Goal: Task Accomplishment & Management: Manage account settings

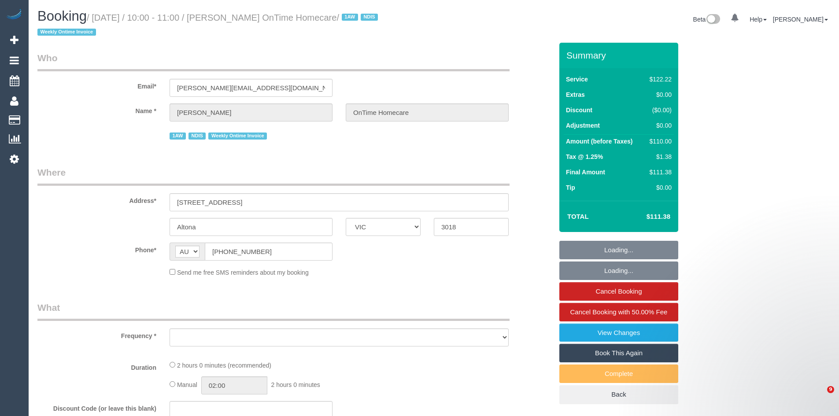
select select "VIC"
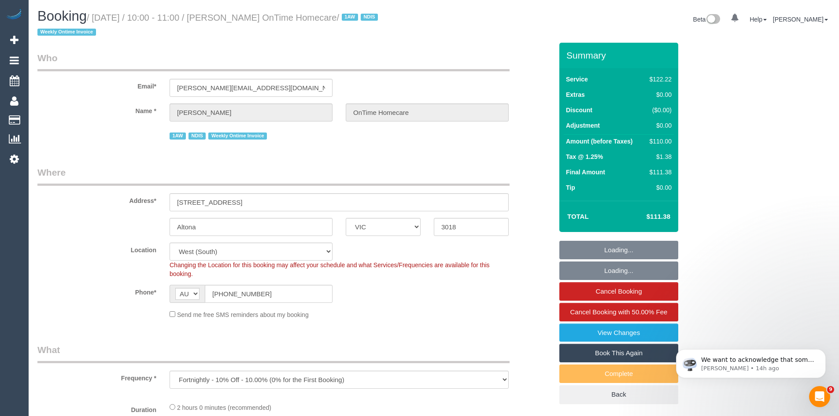
select select "object:540"
select select "number:27"
select select "number:14"
select select "number:19"
select select "number:22"
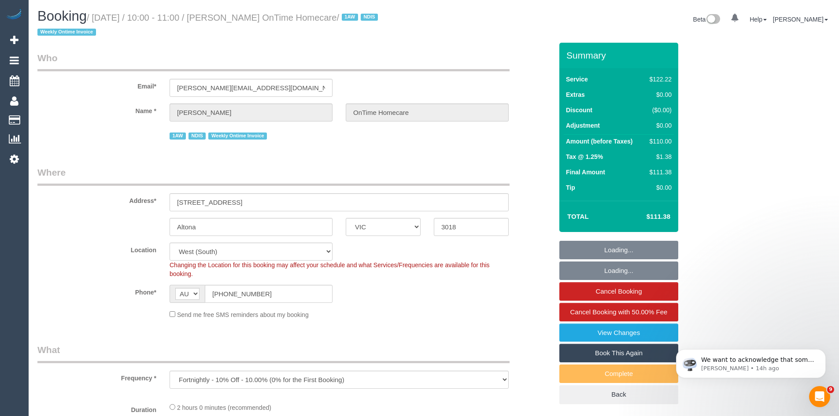
select select "number:35"
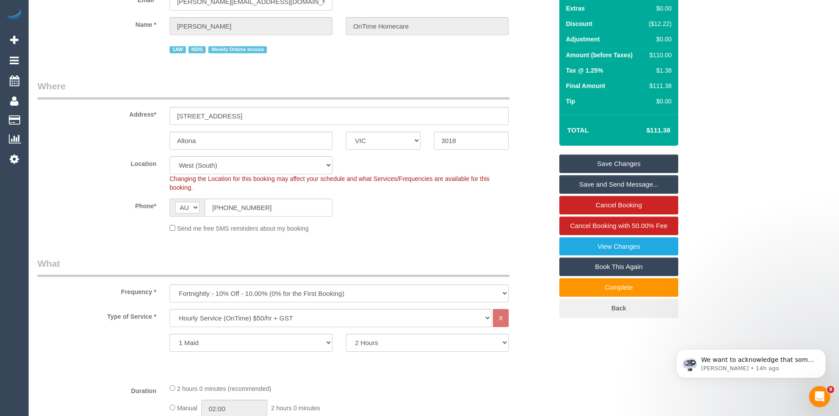
scroll to position [264, 0]
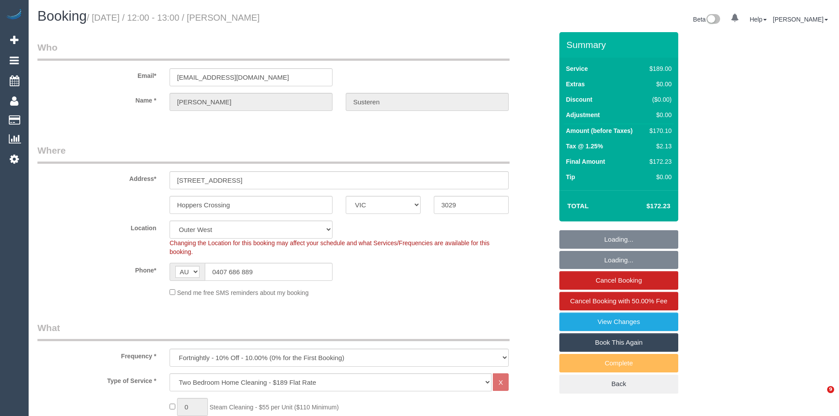
select select "VIC"
select select "object:1193"
select select "number:30"
select select "number:17"
select select "number:18"
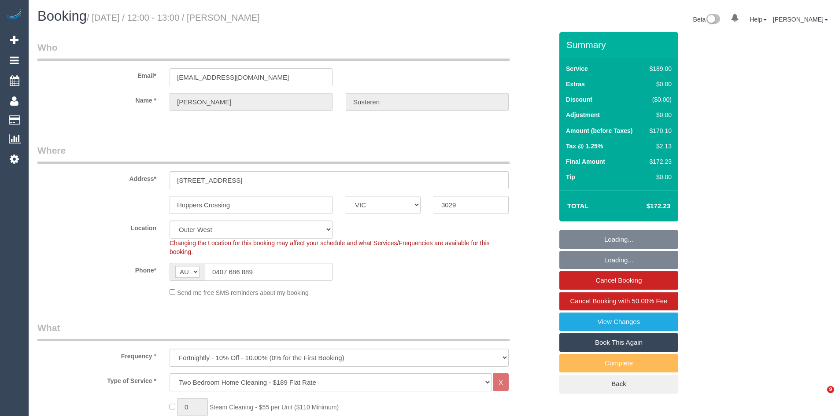
select select "number:22"
select select "number:34"
select select "number:11"
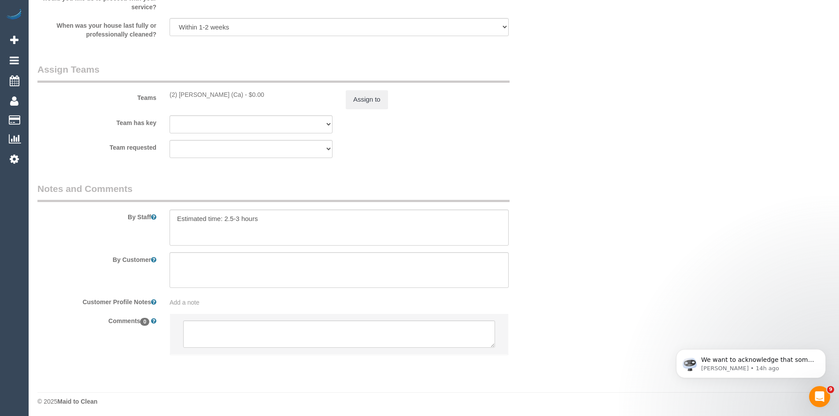
scroll to position [1323, 0]
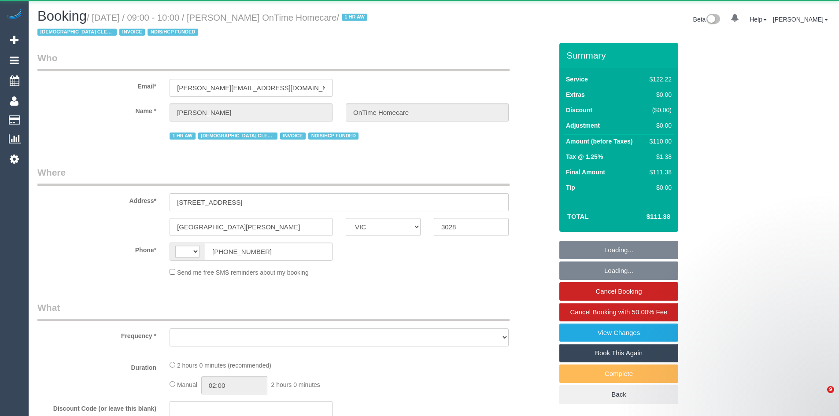
select select "VIC"
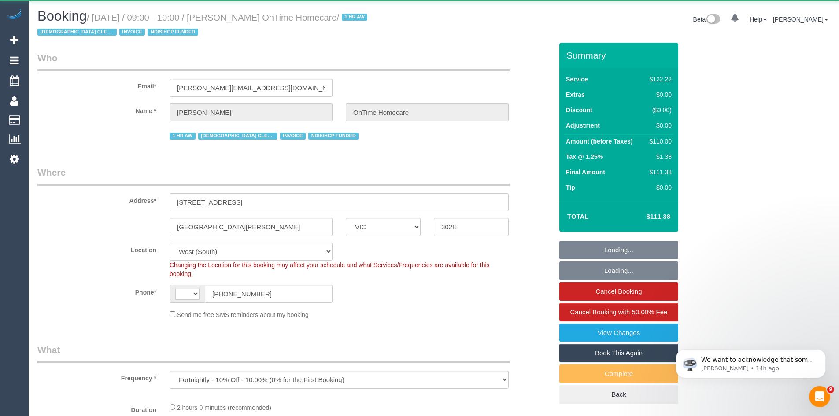
select select "object:603"
select select "string:AU"
select select "number:28"
select select "number:14"
select select "number:19"
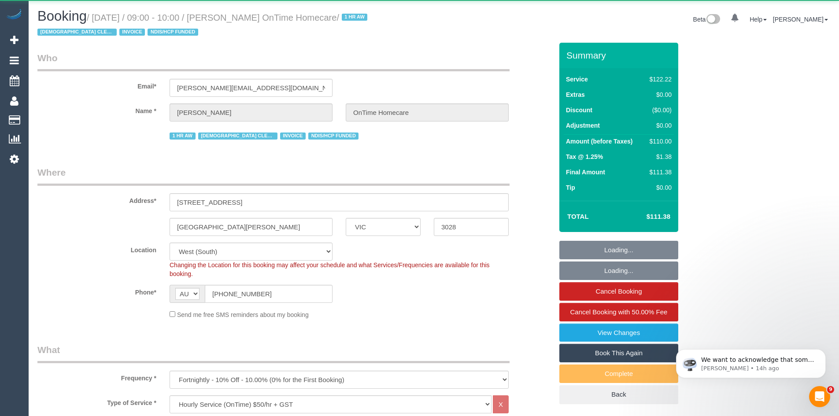
select select "number:25"
select select "number:35"
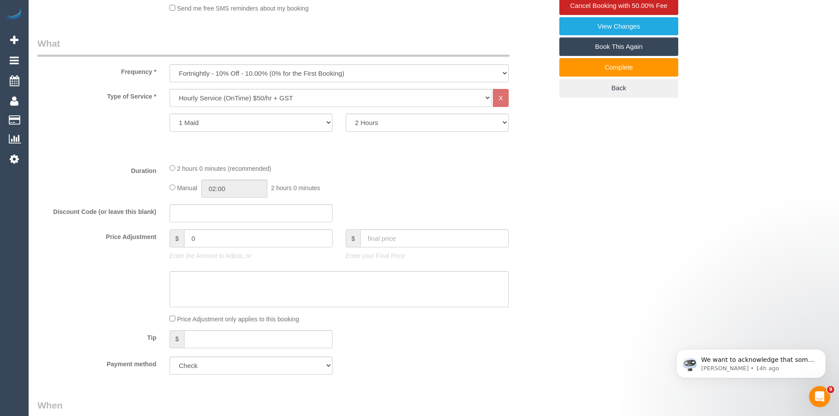
scroll to position [308, 0]
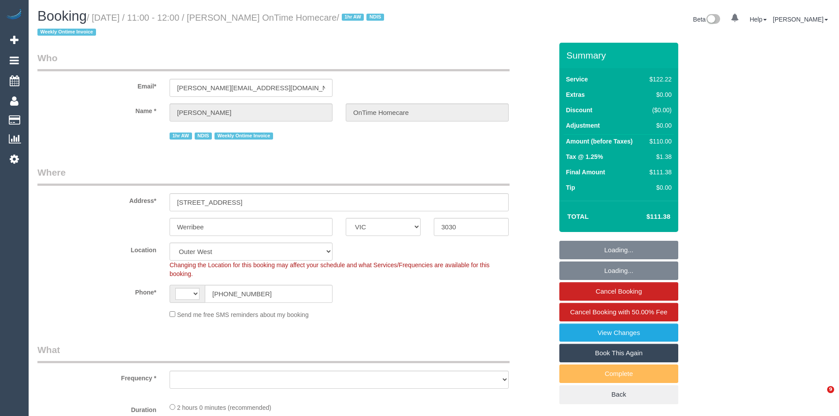
select select "VIC"
select select "string:AU"
select select "object:1143"
select select "number:29"
select select "number:14"
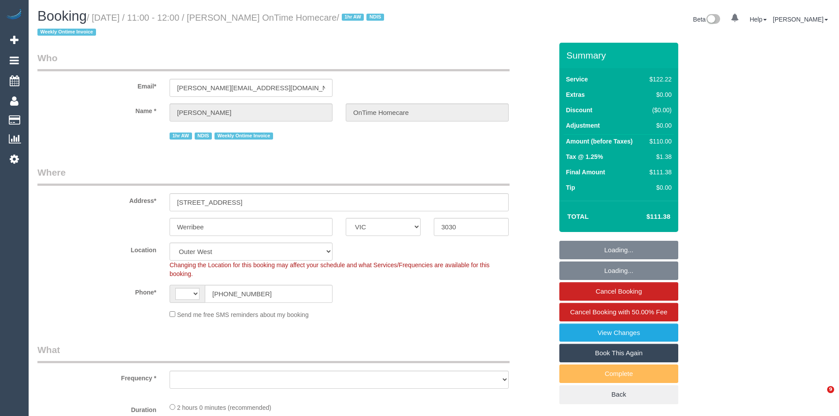
select select "number:19"
select select "number:22"
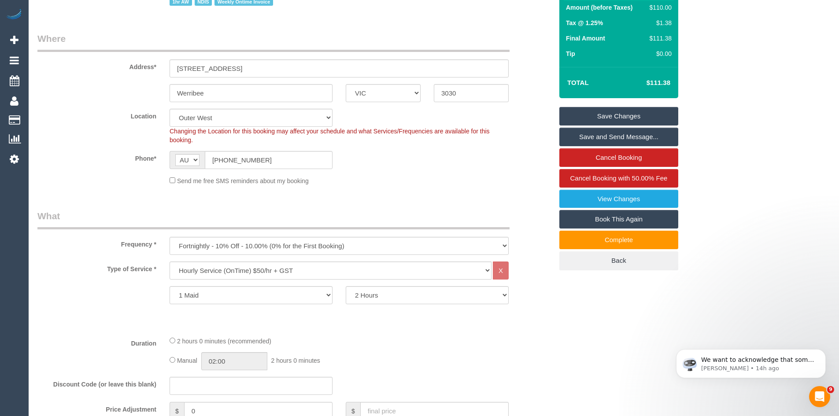
scroll to position [352, 0]
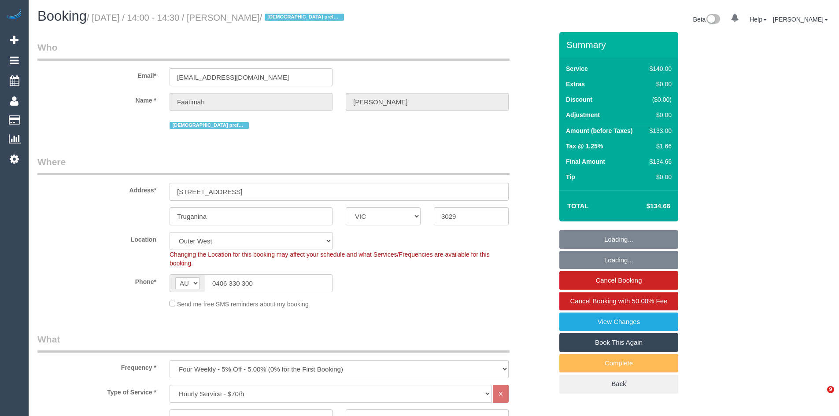
select select "VIC"
select select "number:28"
select select "number:14"
select select "number:19"
select select "number:23"
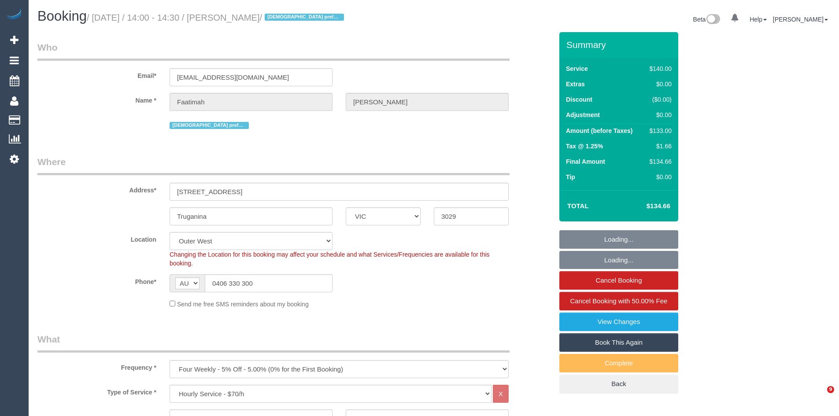
select select "number:26"
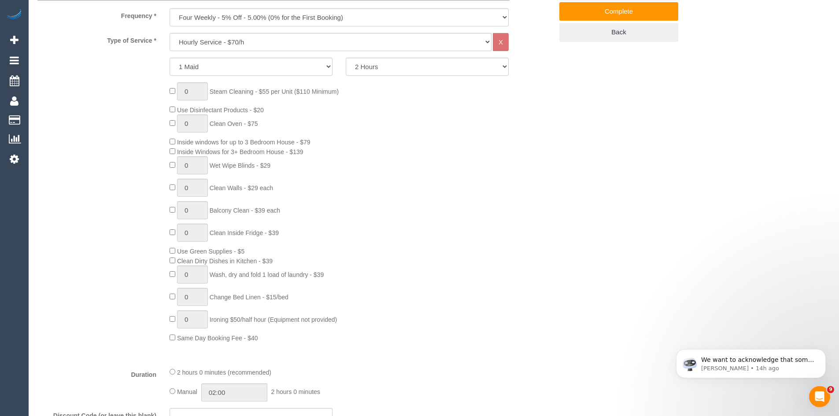
scroll to position [352, 0]
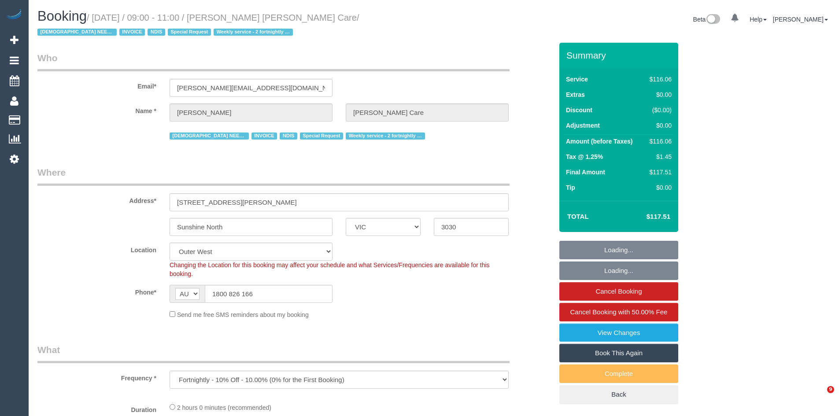
select select "VIC"
select select "object:767"
select select "number:28"
select select "number:14"
select select "number:19"
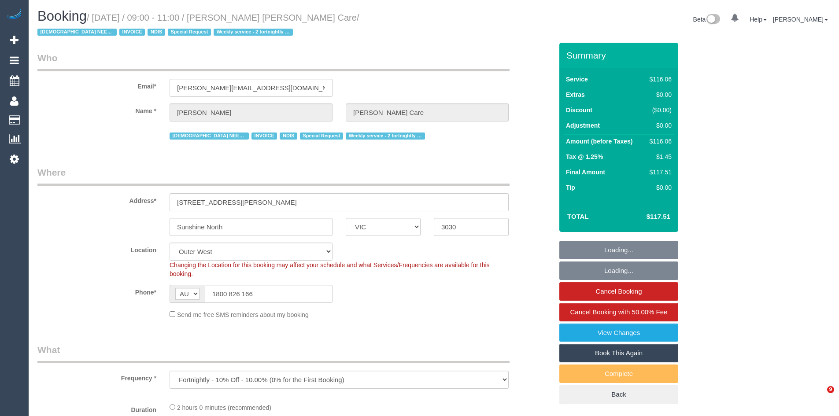
select select "number:24"
select select "number:35"
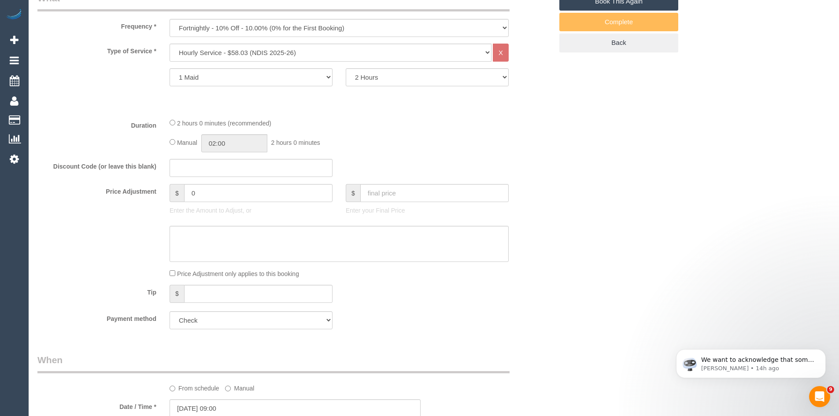
scroll to position [352, 0]
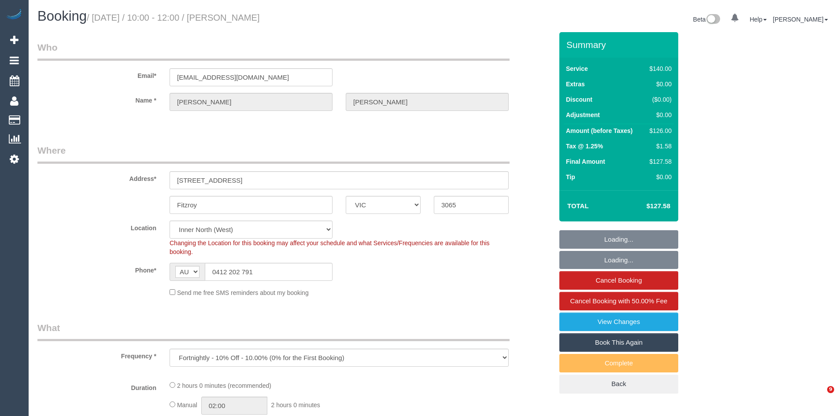
select select "VIC"
select select "string:stripe-pm_1PZMIT2GScqysDRV0oOZ8g5K"
select select "number:28"
select select "number:16"
select select "number:19"
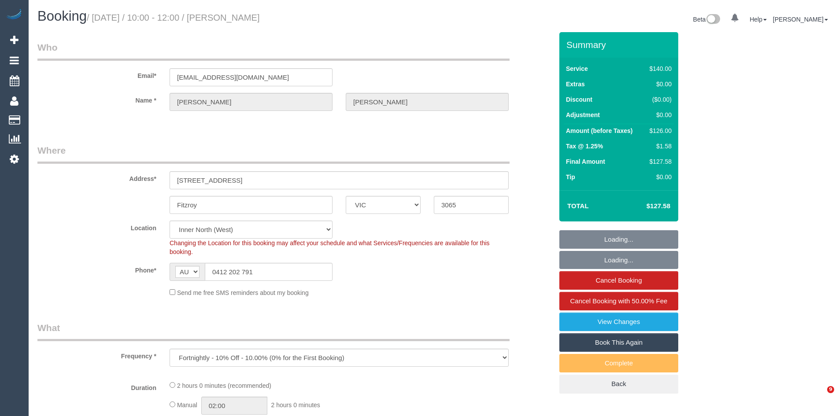
select select "number:24"
select select "number:34"
select select "number:11"
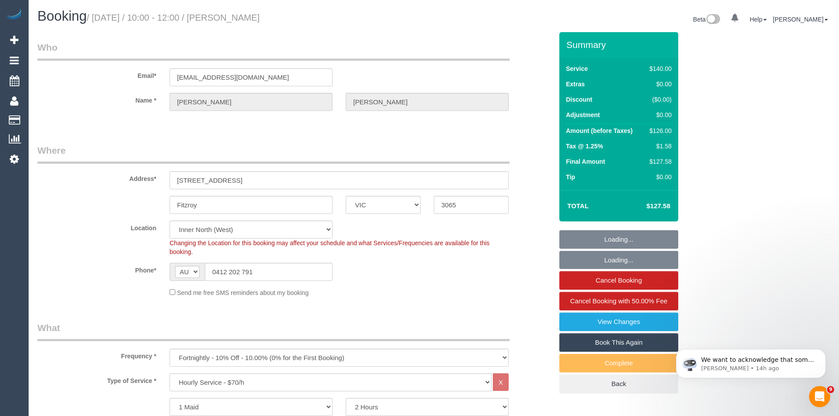
scroll to position [15, 0]
select select "spot1"
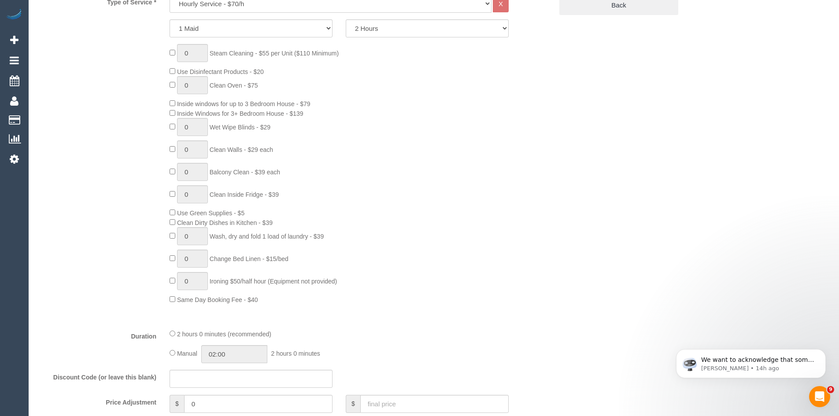
scroll to position [396, 0]
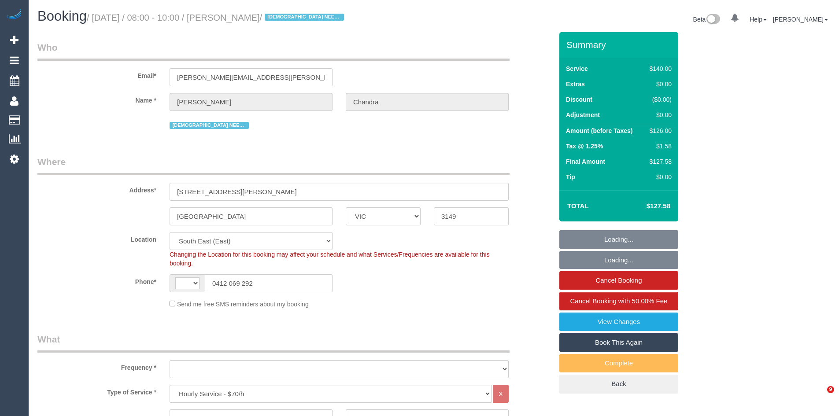
select select "VIC"
select select "number:27"
select select "number:14"
select select "number:21"
select select "number:25"
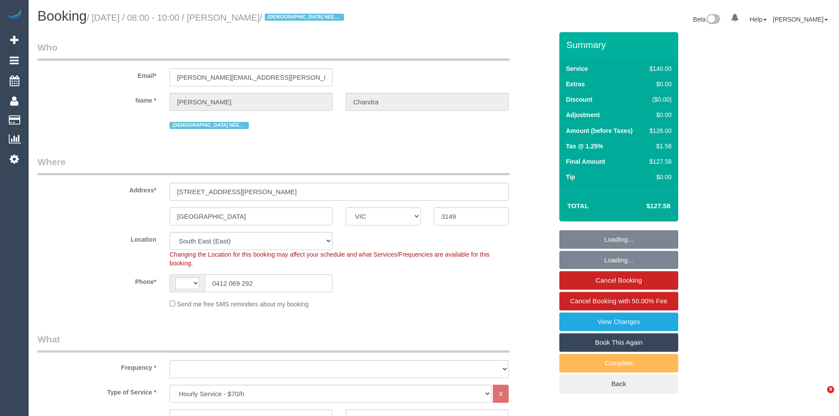
select select "number:35"
select select "number:13"
select select "string:AU"
select select "object:898"
select select "string:stripe-pm_1Pxgao2GScqysDRVaEuchflB"
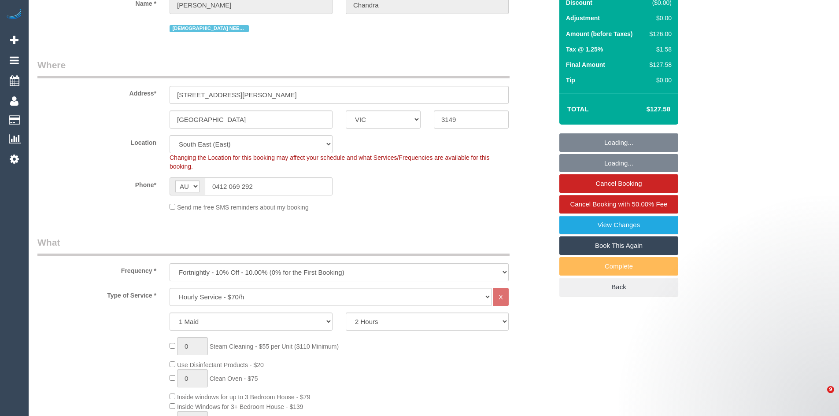
select select "object:1429"
select select "spot1"
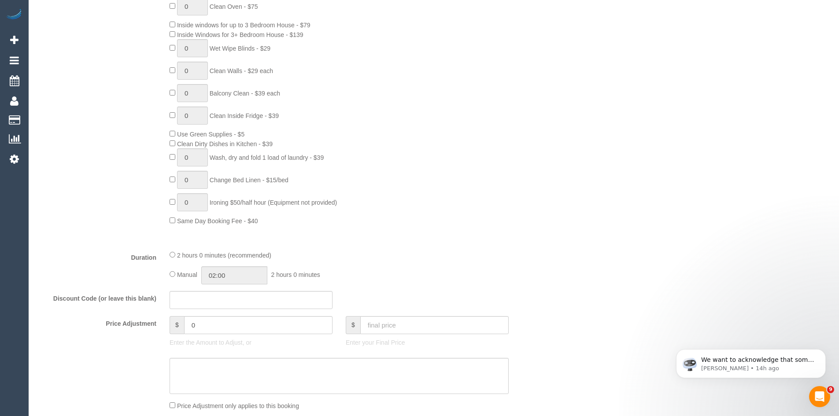
scroll to position [484, 0]
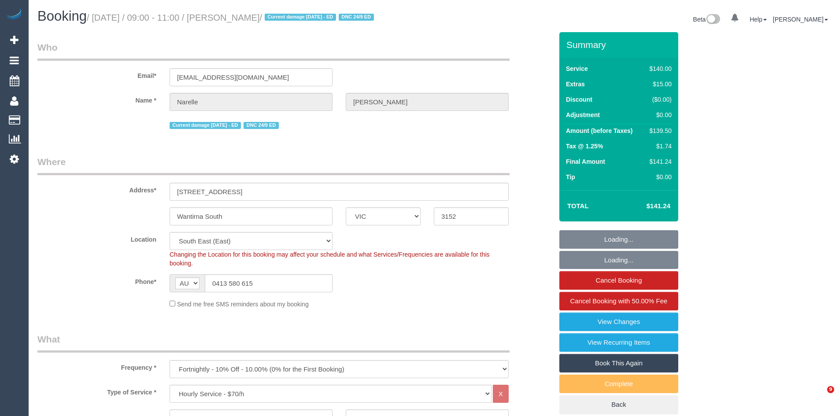
select select "VIC"
select select "string:stripe-pm_1RHEqW2GScqysDRVAbk7bXHK"
select select "number:30"
select select "number:14"
select select "number:19"
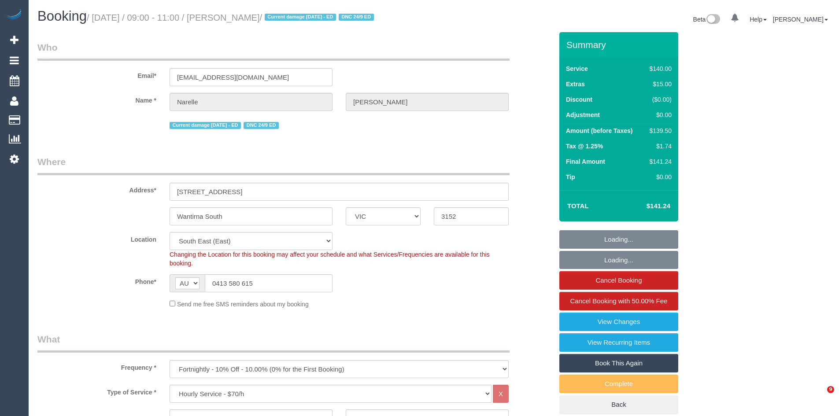
select select "number:22"
select select "number:12"
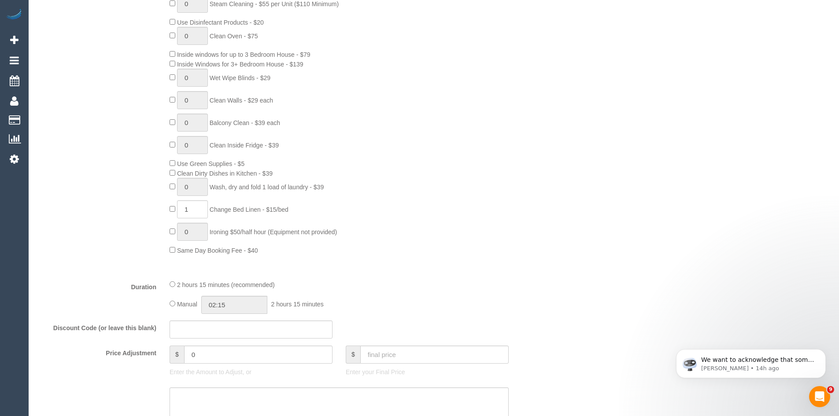
scroll to position [440, 0]
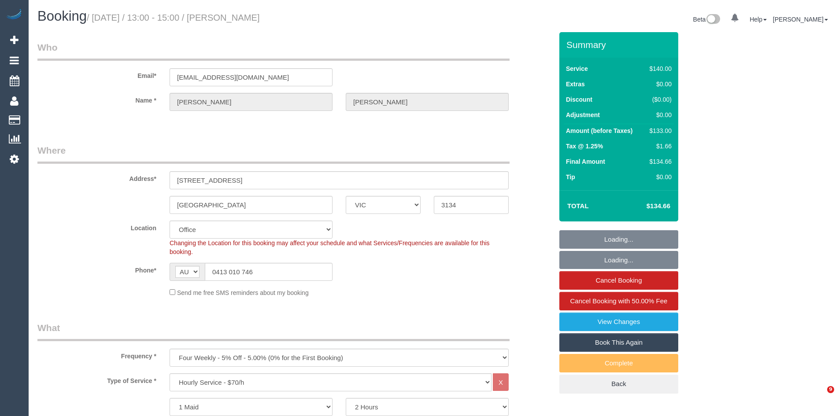
select select "VIC"
select select "string:stripe-pm_1J3uXs2GScqysDRV7JoIIBj4"
select select "number:29"
select select "number:14"
select select "number:18"
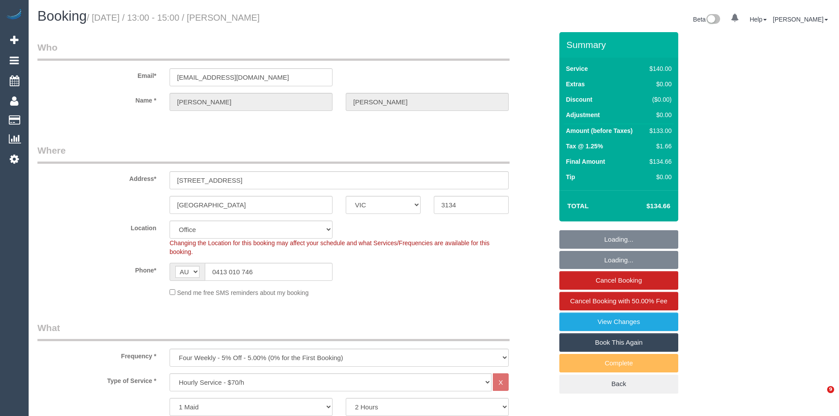
select select "number:22"
select select "number:34"
select select "number:11"
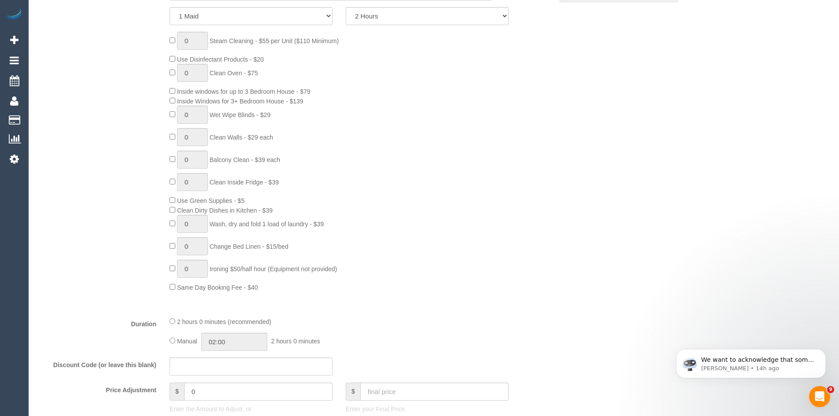
scroll to position [396, 0]
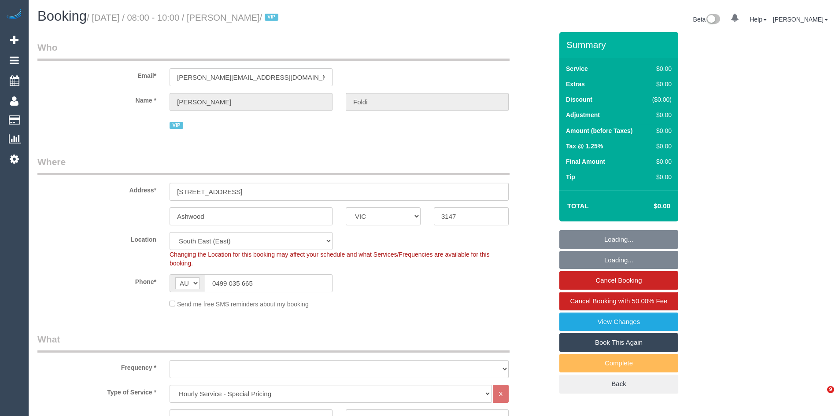
select select "VIC"
select select "120"
select select "object:646"
select select "number:28"
select select "number:14"
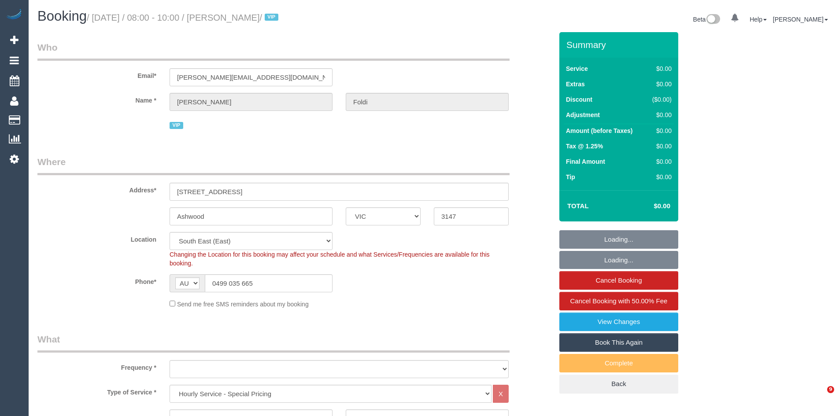
select select "number:19"
select select "number:36"
select select "number:35"
select select "object:1320"
select select "spot1"
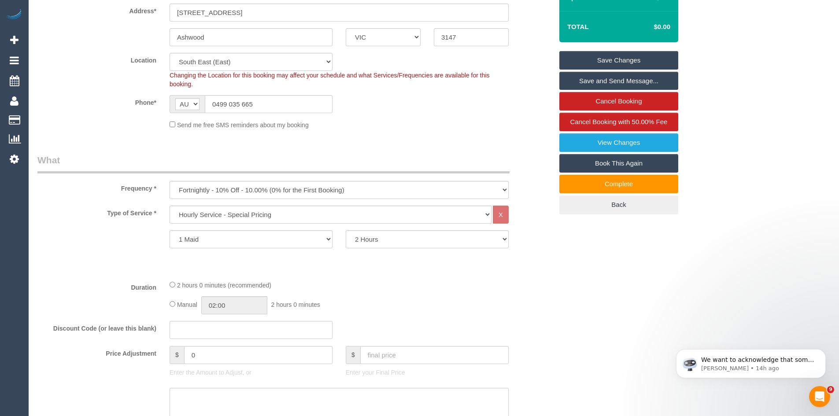
scroll to position [220, 0]
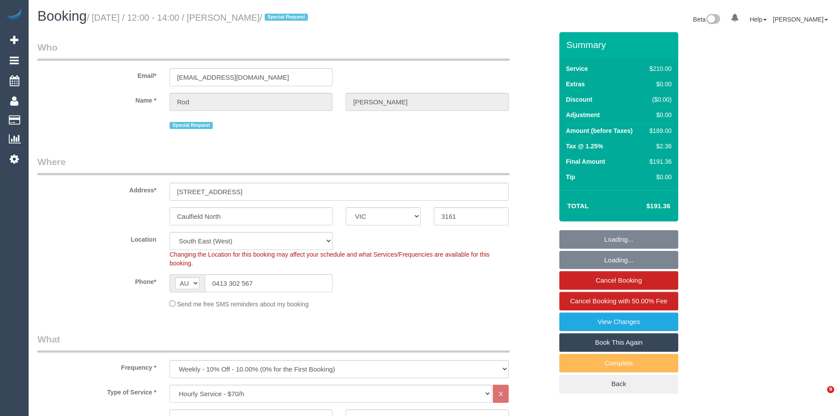
select select "VIC"
select select "180"
select select "number:28"
select select "number:14"
select select "number:19"
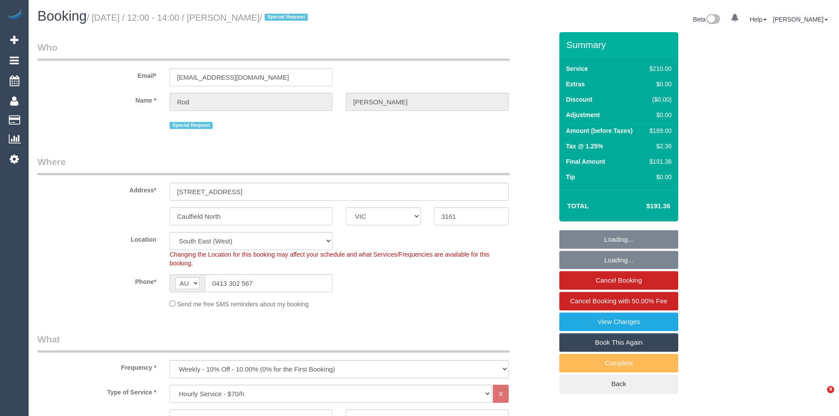
select select "number:24"
select select "number:35"
select select "number:26"
select select "object:1386"
select select "spot1"
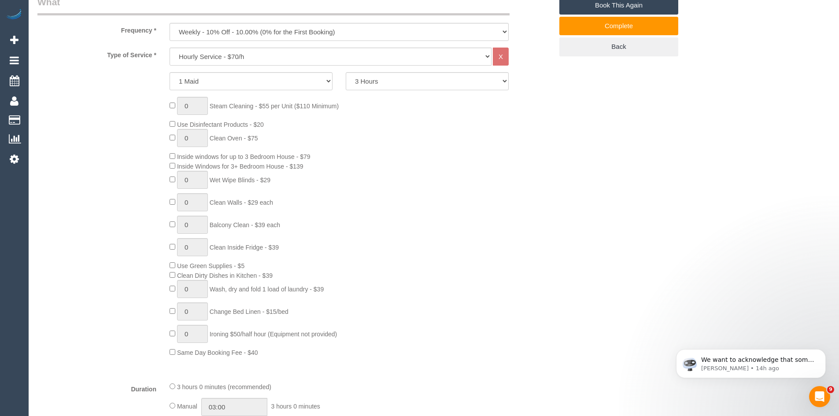
scroll to position [352, 0]
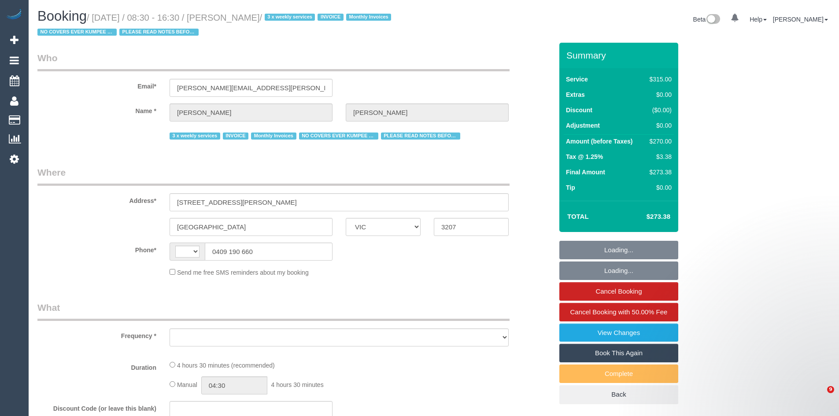
select select "VIC"
select select "string:AU"
select select "object:546"
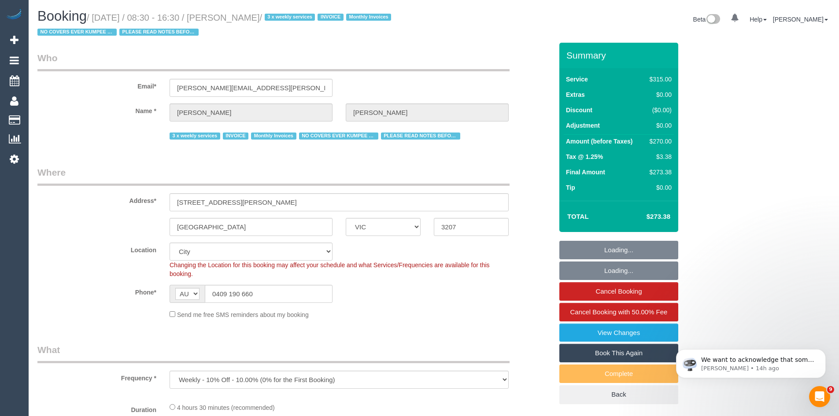
select select "270"
select select "object:717"
select select "number:27"
select select "number:35"
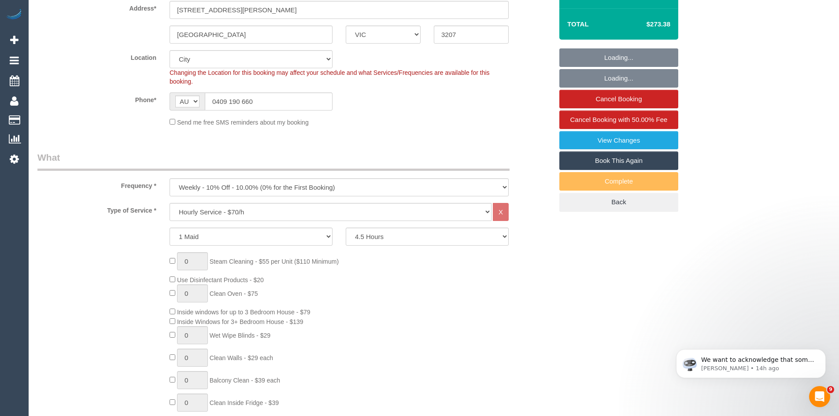
select select "23690"
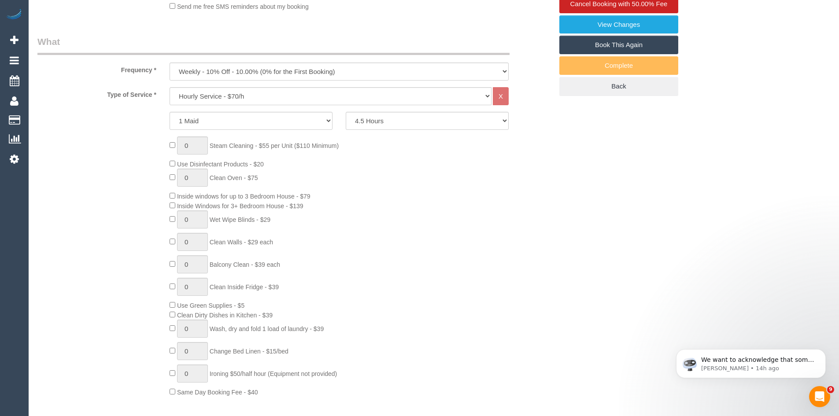
scroll to position [352, 0]
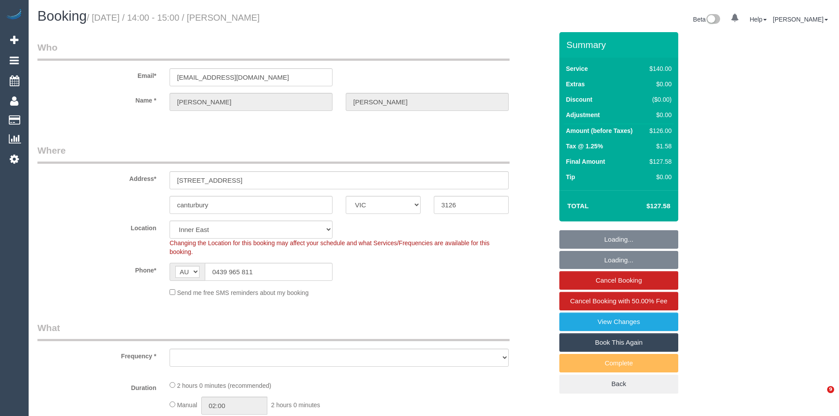
select select "VIC"
select select "object:1487"
select select "string:stripe-pm_1OmnCH2GScqysDRVPWY9hCrY"
select select "number:28"
select select "number:14"
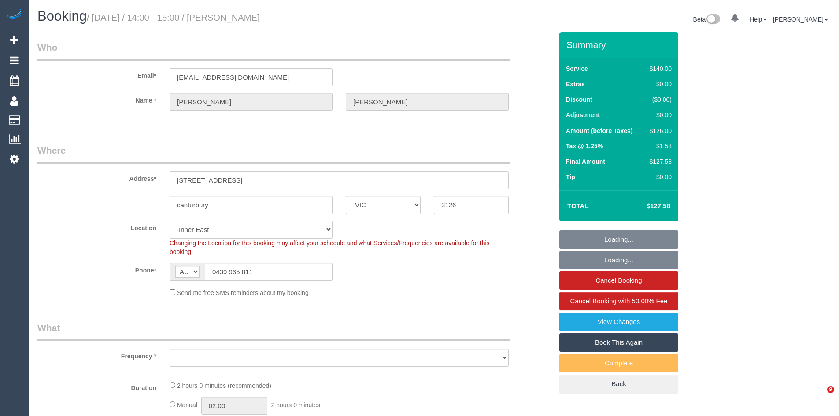
select select "number:19"
select select "number:22"
select select "number:12"
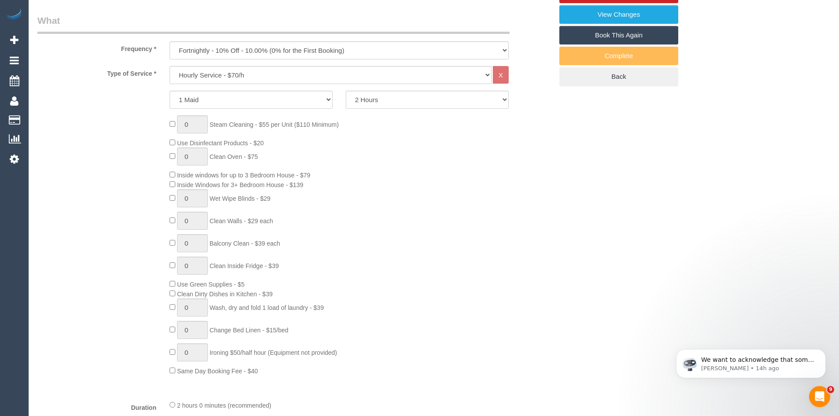
scroll to position [308, 0]
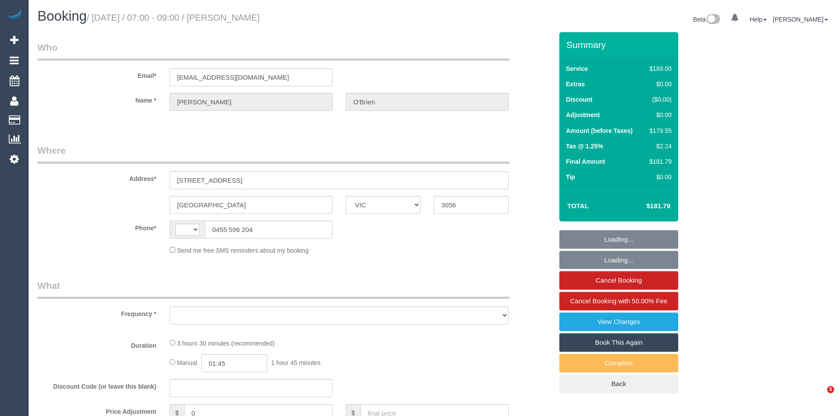
select select "VIC"
select select "string:AU"
select select "string:stripe-pm_1ON2ra2GScqysDRVd57OiZx6"
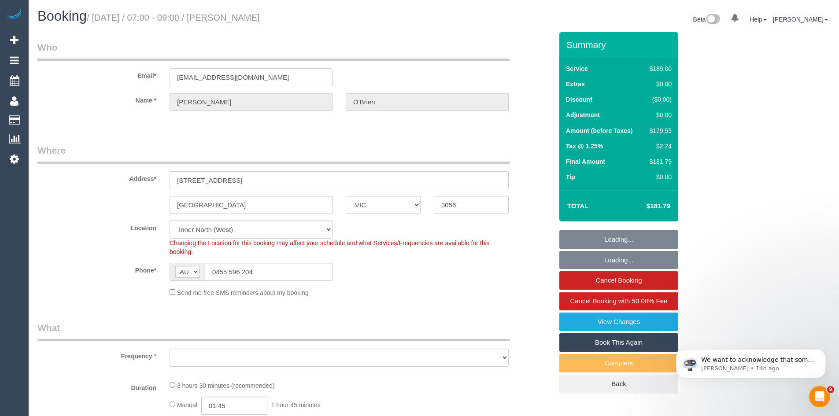
select select "object:538"
select select "number:27"
select select "number:14"
select select "number:19"
select select "number:22"
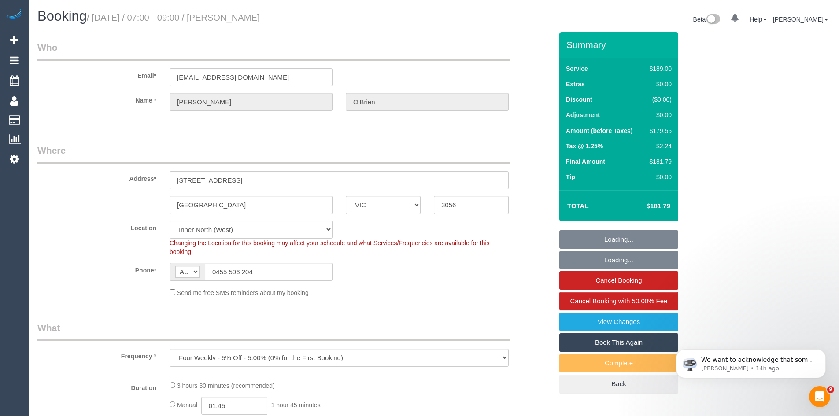
select select "number:34"
select select "number:12"
select select "object:1675"
select select "spot1"
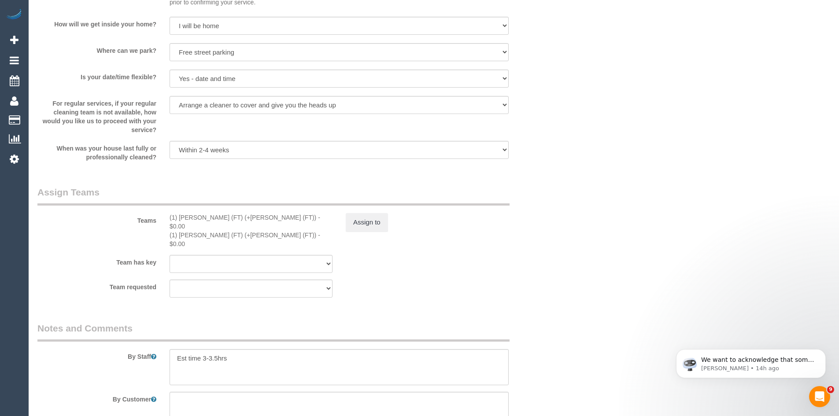
scroll to position [1277, 0]
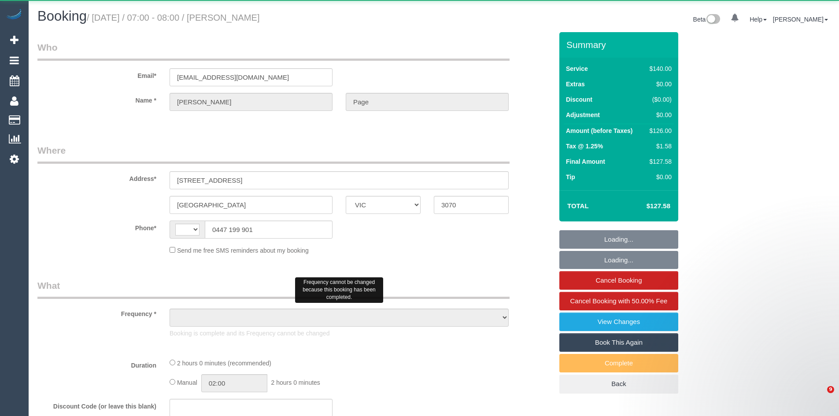
select select "VIC"
select select "string:stripe-pm_1IPmoN2GScqysDRVAmJcw9gx"
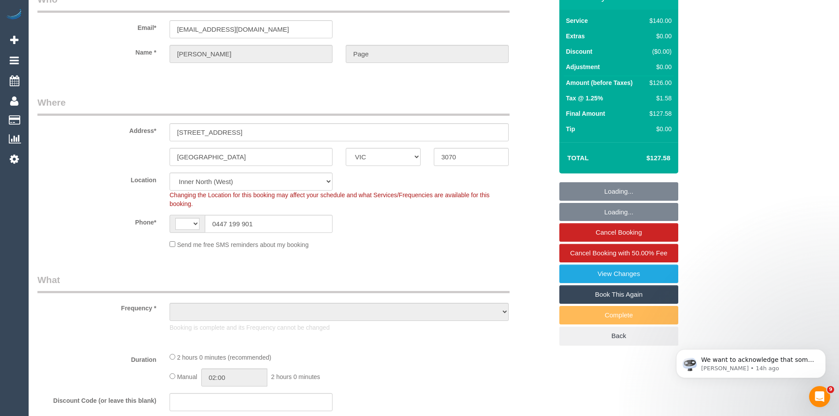
select select "string:AU"
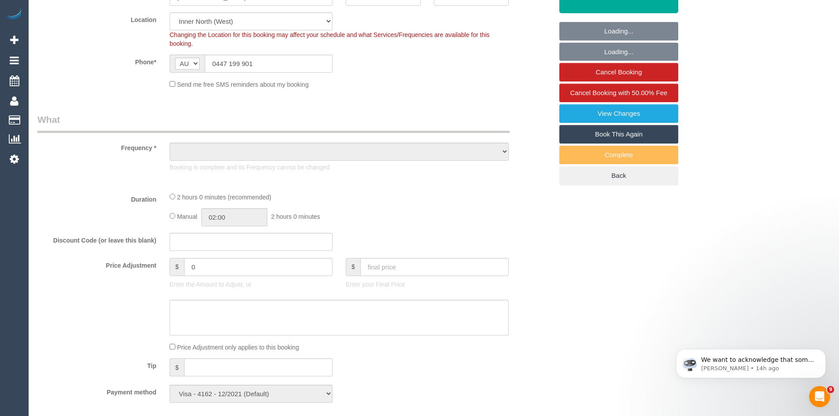
scroll to position [220, 0]
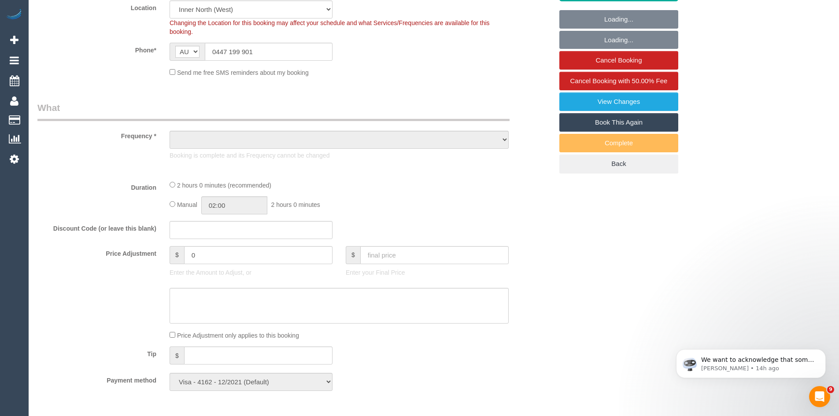
select select "number:28"
select select "number:14"
select select "number:19"
select select "number:36"
select select "number:35"
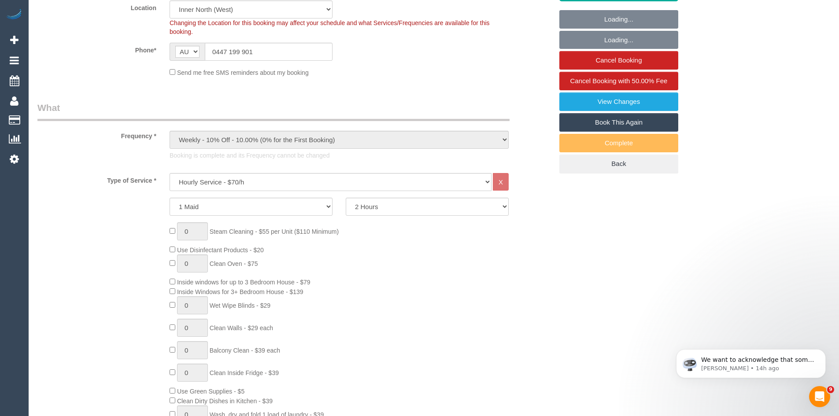
select select "object:1761"
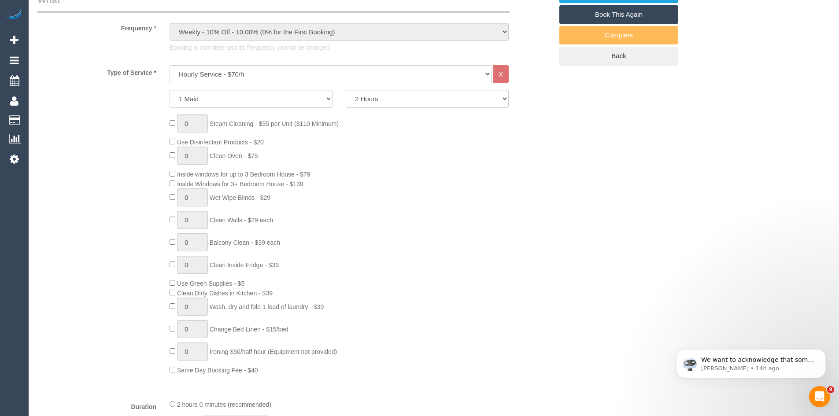
scroll to position [396, 0]
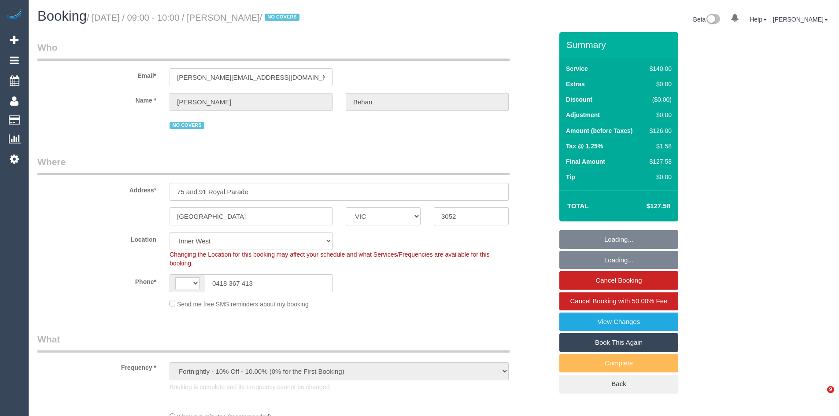
select select "VIC"
select select "number:29"
select select "number:14"
select select "number:19"
select select "number:25"
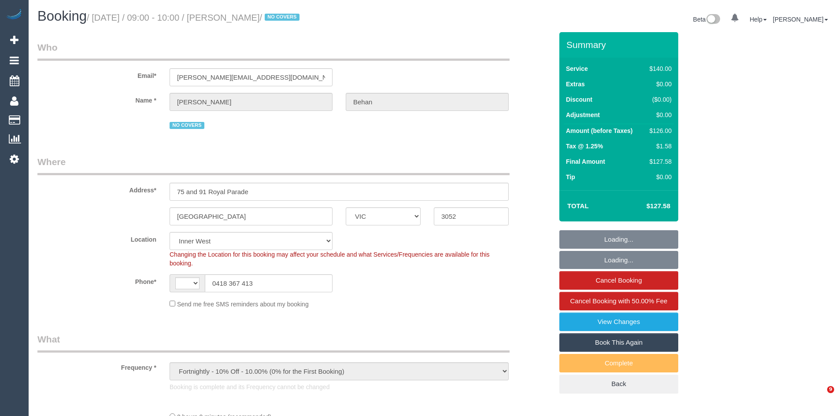
select select "number:34"
select select "number:12"
select select "object:879"
select select "string:AU"
select select "string:stripe-pm_1O4AyN2GScqysDRVdVEP6nf1"
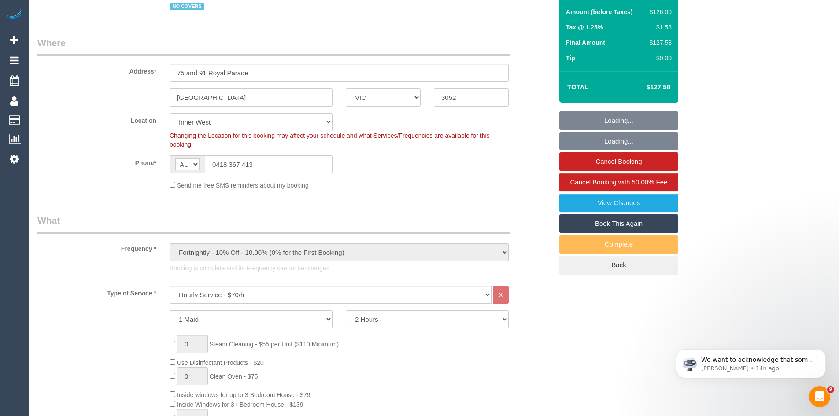
scroll to position [308, 0]
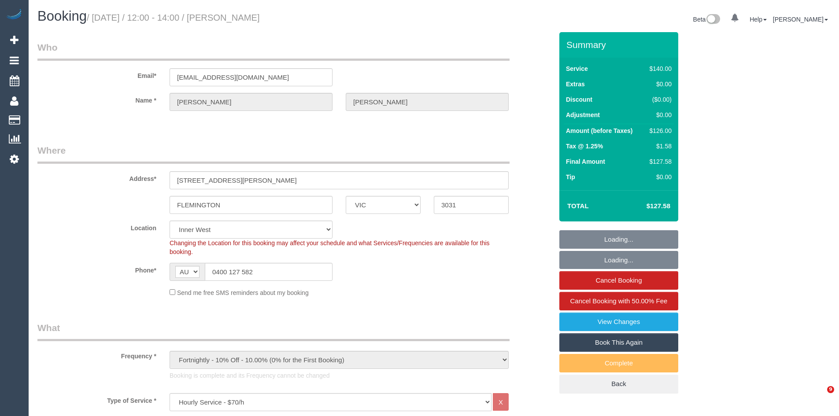
select select "VIC"
select select "string:stripe-pm_1QwgUM2GScqysDRVpDBA9Thl"
select select "number:27"
select select "number:15"
select select "number:21"
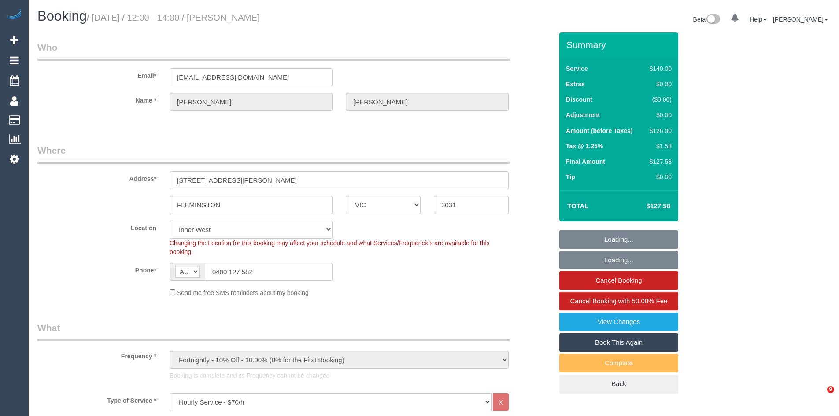
select select "number:22"
select select "number:34"
select select "number:11"
select select "object:1561"
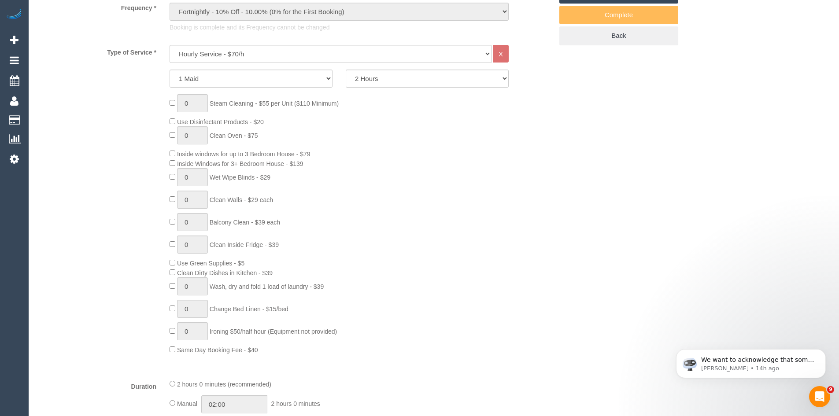
scroll to position [352, 0]
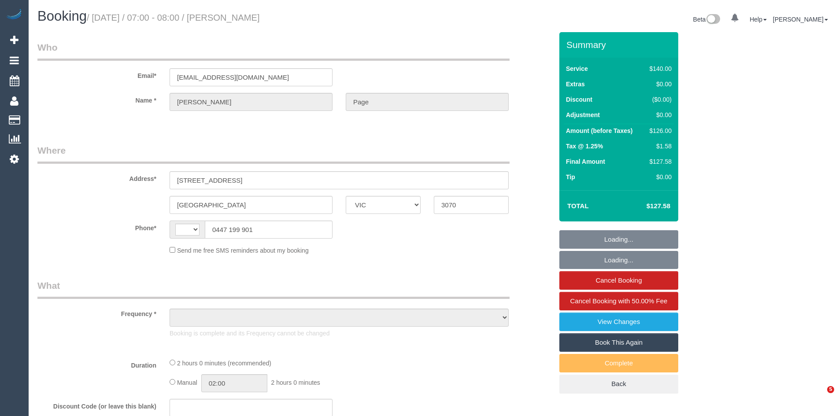
select select "VIC"
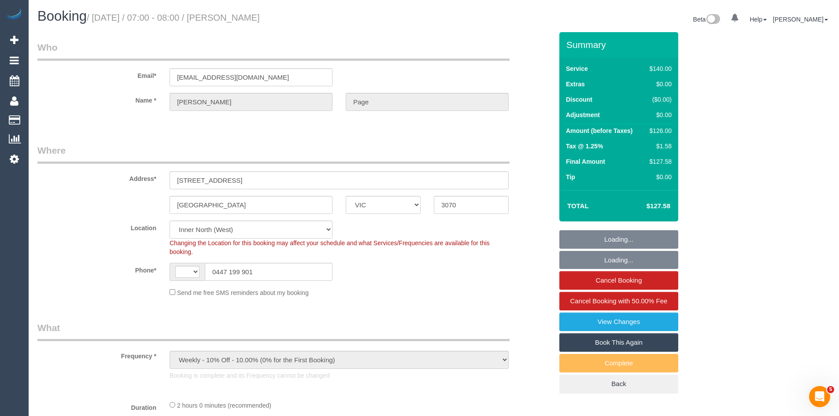
select select "object:297"
select select "string:AU"
select select "string:stripe-pm_1IPmoN2GScqysDRVAmJcw9gx"
select select "number:28"
select select "number:14"
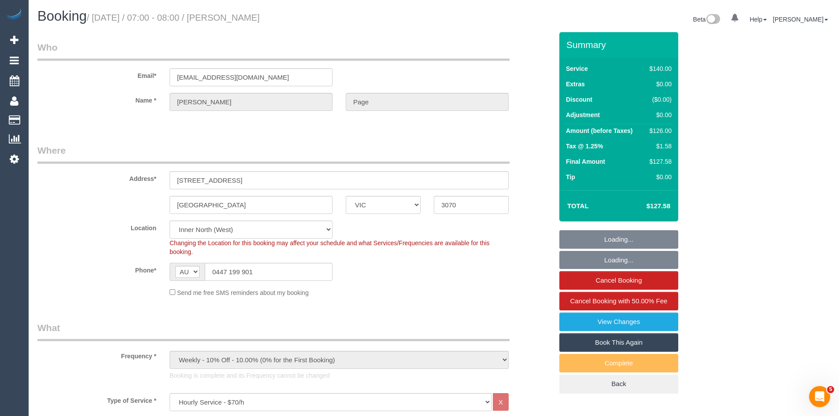
select select "number:19"
select select "number:36"
select select "number:35"
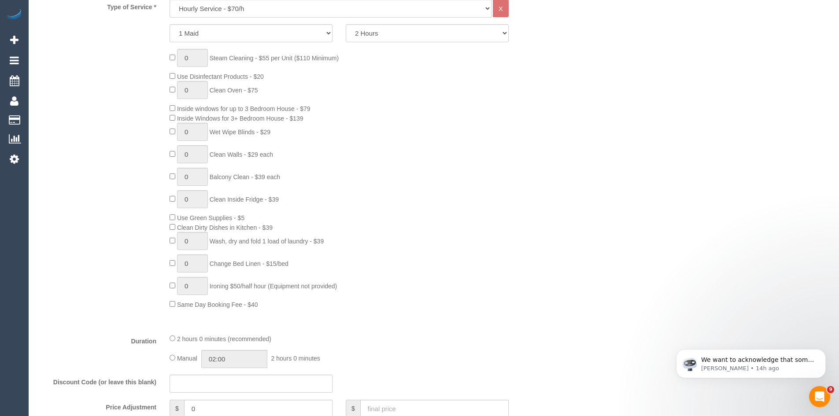
scroll to position [396, 0]
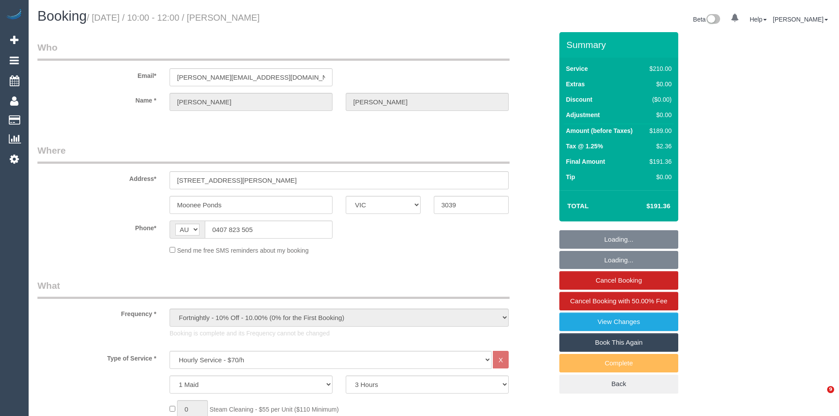
select select "VIC"
select select "180"
select select "number:28"
select select "object:1581"
select select "string:stripe-pm_1FlTqP2GScqysDRV3PBiZnkj"
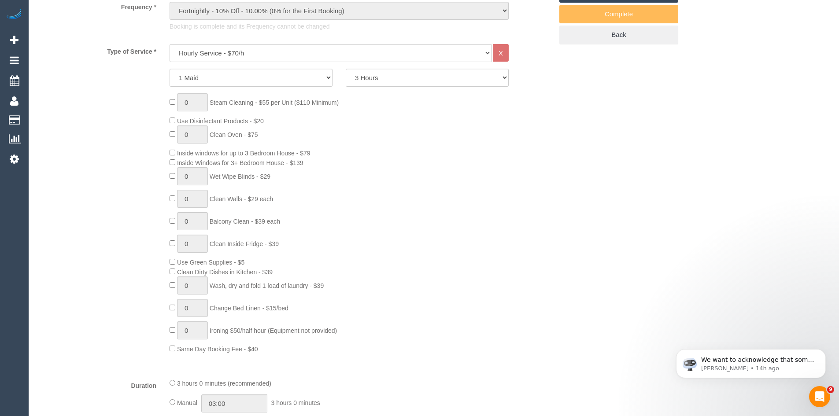
scroll to position [352, 0]
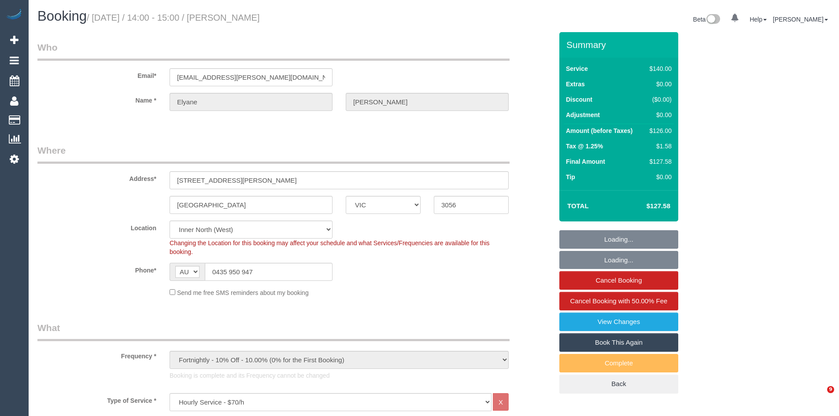
select select "VIC"
select select "number:28"
select select "number:16"
select select "number:19"
select select "number:22"
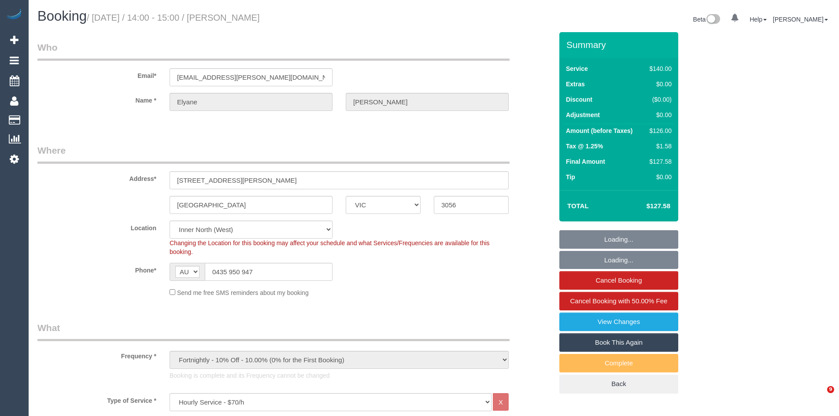
select select "number:33"
select select "number:26"
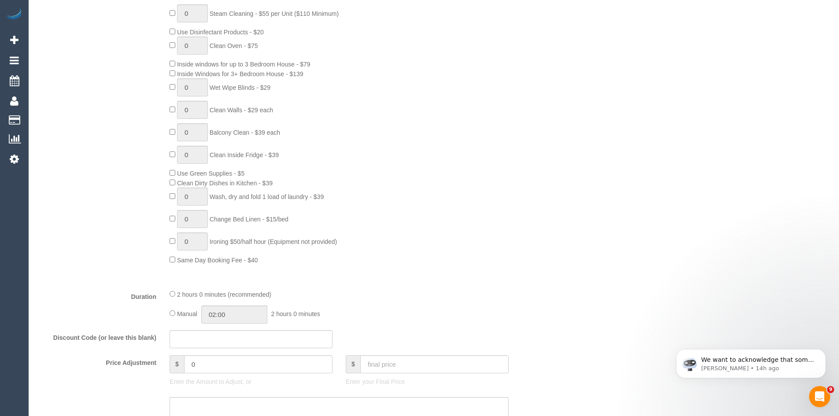
scroll to position [440, 0]
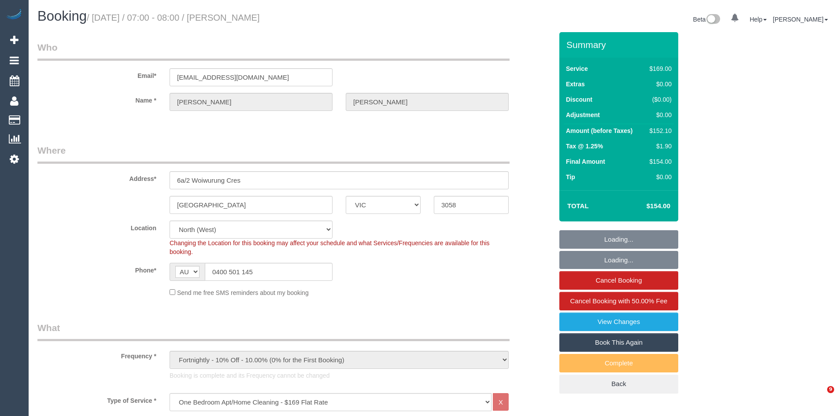
select select "VIC"
select select "number:28"
select select "number:14"
select select "number:19"
select select "number:23"
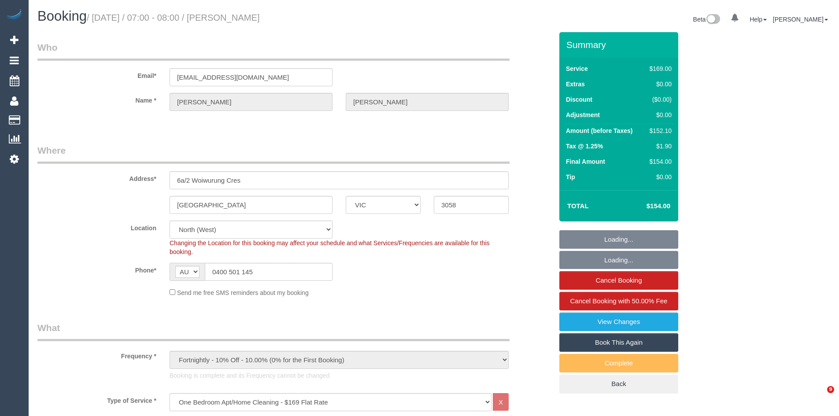
select select "number:34"
select select "number:13"
select select "spot1"
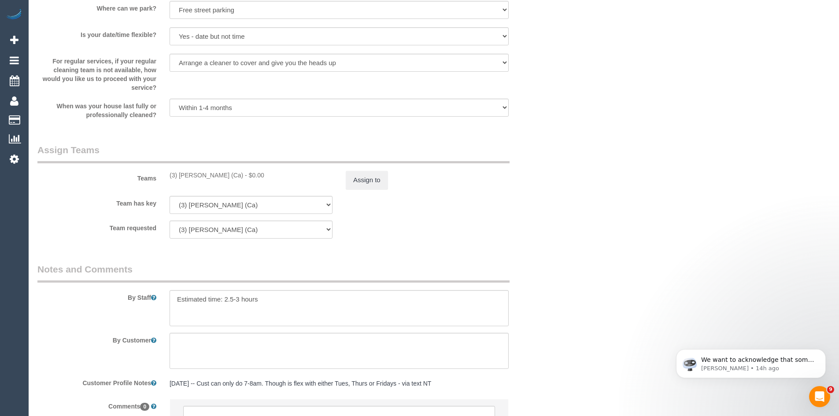
scroll to position [1330, 0]
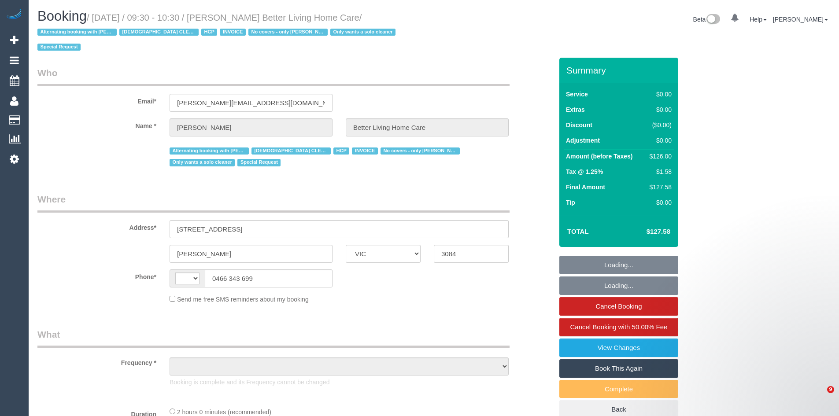
select select "VIC"
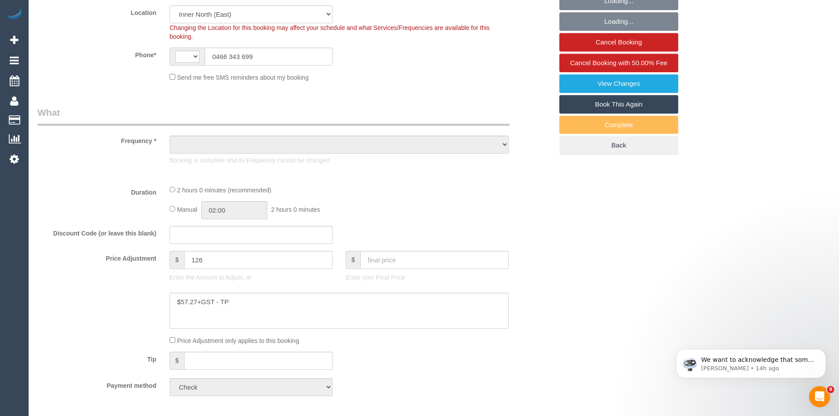
select select "string:AU"
select select "object:556"
select select "120"
select select "number:28"
select select "number:14"
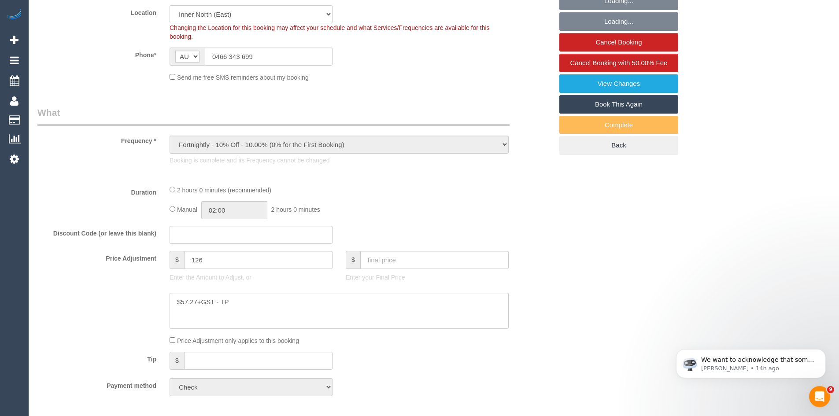
select select "number:19"
select select "number:25"
select select "number:35"
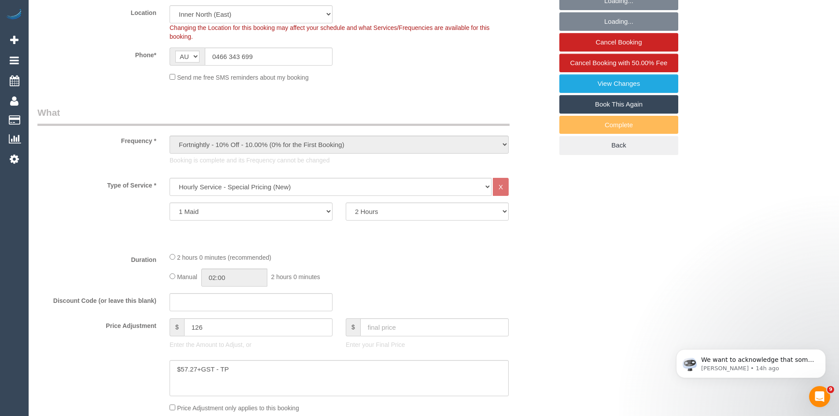
select select "object:1663"
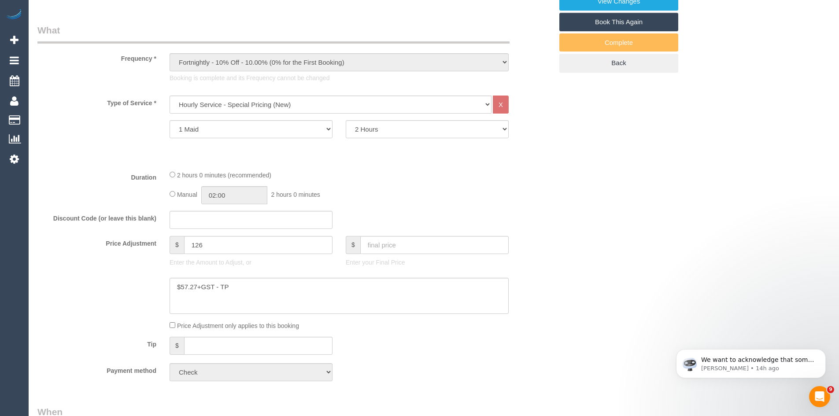
scroll to position [352, 0]
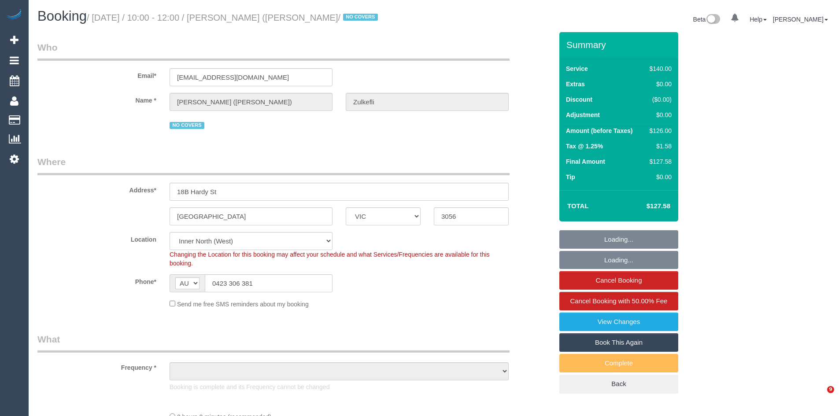
select select "VIC"
select select "object:1751"
select select "string:stripe-pm_1Qyh3L2GScqysDRVIB5J5VSY"
select select "number:28"
select select "number:14"
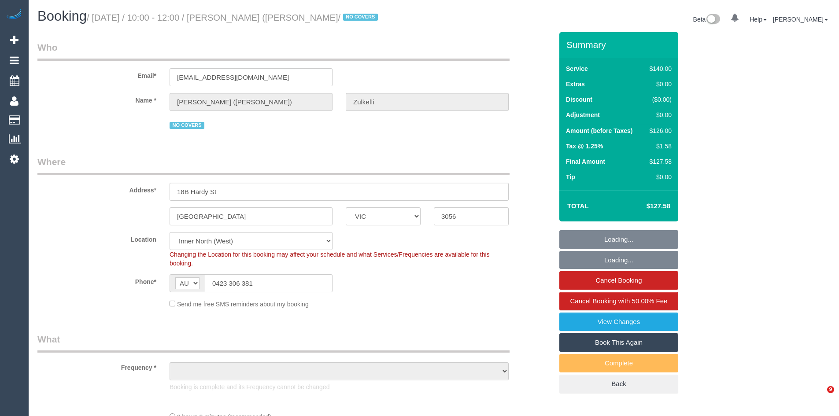
select select "number:18"
select select "number:22"
select select "number:35"
select select "number:26"
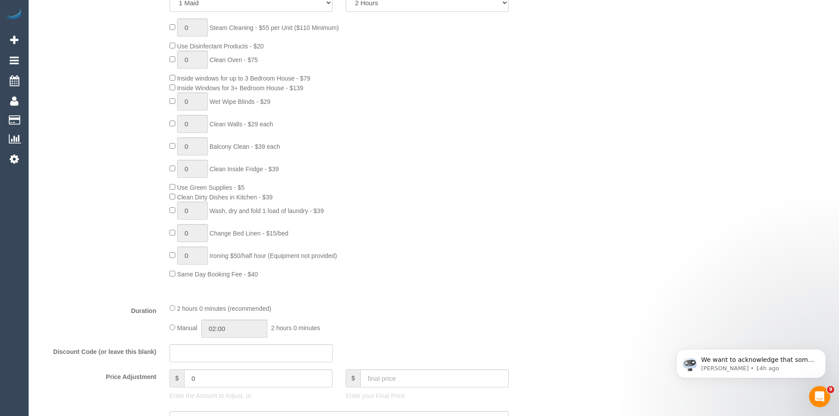
scroll to position [484, 0]
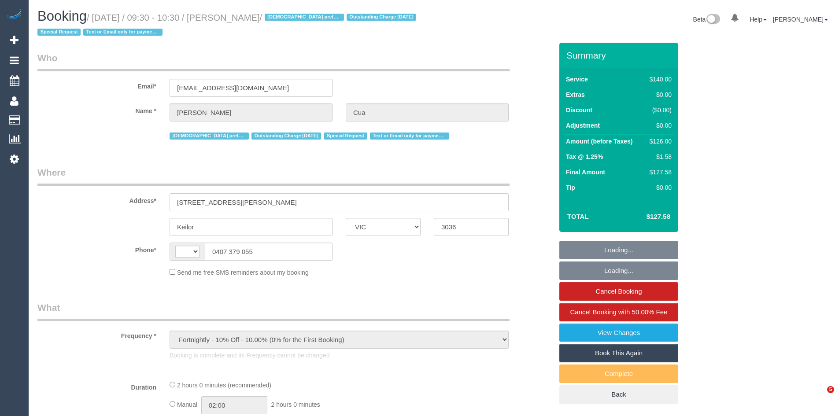
select select "VIC"
select select "string:stripe-pm_1OqUE12GScqysDRVXPiCHOYd"
select select "string:AU"
select select "number:28"
select select "number:14"
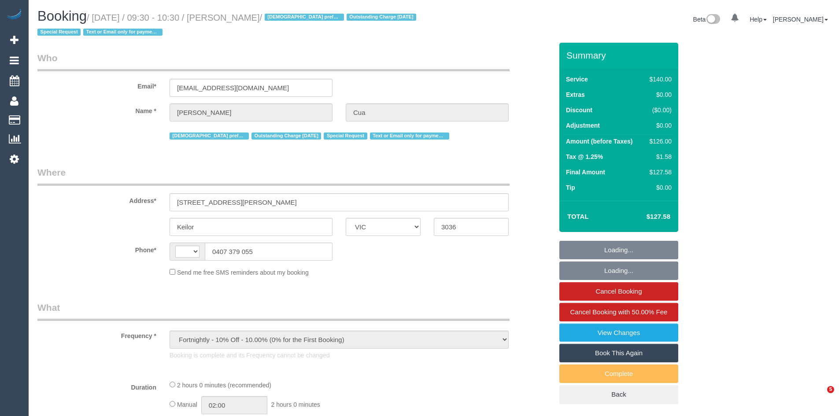
select select "number:19"
select select "number:36"
select select "number:34"
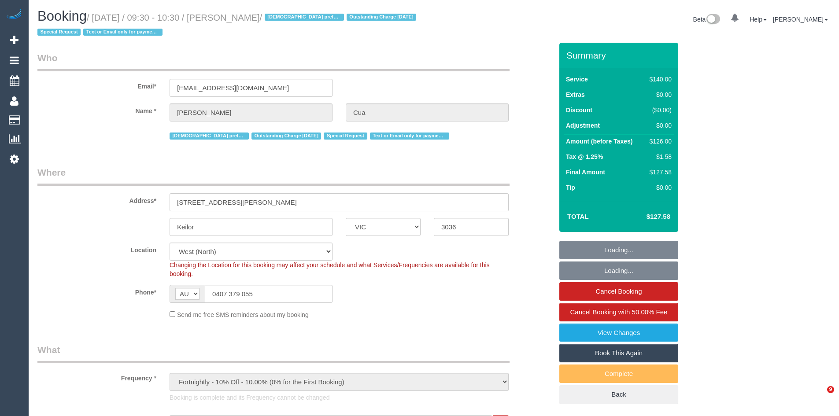
select select "object:1444"
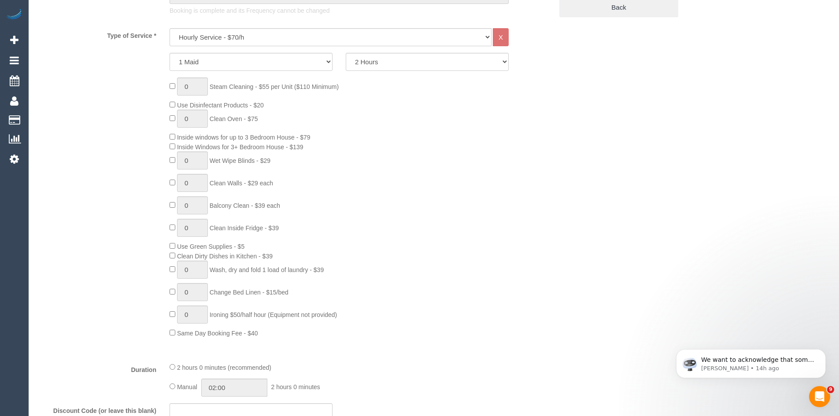
scroll to position [396, 0]
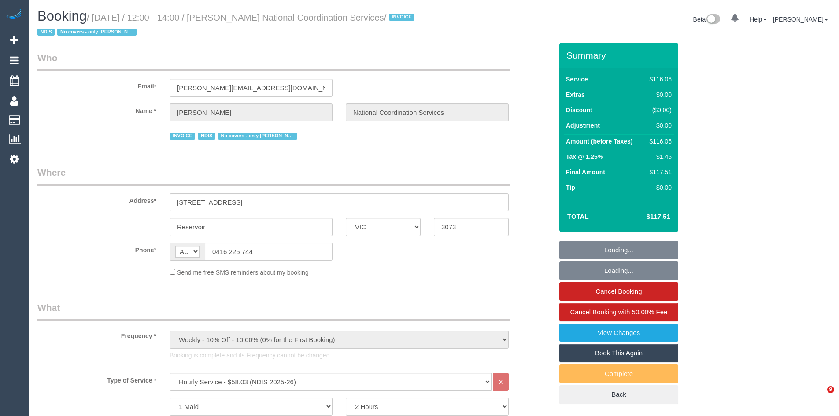
select select "VIC"
select select "object:1397"
select select "number:28"
select select "number:14"
select select "number:19"
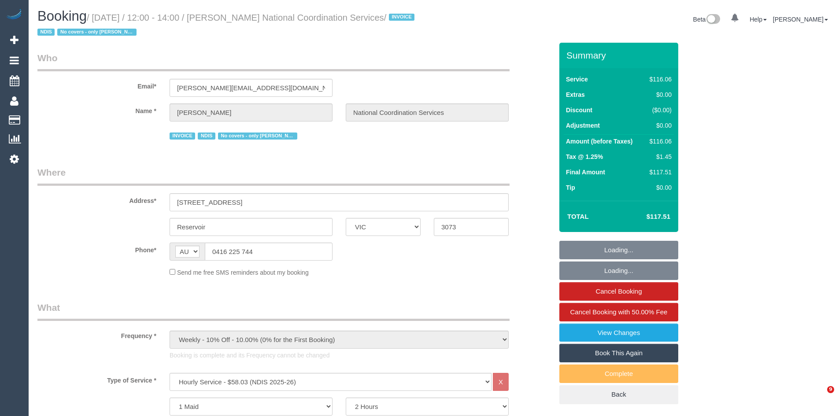
select select "number:36"
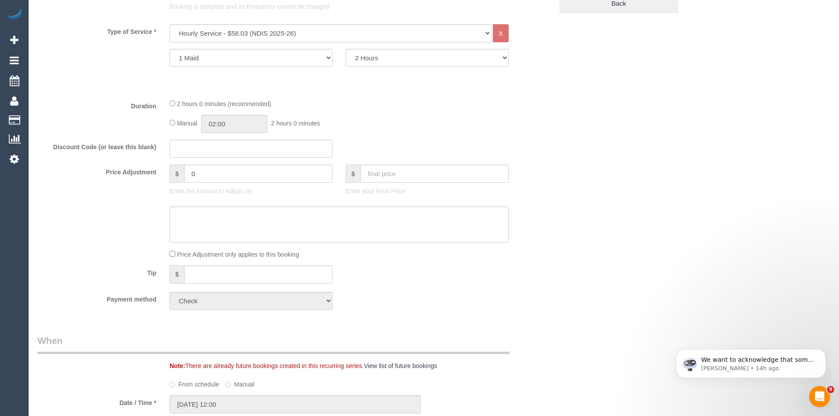
scroll to position [396, 0]
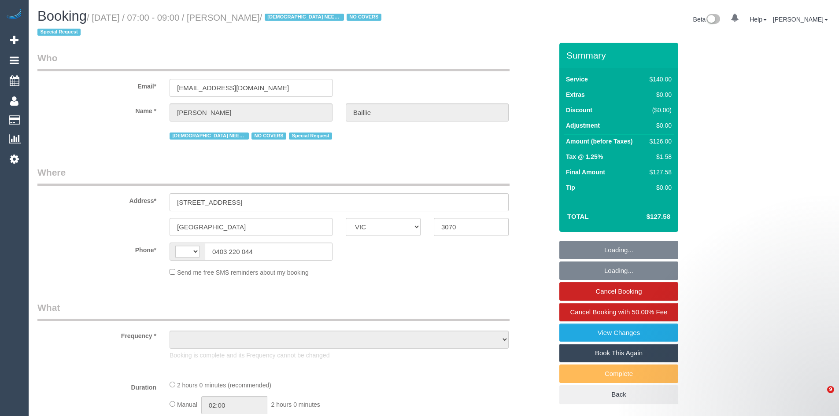
select select "VIC"
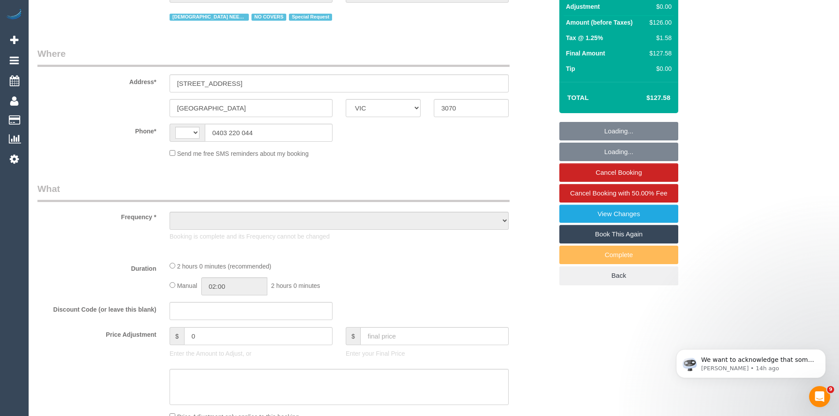
select select "string:AU"
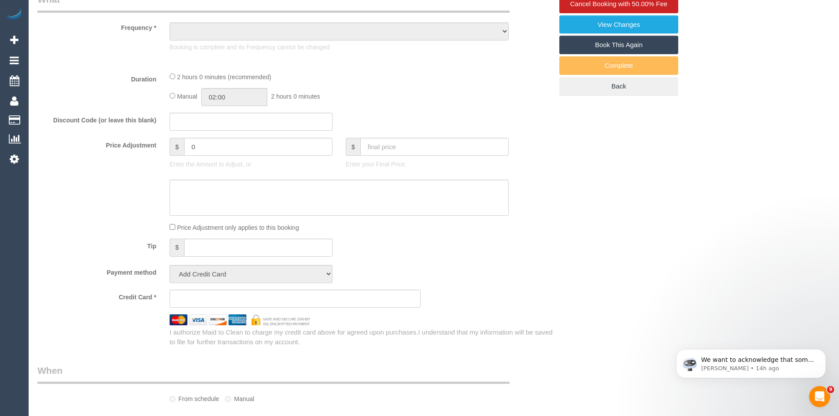
scroll to position [350, 0]
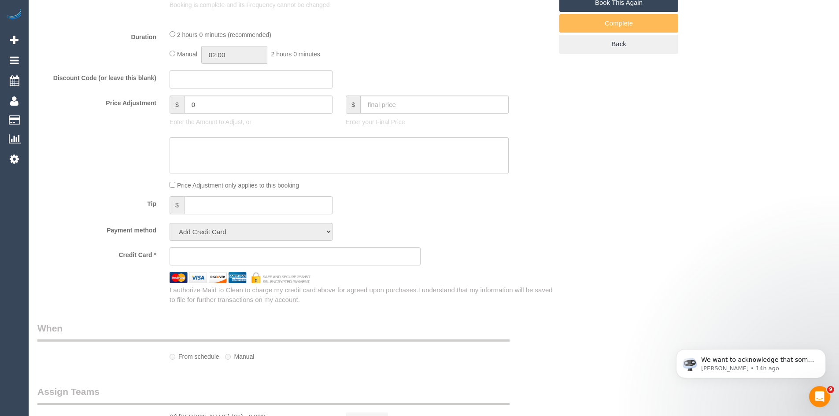
select select "object:559"
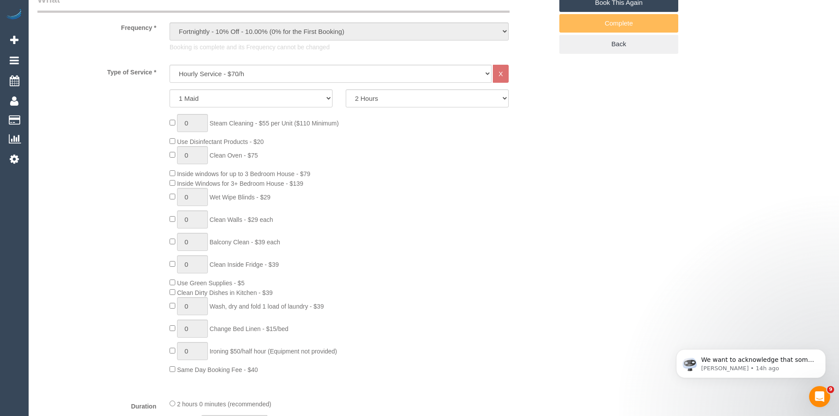
select select "string:stripe-pm_1Nkc2P2GScqysDRVXQcM1wEO"
select select "object:735"
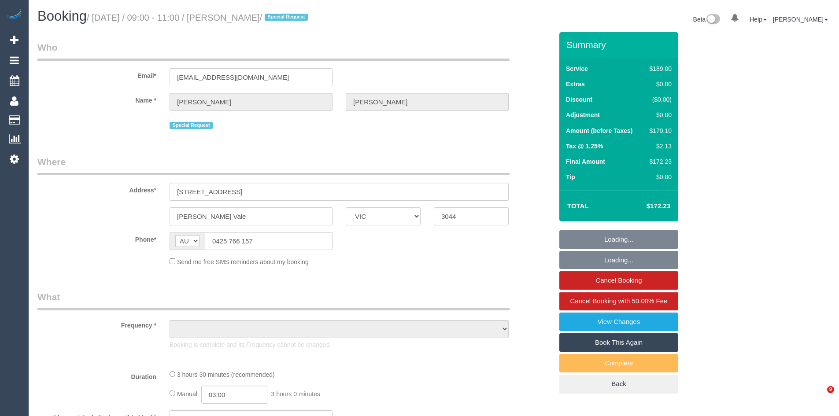
select select "VIC"
select select "object:692"
select select "string:stripe-pm_1Lh95W2GScqysDRVtzVLXpGU"
select select "number:28"
select select "number:16"
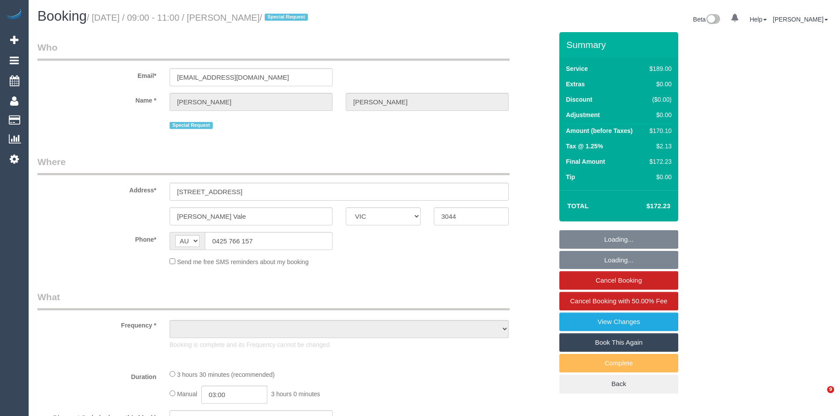
select select "number:19"
select select "number:22"
select select "number:35"
select select "number:11"
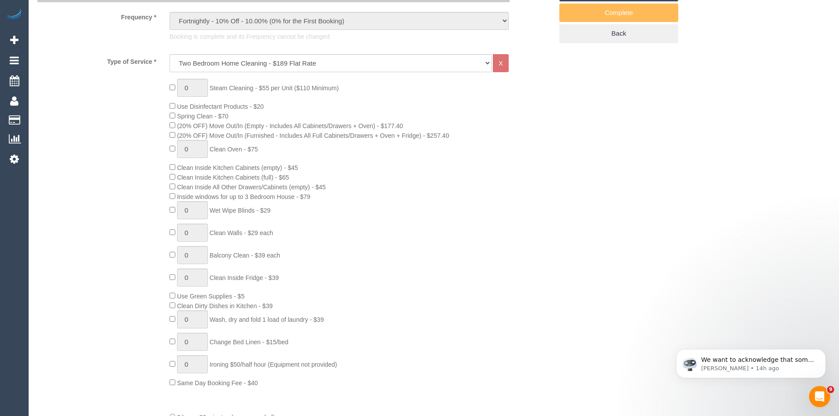
select select "object:1549"
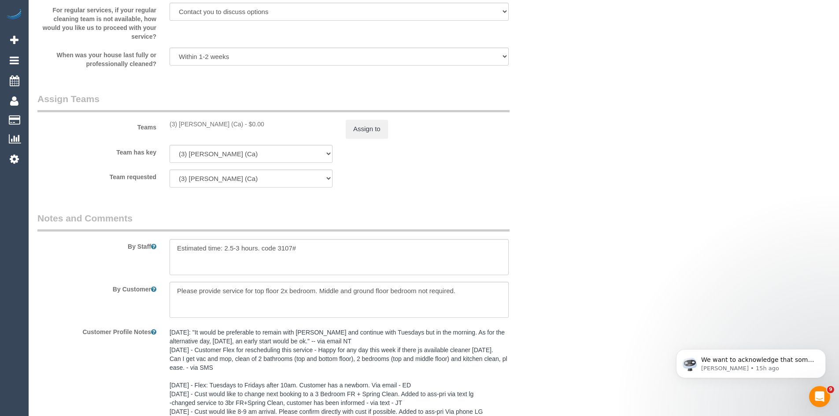
scroll to position [1363, 0]
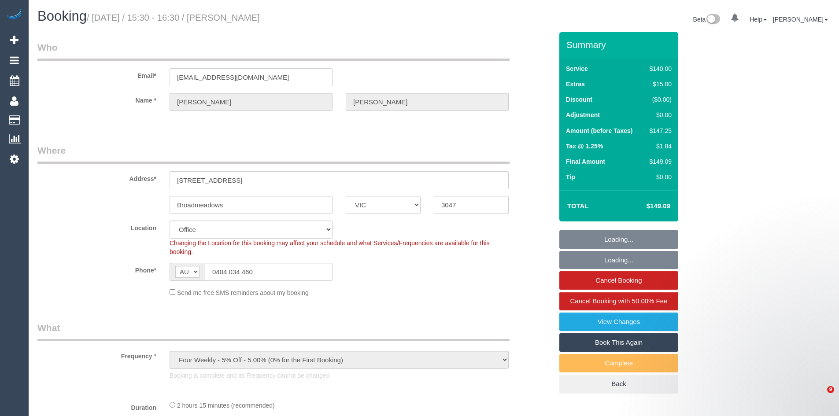
select select "VIC"
select select "string:stripe-pm_1IhmNM2GScqysDRVdzur1TsV"
select select "number:28"
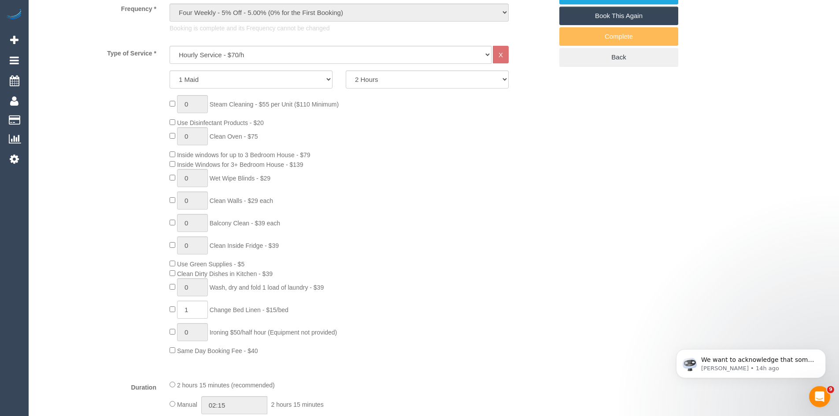
scroll to position [352, 0]
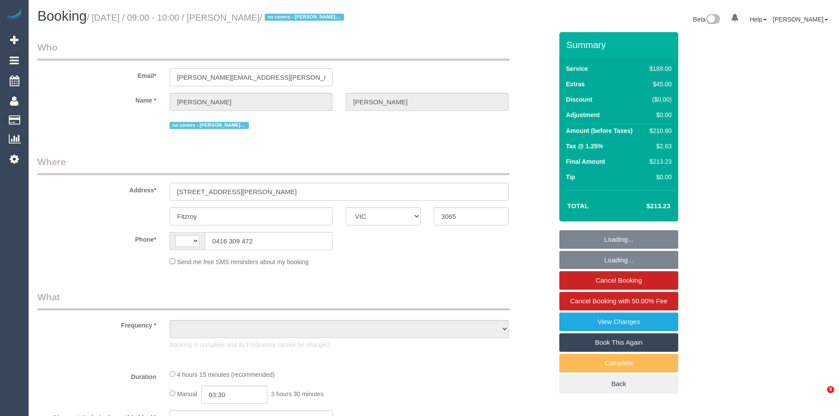
select select "VIC"
select select "string:AU"
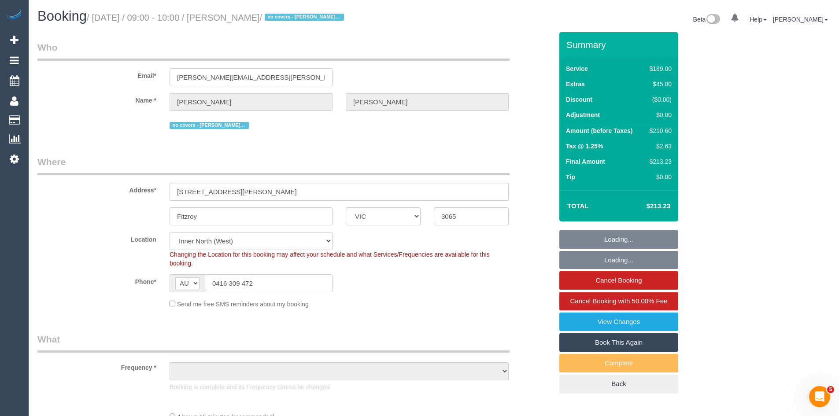
select select "string:stripe-pm_1PlJhY2GScqysDRVGF0kRPg7"
select select "object:548"
select select "number:27"
select select "number:16"
select select "number:19"
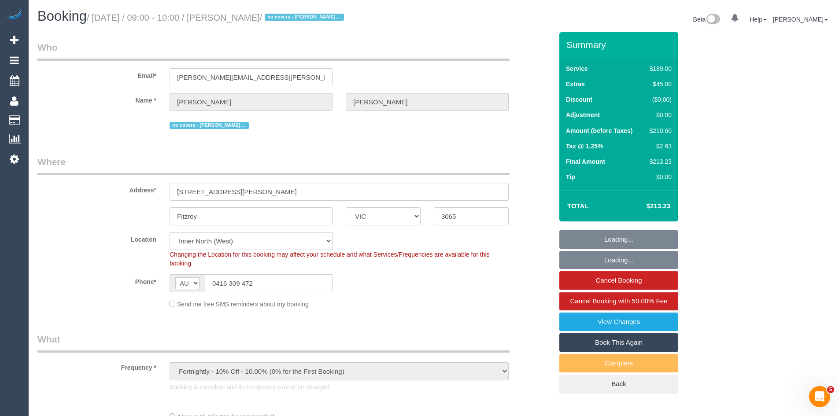
select select "number:23"
select select "number:34"
select select "number:11"
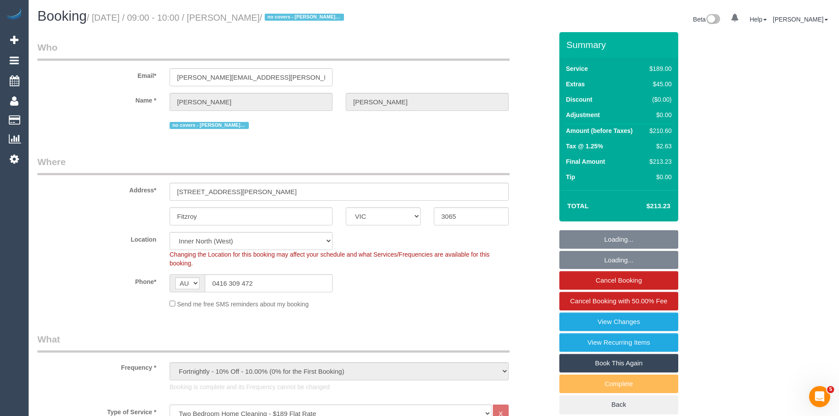
select select "object:1591"
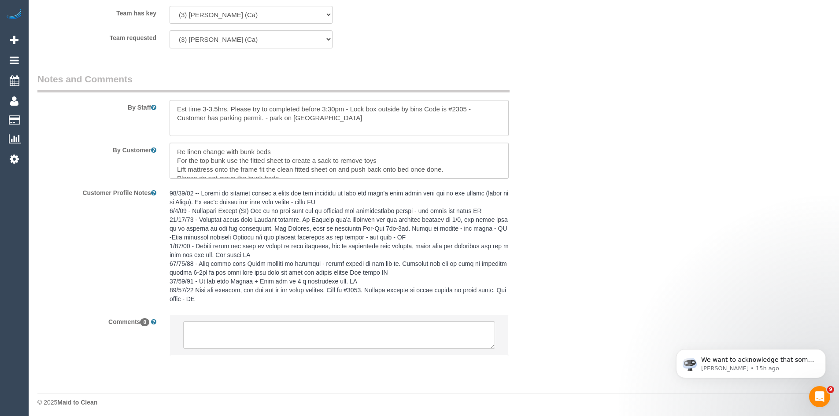
scroll to position [1496, 0]
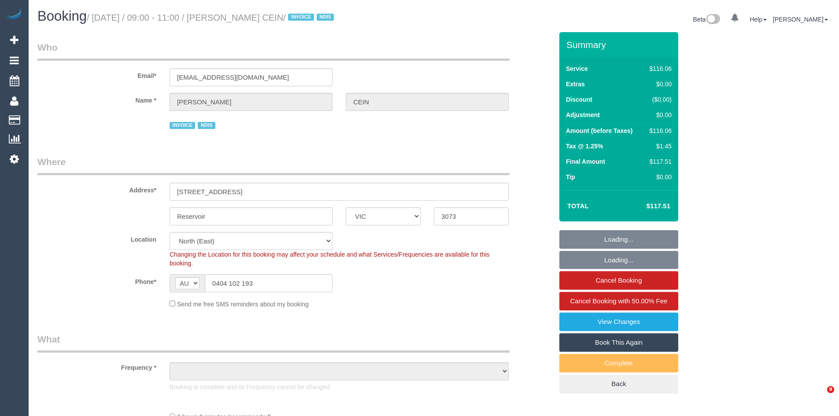
select select "VIC"
select select "object:1336"
select select "number:27"
select select "number:14"
select select "number:19"
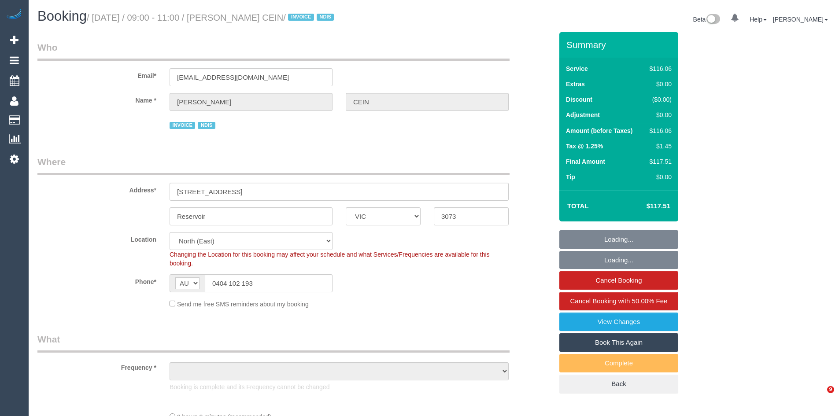
select select "number:36"
select select "number:34"
select select "number:11"
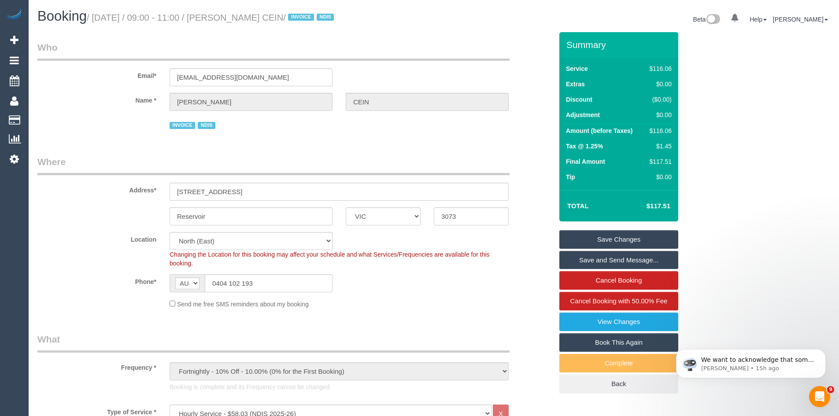
scroll to position [264, 0]
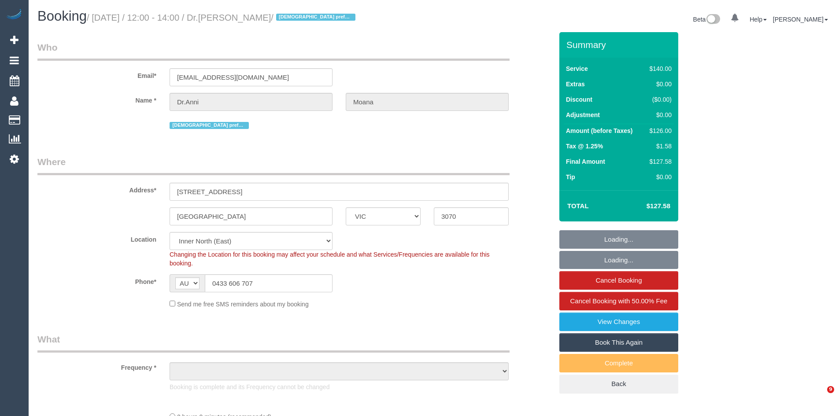
select select "VIC"
select select "number:27"
select select "number:14"
select select "number:19"
select select "number:22"
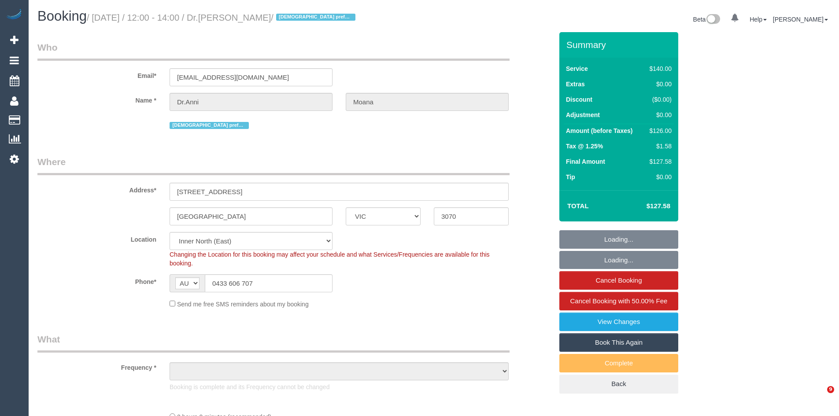
select select "number:35"
select select "number:12"
select select "object:1700"
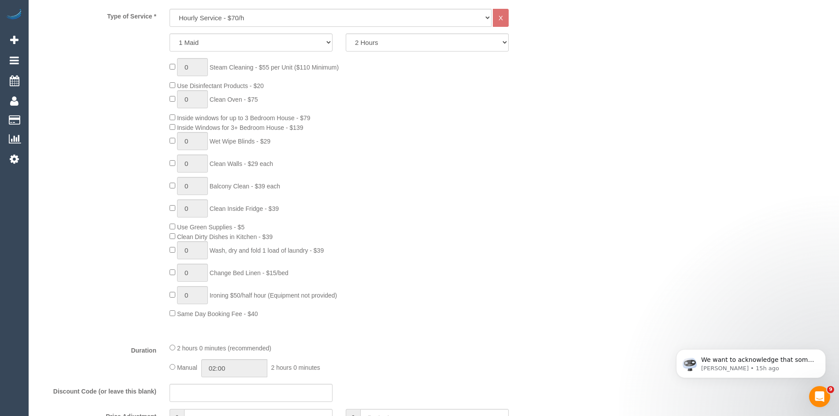
scroll to position [396, 0]
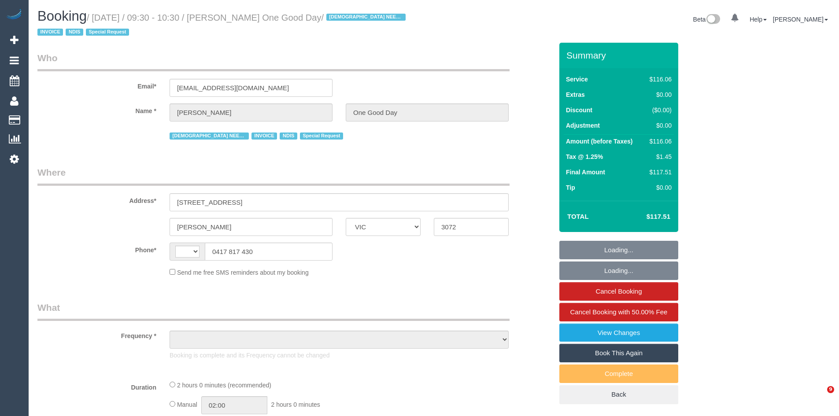
select select "VIC"
select select "string:AU"
select select "object:1236"
select select "number:28"
select select "number:14"
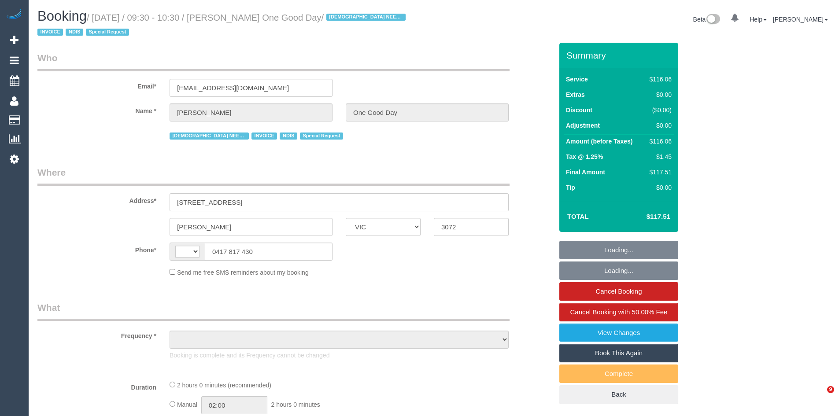
select select "number:19"
select select "number:36"
select select "number:35"
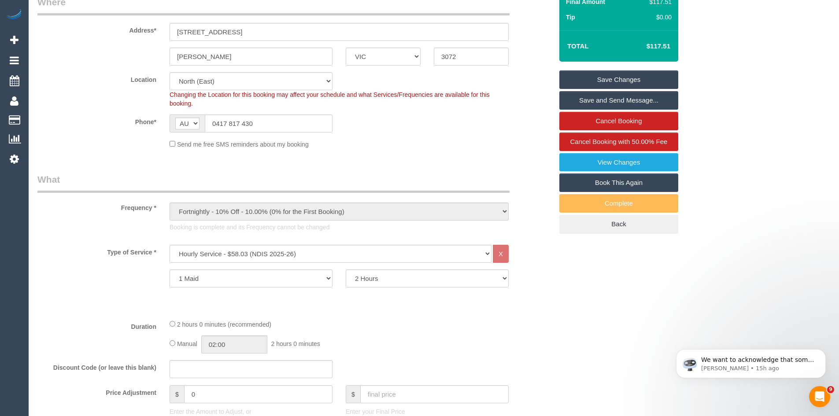
scroll to position [352, 0]
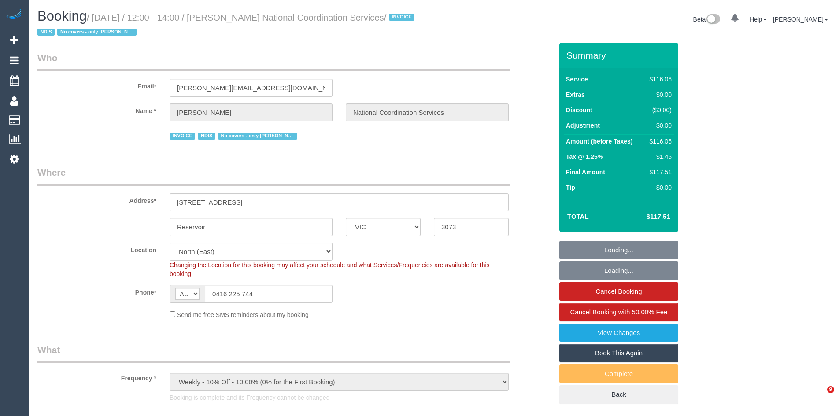
select select "VIC"
select select "number:28"
select select "number:14"
select select "number:19"
select select "number:36"
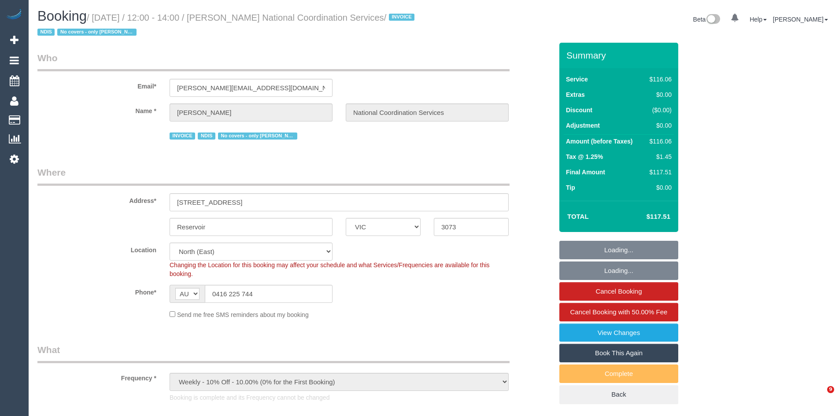
select select "object:1397"
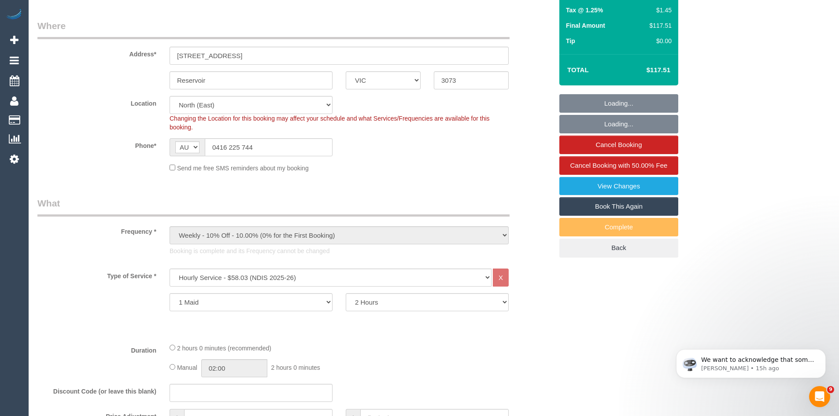
scroll to position [352, 0]
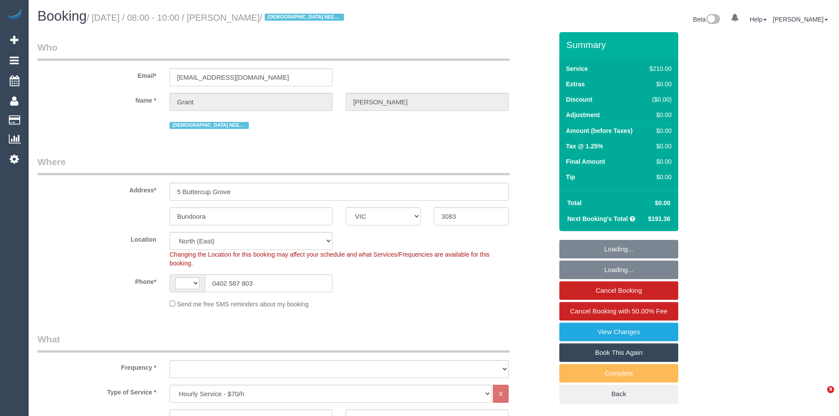
select select "VIC"
select select "180"
select select "string:AU"
select select "object:1536"
select select "string:stripe-pm_1RvnLP2GScqysDRVt4v4WotE"
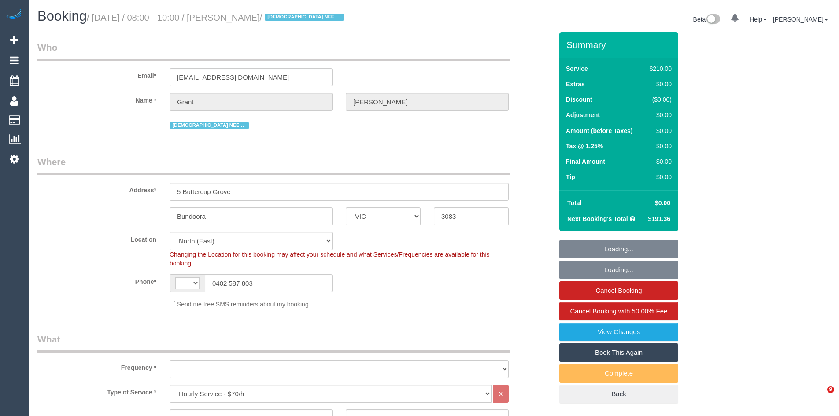
select select "number:28"
select select "number:14"
select select "number:19"
select select "number:25"
select select "number:35"
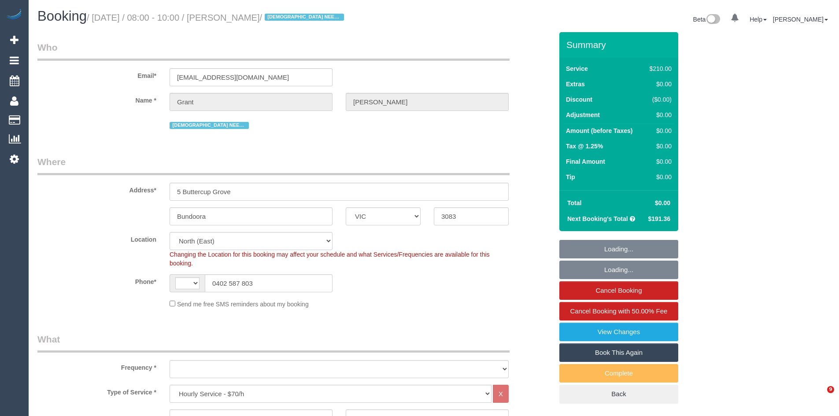
select select "number:12"
select select "spot1"
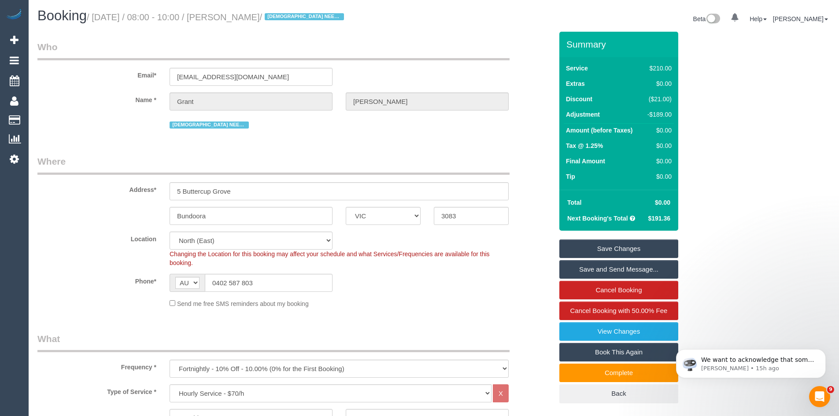
scroll to position [352, 0]
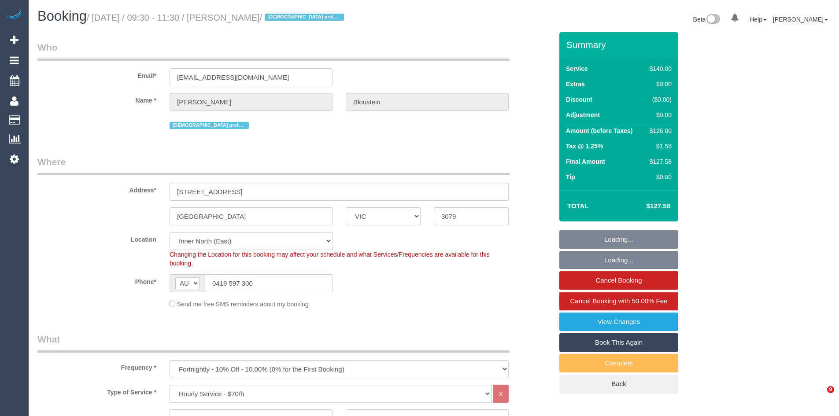
select select "VIC"
select select "number:28"
select select "number:14"
select select "number:19"
select select "number:24"
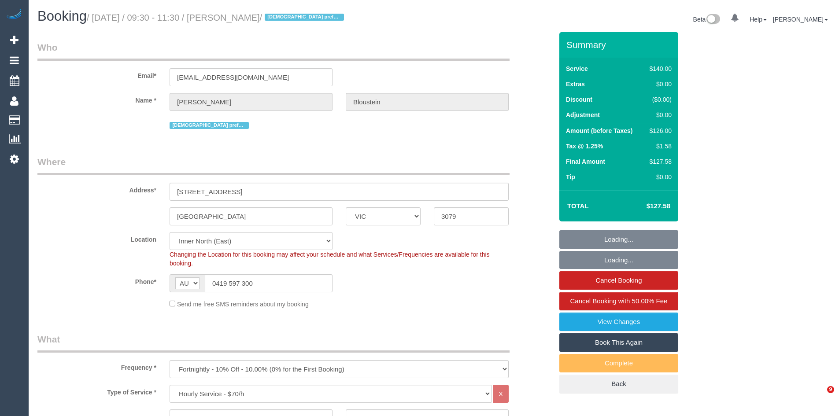
select select "number:35"
select select "number:13"
select select "object:1676"
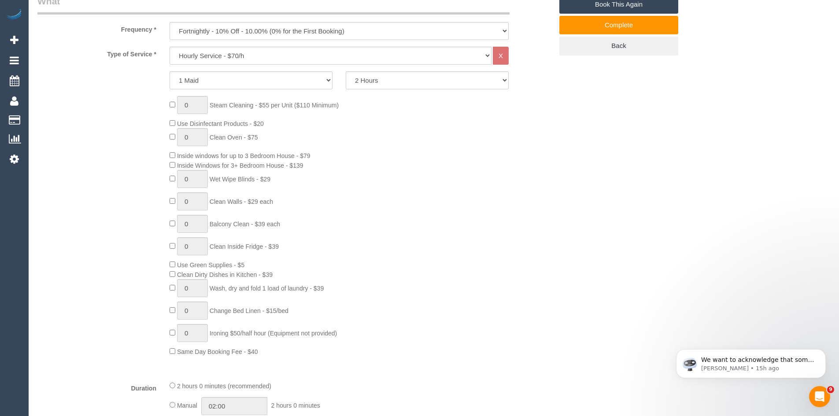
scroll to position [352, 0]
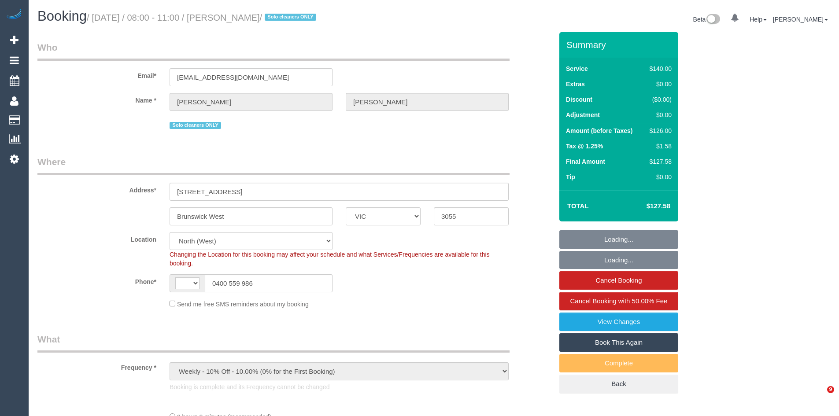
select select "VIC"
select select "string:stripe-pm_1MUfuk2GScqysDRVB9YutKCG"
select select "object:553"
select select "string:AU"
select select "number:32"
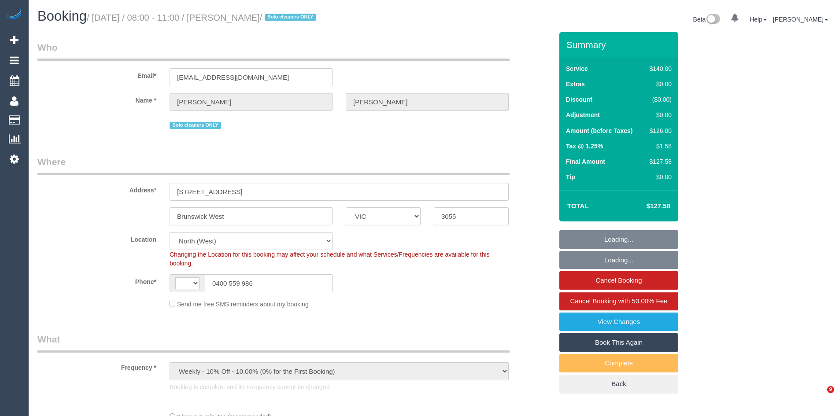
select select "number:14"
select select "number:19"
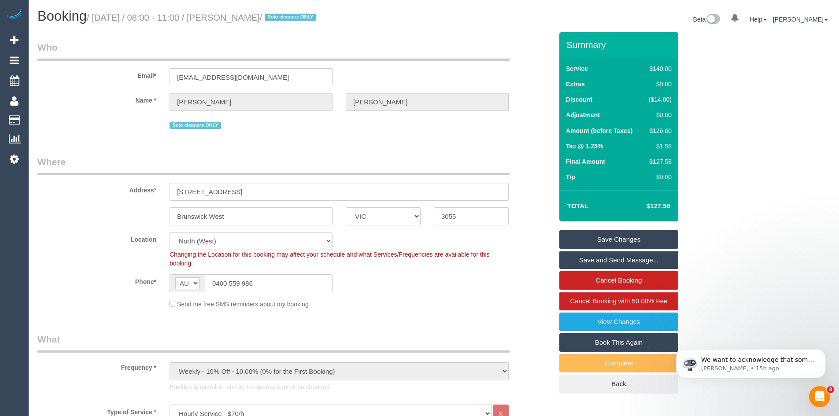
scroll to position [396, 0]
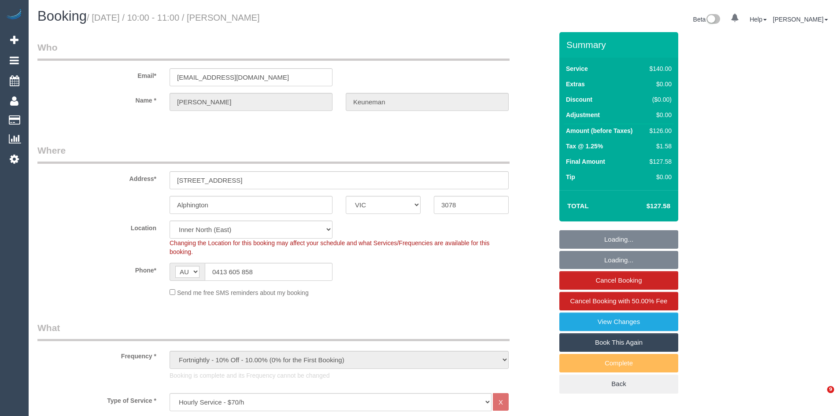
select select "VIC"
select select "string:stripe-pm_1Iiv7h2GScqysDRVgClPcsOh"
select select "number:28"
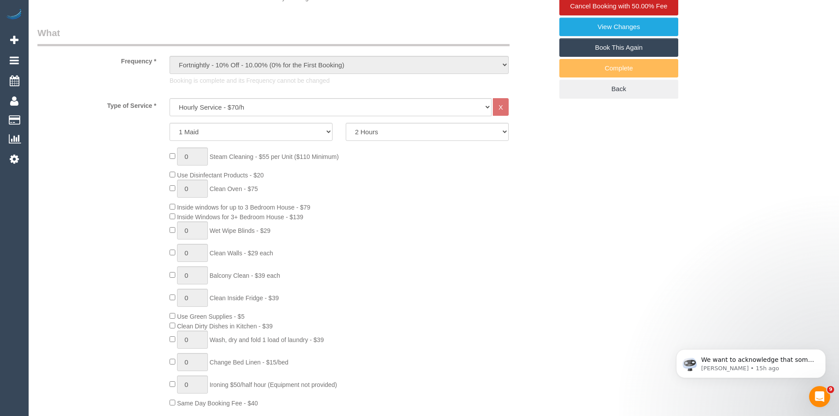
scroll to position [308, 0]
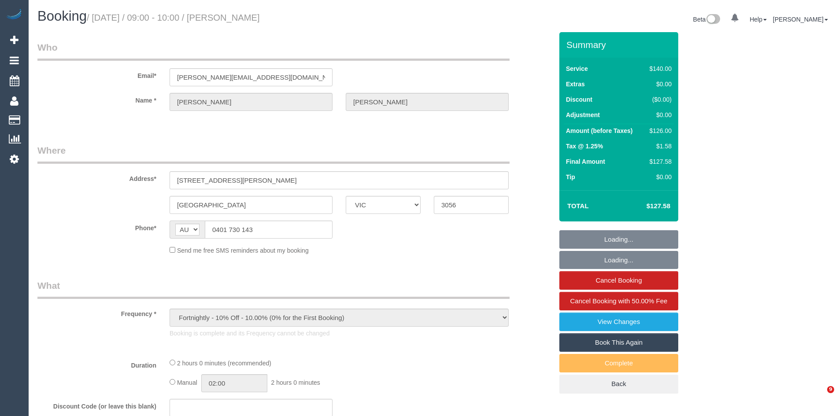
select select "VIC"
select select "number:28"
select select "number:14"
select select "number:19"
select select "number:22"
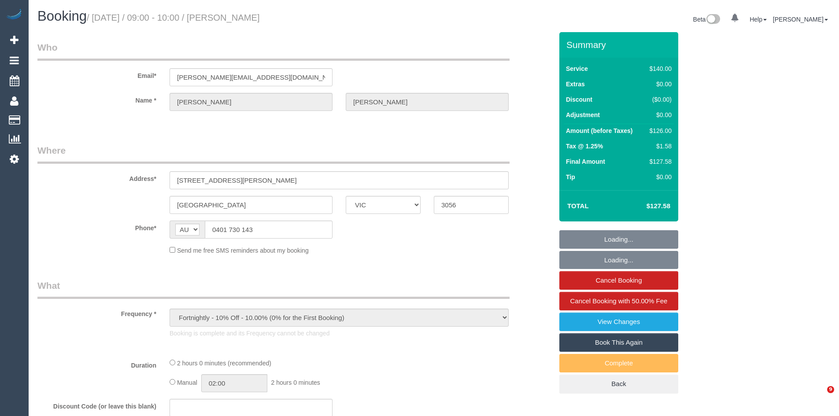
select select "number:13"
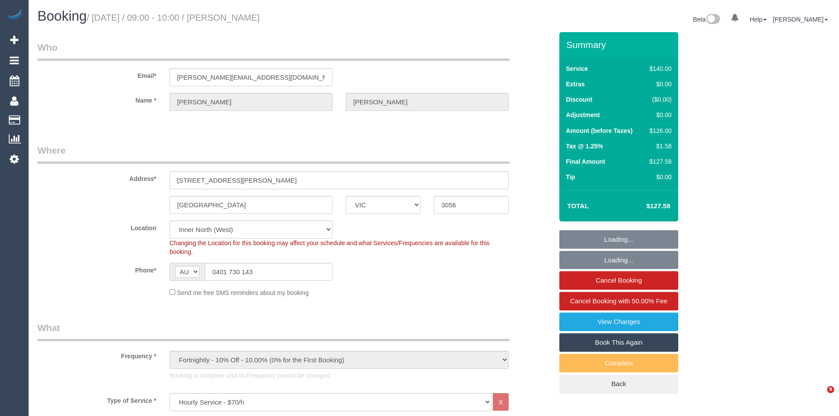
select select "object:1761"
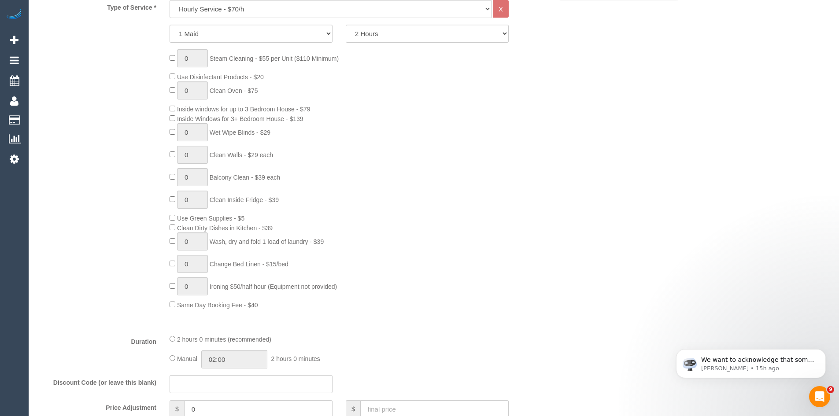
scroll to position [396, 0]
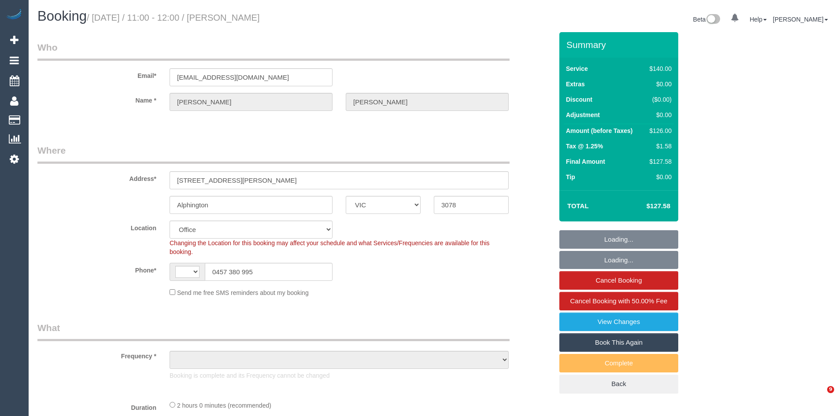
select select "VIC"
select select "string:AU"
select select "object:292"
select select "number:28"
select select "number:34"
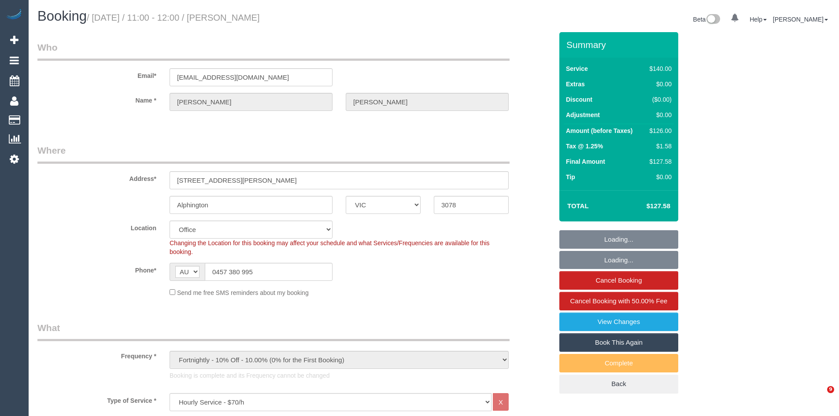
select select "object:890"
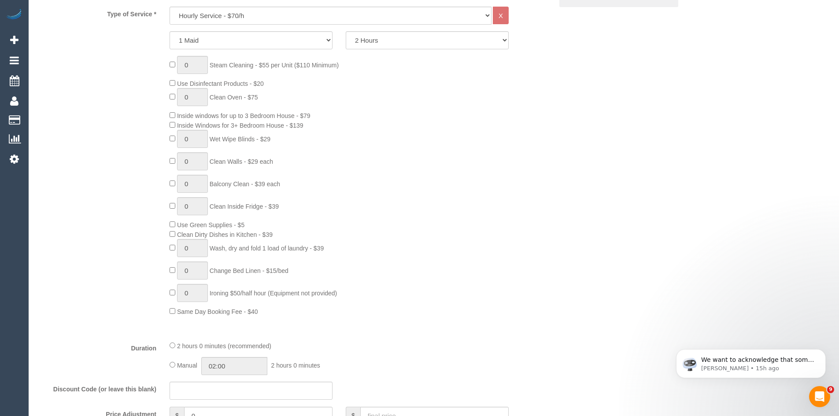
scroll to position [396, 0]
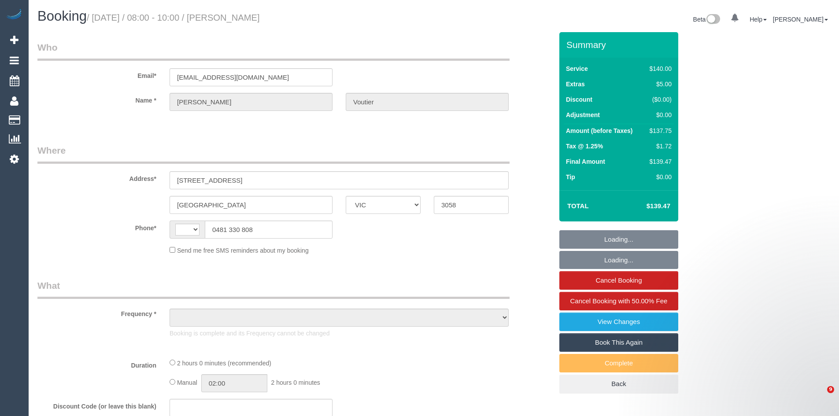
select select "VIC"
select select "string:AU"
select select "object:537"
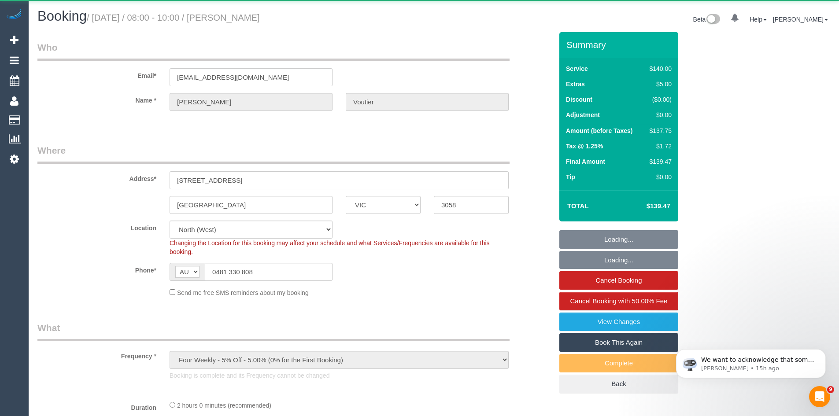
select select "number:29"
select select "number:14"
select select "number:18"
select select "number:24"
select select "number:26"
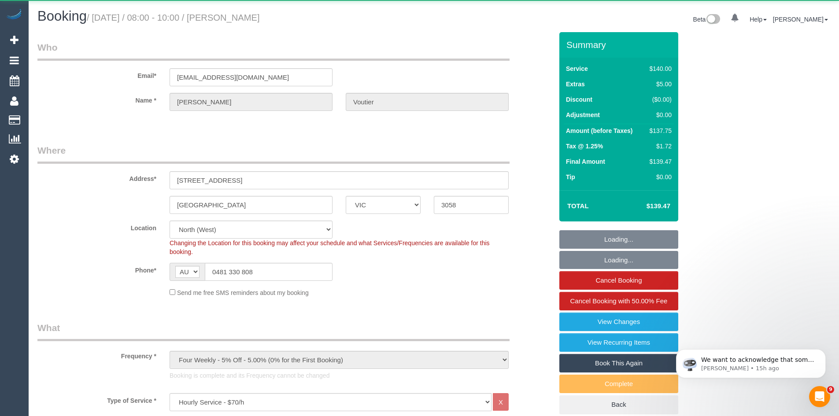
select select "object:856"
select select "string:stripe-pm_1RyUOt2GScqysDRVkEs8l6w4"
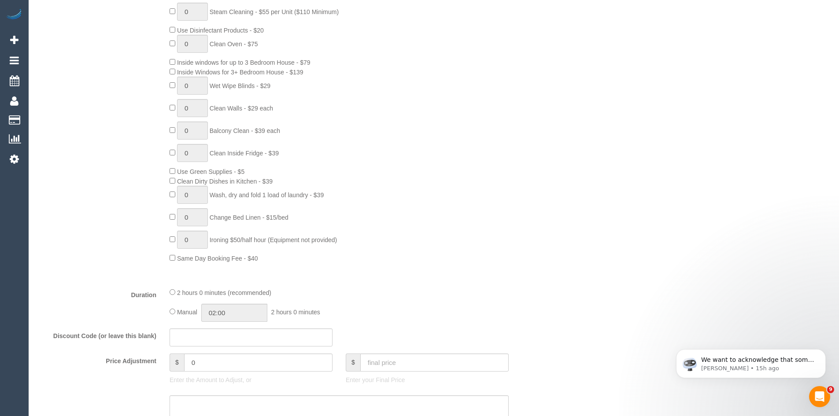
scroll to position [440, 0]
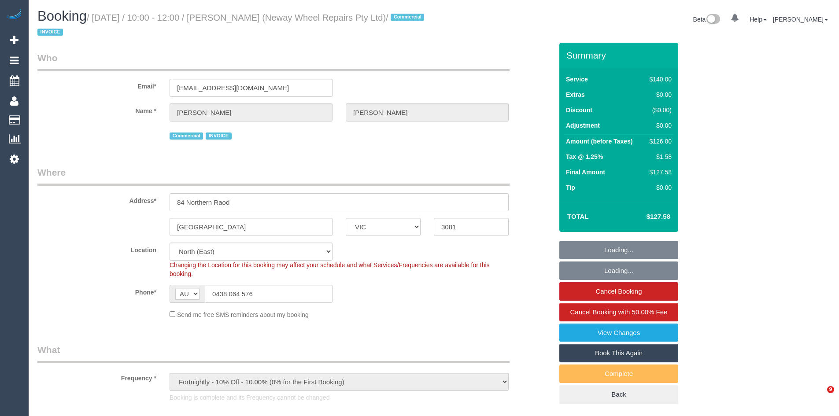
select select "VIC"
select select "string:check"
select select "number:28"
select select "number:14"
select select "number:19"
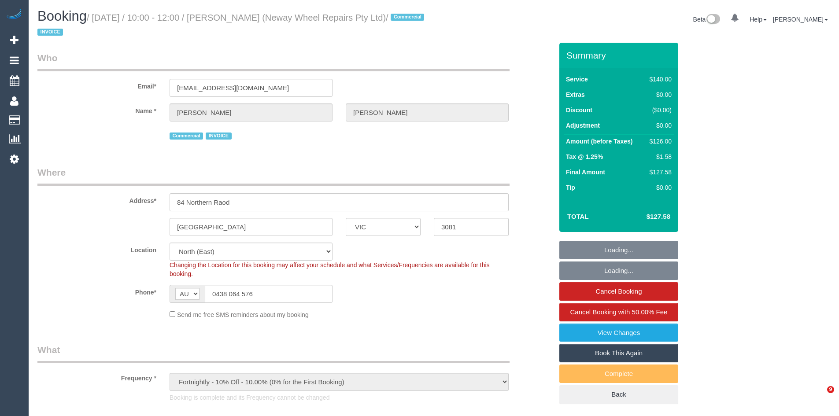
select select "number:22"
select select "object:1498"
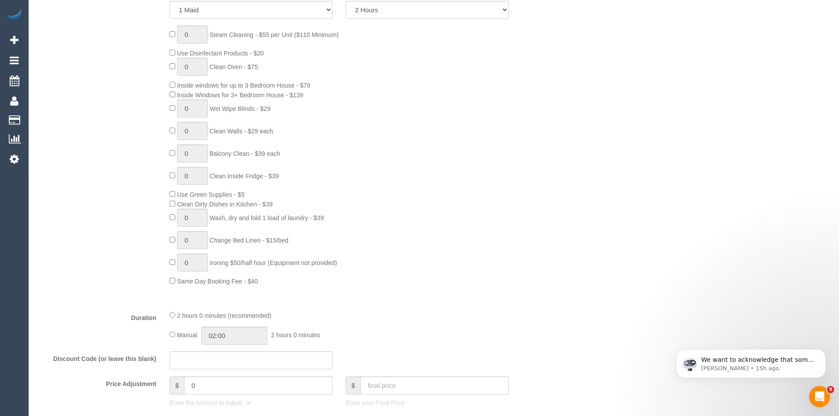
scroll to position [440, 0]
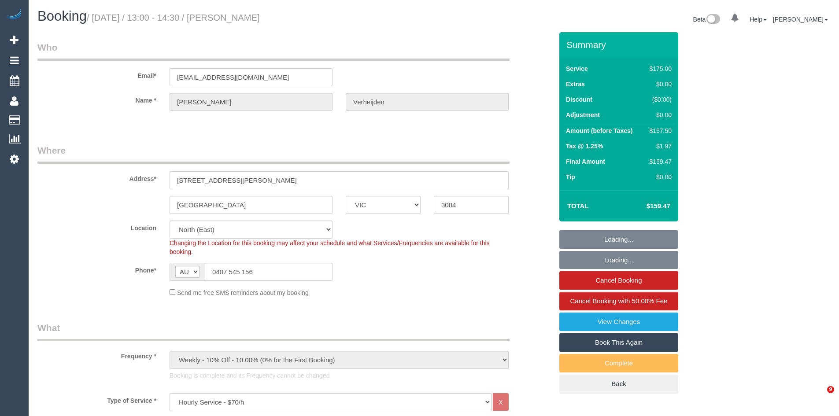
select select "VIC"
select select "150"
select select "number:28"
select select "number:16"
select select "number:19"
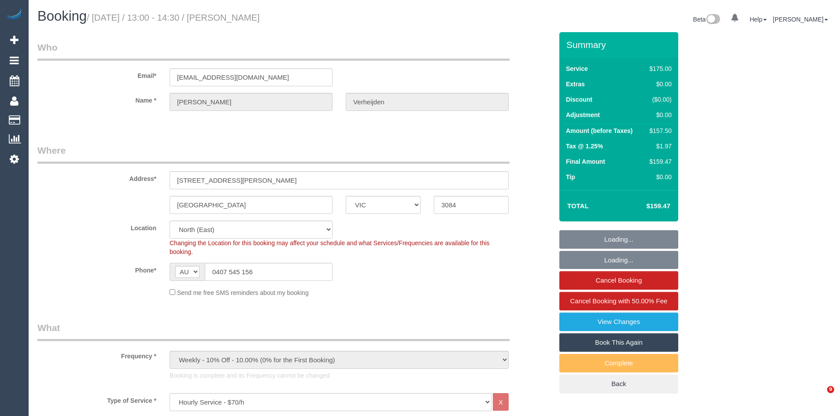
select select "number:22"
select select "number:33"
select select "number:11"
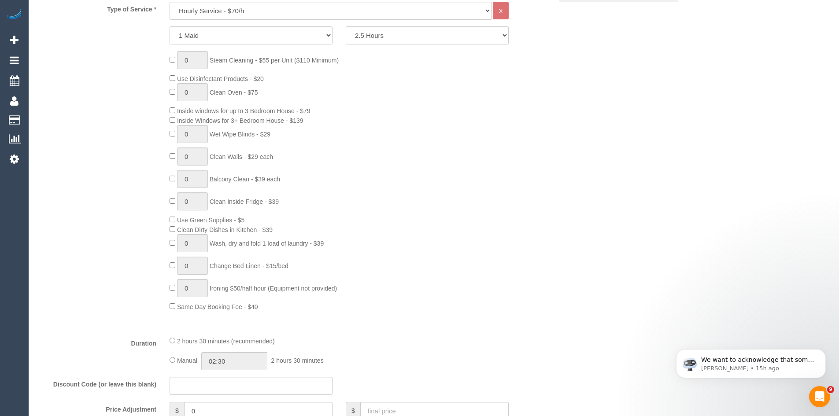
scroll to position [396, 0]
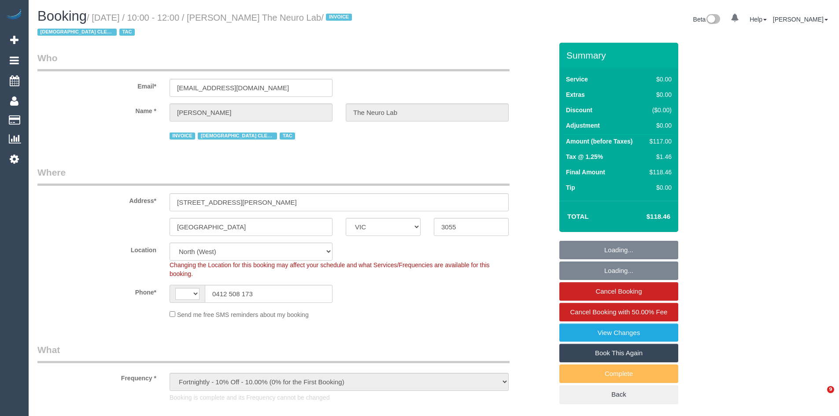
select select "VIC"
select select "object:444"
select select "string:AU"
select select "120"
select select "number:28"
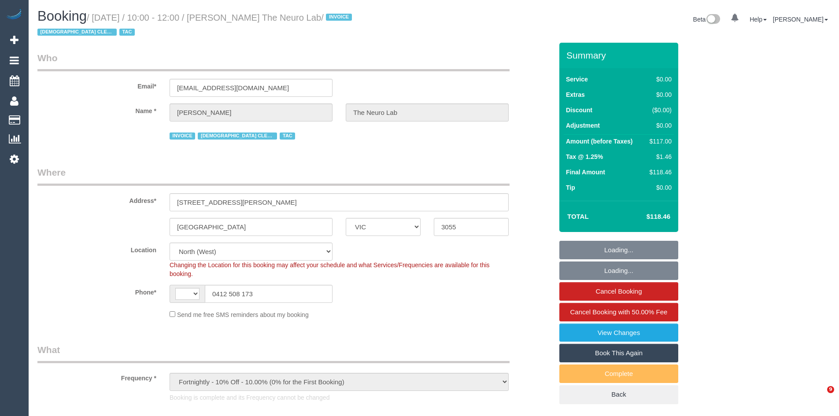
select select "number:14"
select select "number:19"
select select "number:36"
select select "number:35"
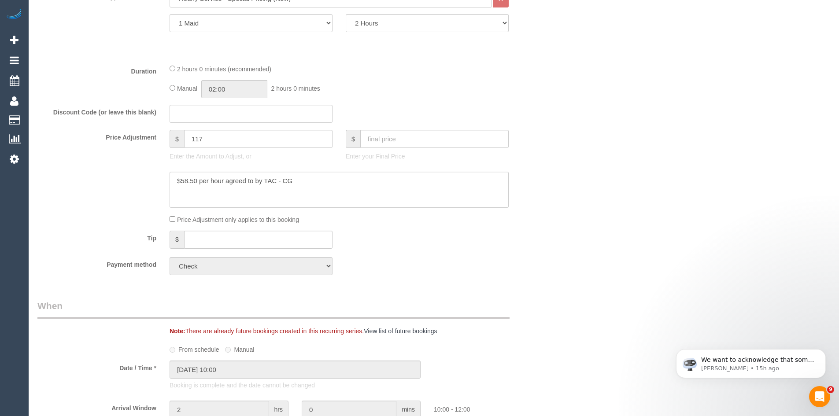
scroll to position [440, 0]
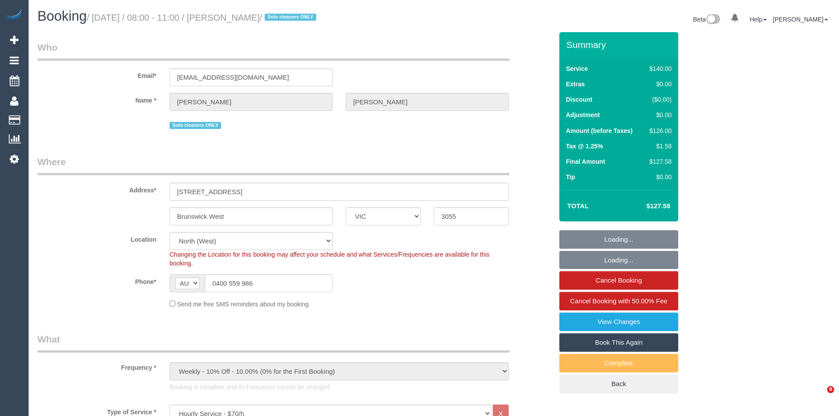
select select "VIC"
select select "string:stripe-pm_1MUfuk2GScqysDRVB9YutKCG"
select select "number:32"
select select "number:14"
select select "number:19"
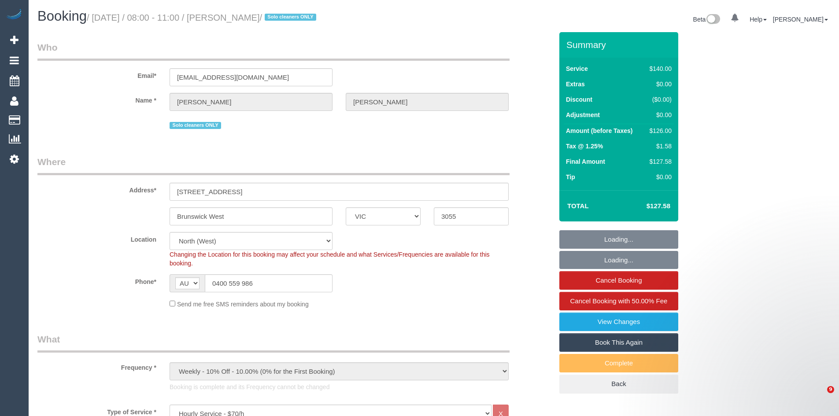
select select "object:1612"
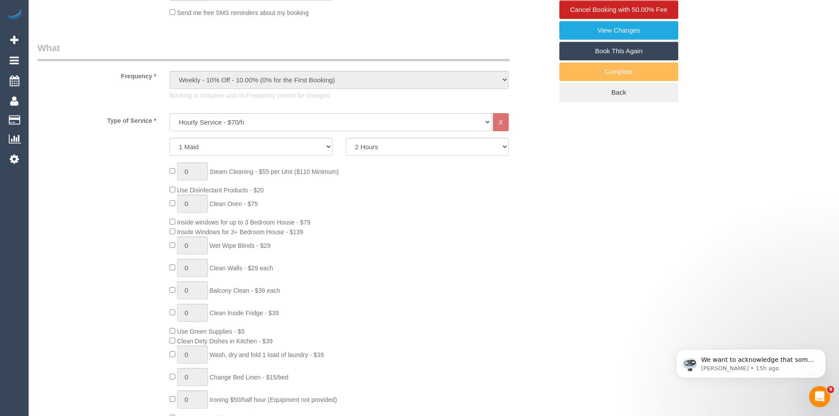
scroll to position [375, 0]
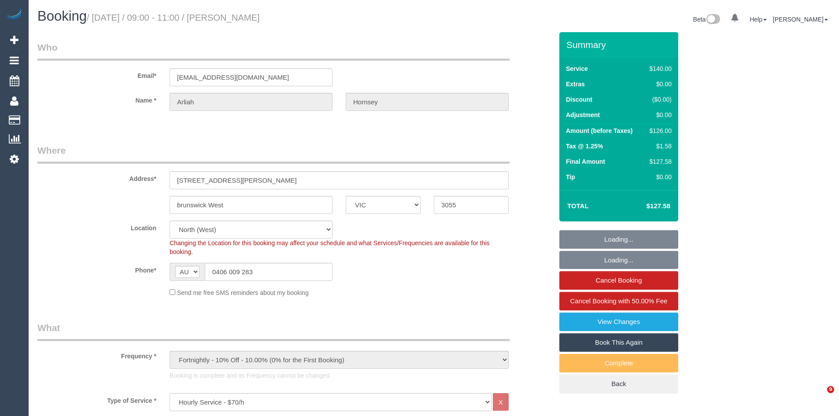
select select "VIC"
select select "number:27"
select select "number:14"
select select "number:19"
select select "number:22"
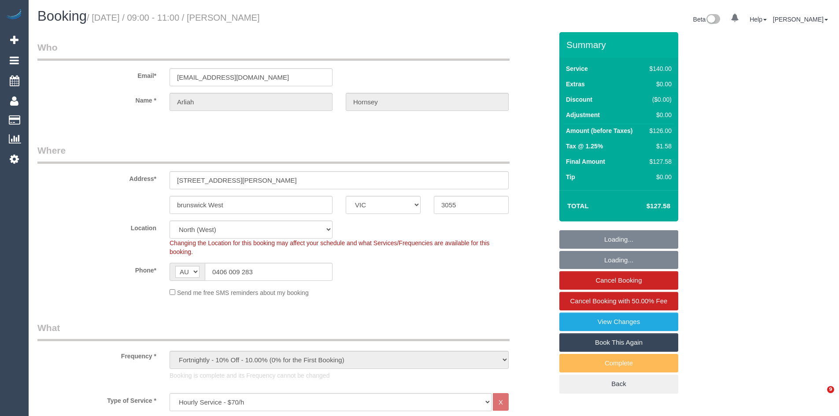
select select "object:875"
select select "string:stripe-pm_1Ipp7r2GScqysDRVpfXEQvun"
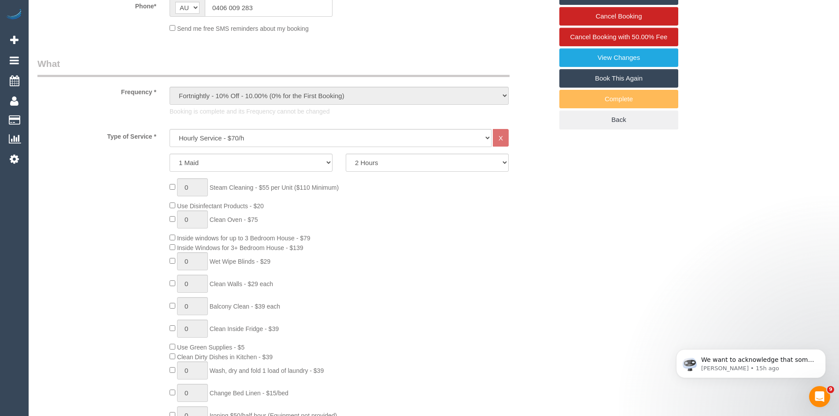
scroll to position [352, 0]
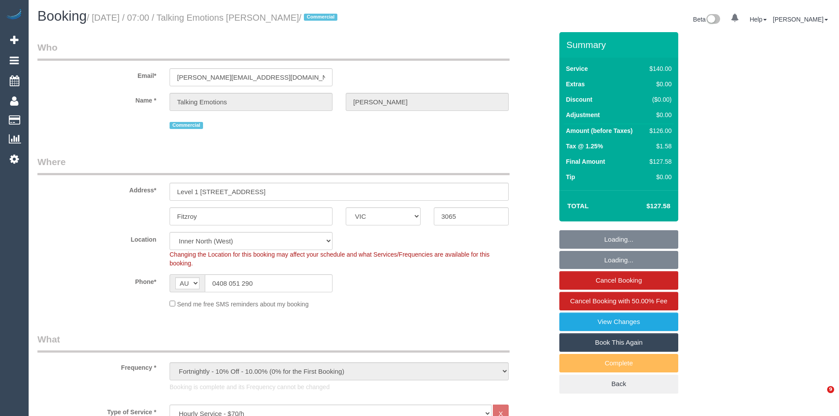
select select "VIC"
select select "number:28"
select select "number:35"
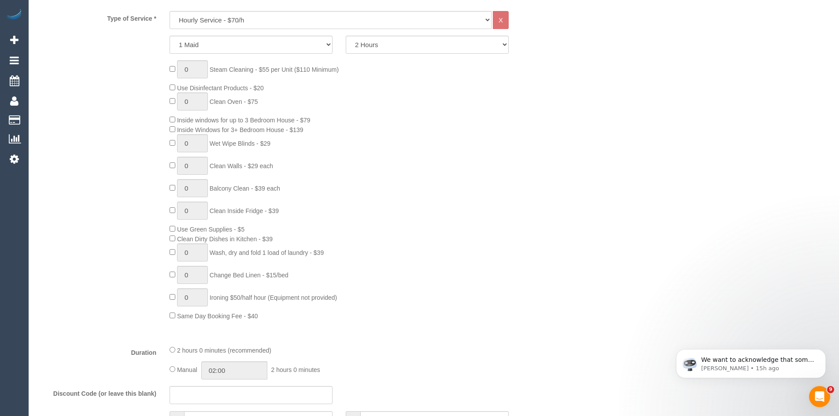
scroll to position [396, 0]
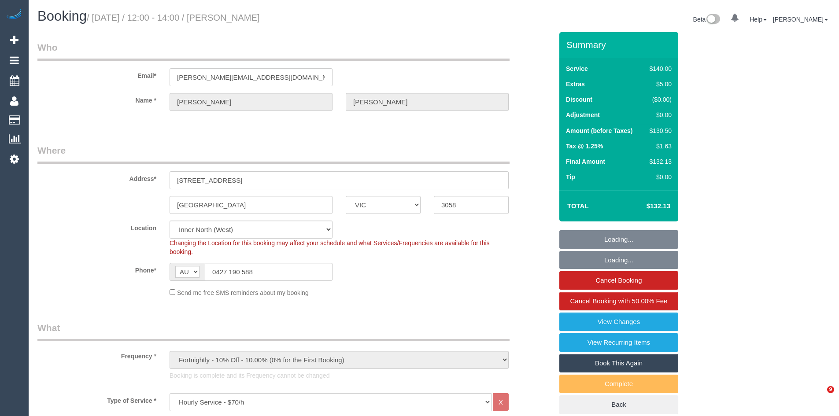
select select "VIC"
select select "number:28"
select select "number:15"
select select "number:19"
select select "number:22"
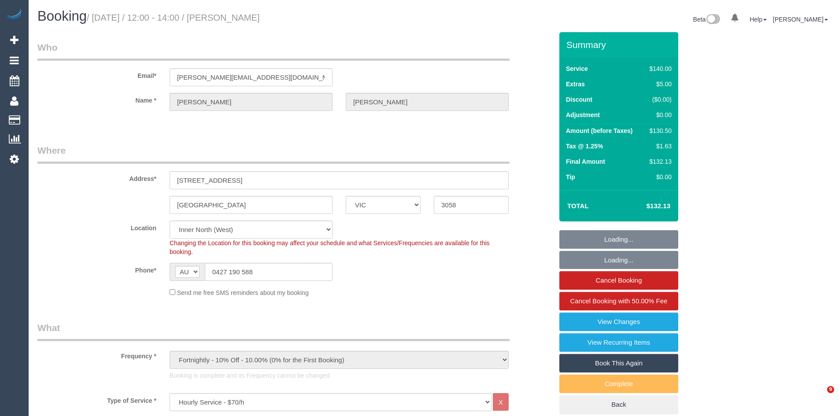
select select "number:34"
select select "number:26"
select select "object:1787"
select select "spot1"
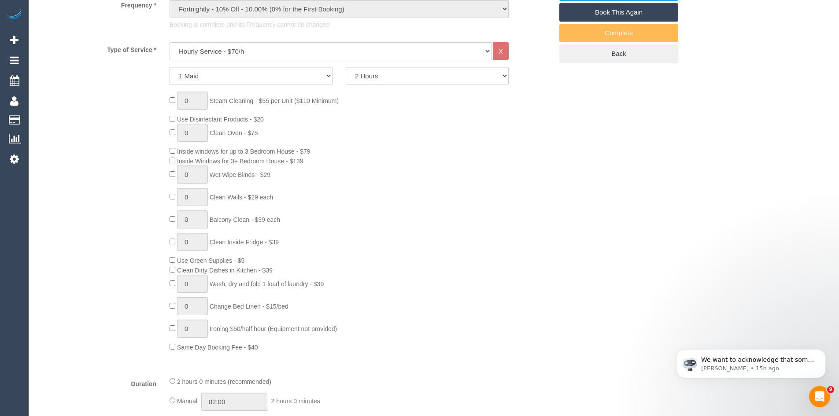
scroll to position [352, 0]
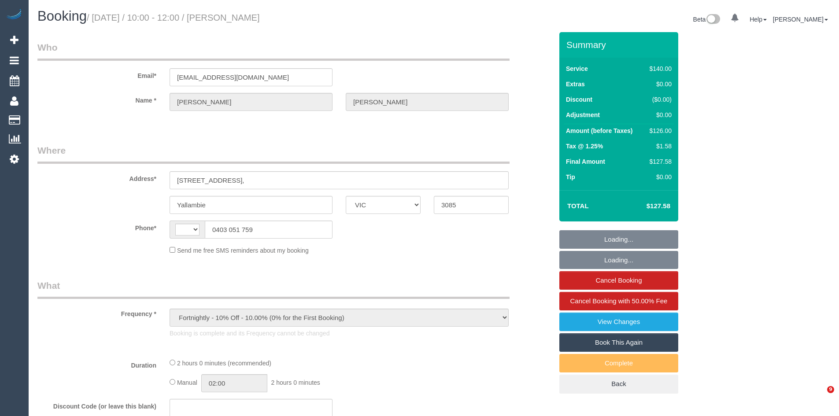
select select "VIC"
select select "string:AU"
select select "string:stripe-pm_1R2KUV2GScqysDRVougqd6Vm"
select select "number:28"
select select "number:14"
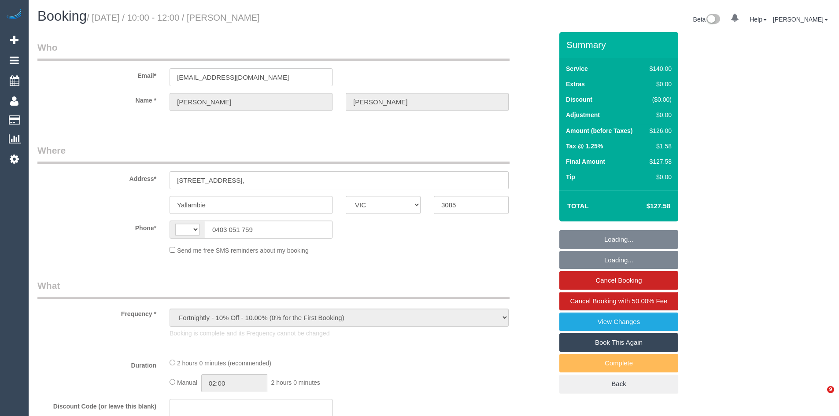
select select "number:19"
select select "number:24"
select select "number:34"
select select "number:26"
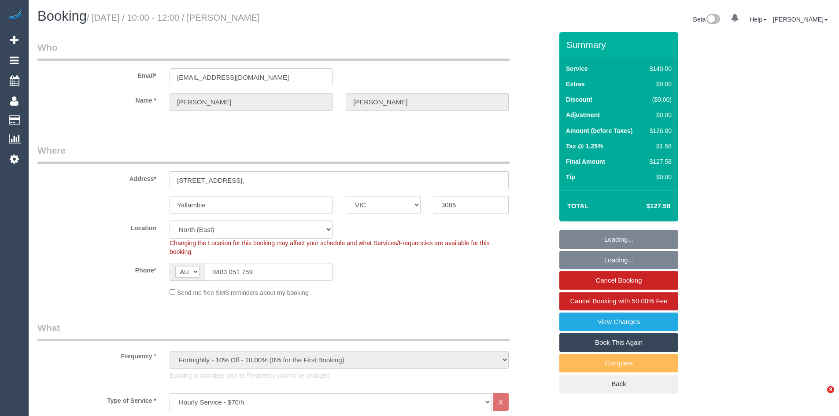
select select "object:854"
select select "spot1"
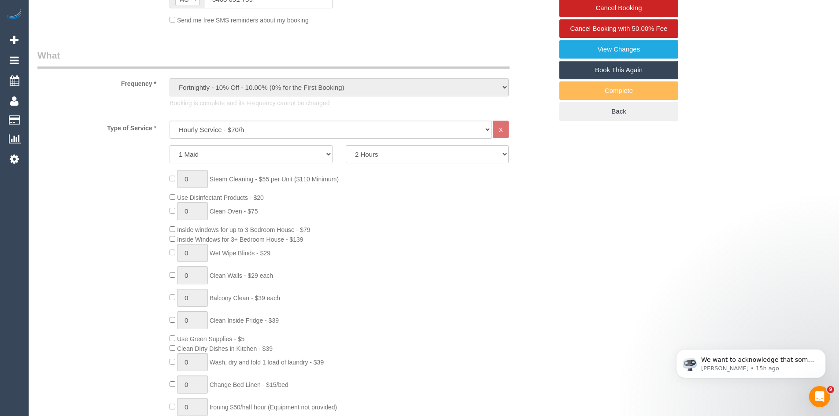
scroll to position [308, 0]
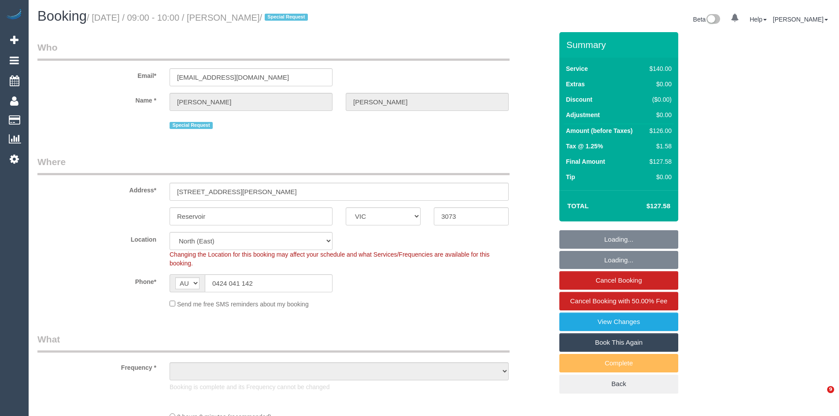
select select "VIC"
select select "object:548"
select select "number:27"
select select "number:16"
select select "number:18"
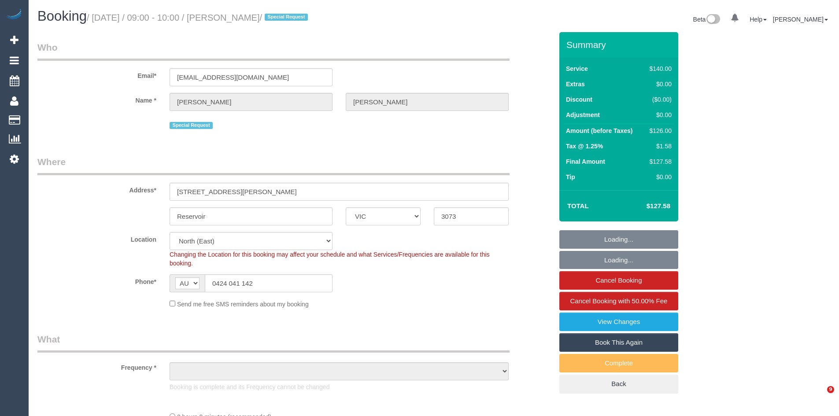
select select "number:22"
select select "number:34"
select select "number:12"
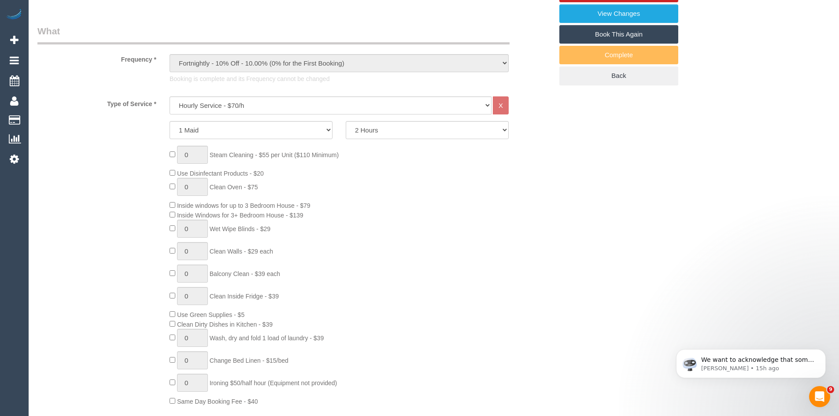
select select "object:1513"
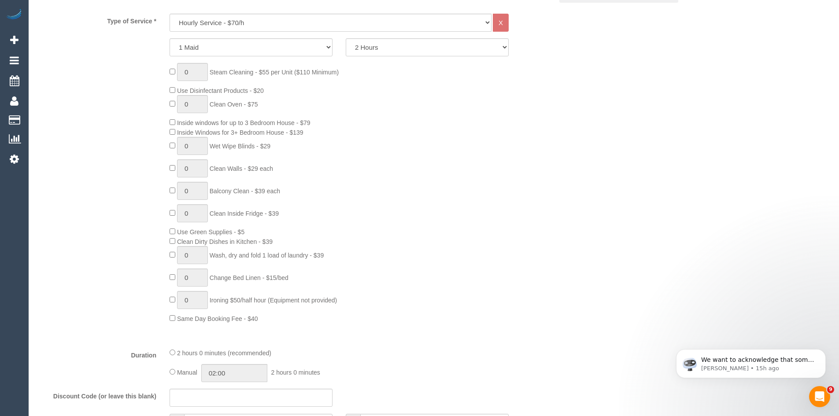
scroll to position [396, 0]
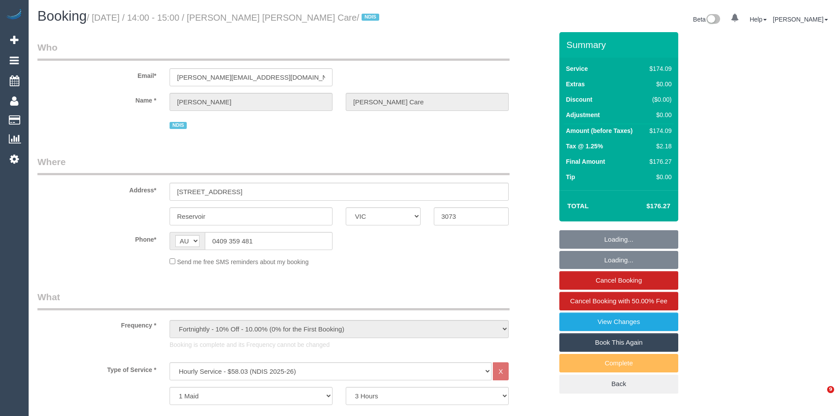
select select "VIC"
select select "180"
select select "number:28"
select select "number:14"
select select "number:19"
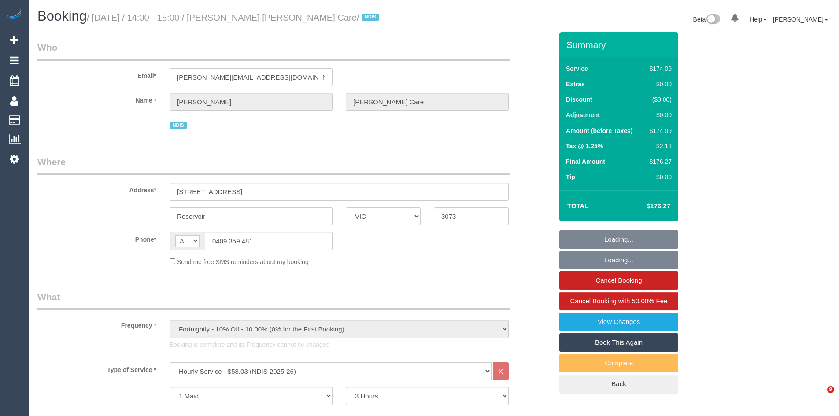
select select "number:22"
select select "number:33"
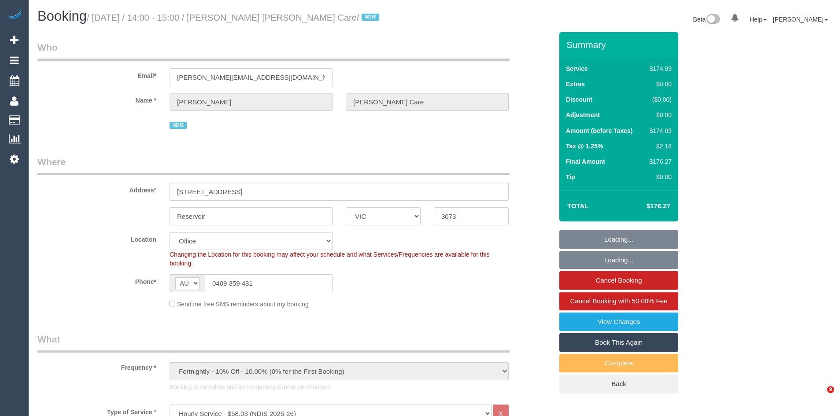
select select "object:2128"
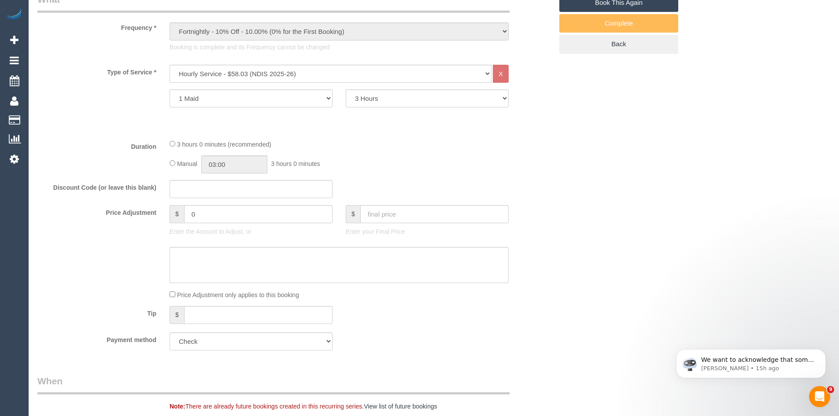
scroll to position [352, 0]
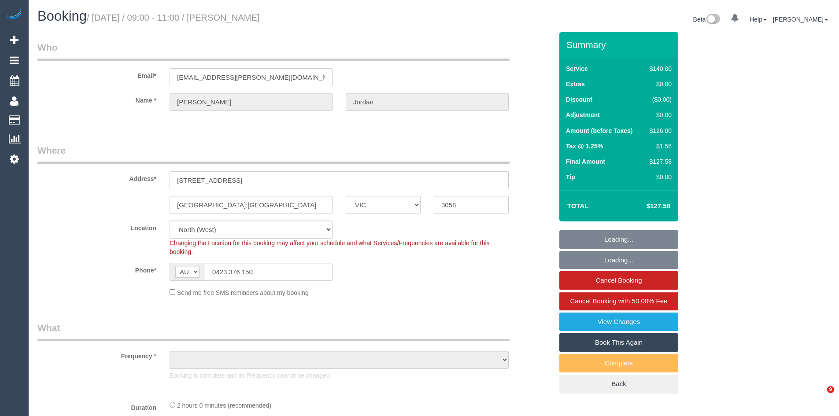
select select "VIC"
select select "string:stripe-pm_1OSFrD2GScqysDRVxTFUAFik"
select select "number:29"
select select "number:14"
select select "number:19"
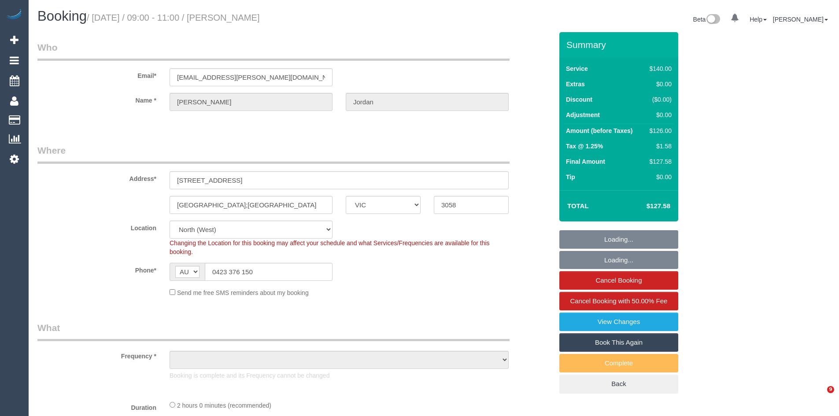
select select "number:22"
select select "number:34"
select select "number:12"
select select "object:1606"
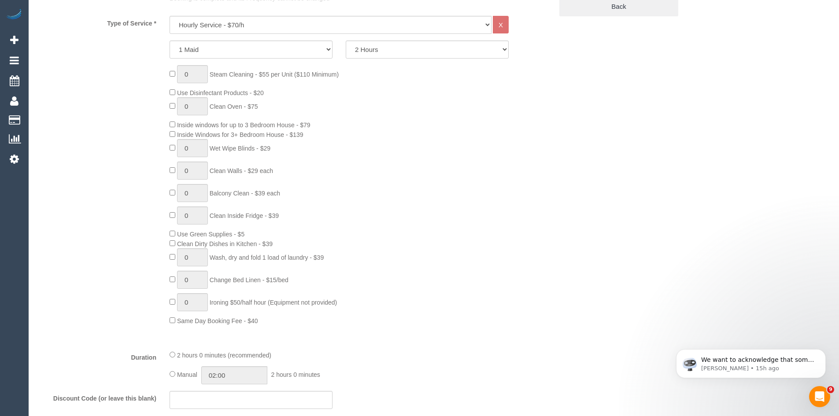
scroll to position [440, 0]
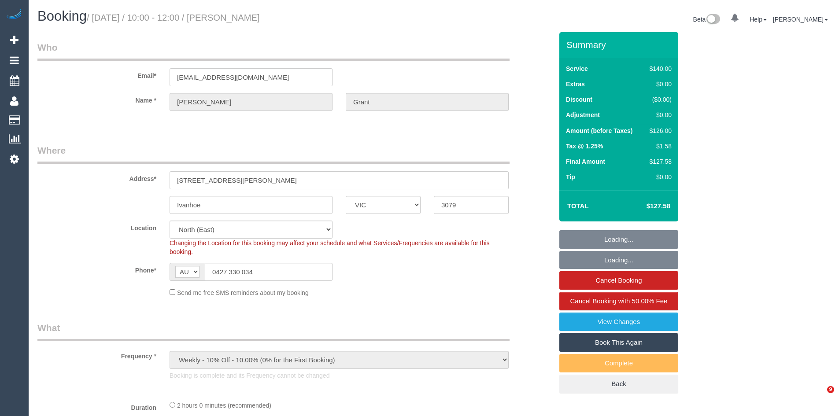
select select "VIC"
select select "number:28"
select select "number:14"
select select "number:19"
select select "number:25"
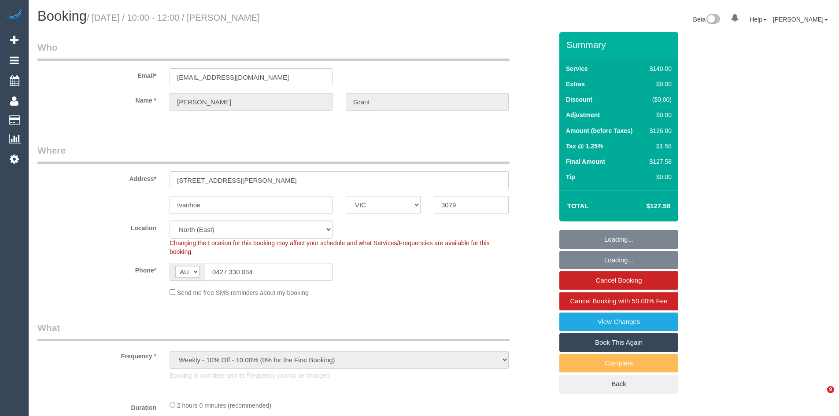
select select "number:12"
select select "object:1498"
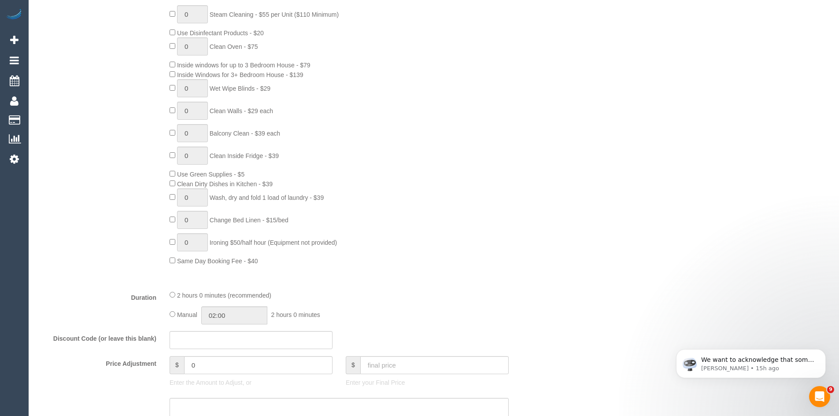
scroll to position [440, 0]
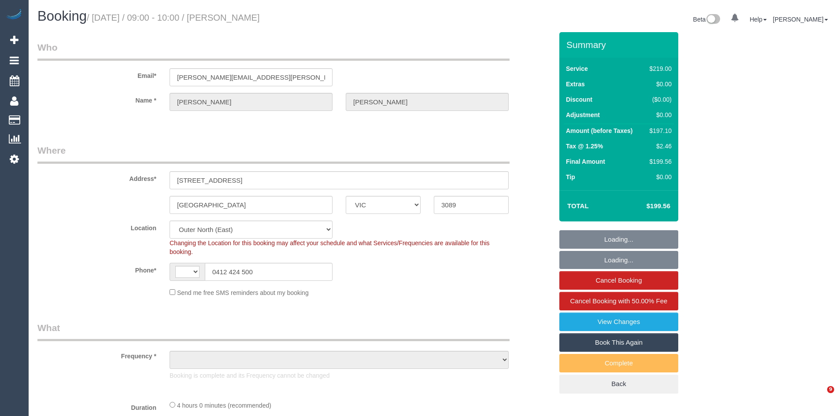
select select "VIC"
select select "string:AU"
select select "object:1208"
select select "number:27"
select select "number:14"
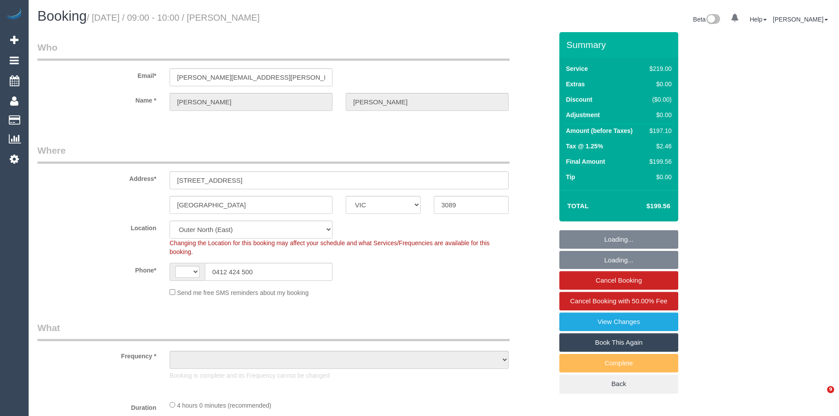
select select "number:18"
select select "number:22"
select select "number:26"
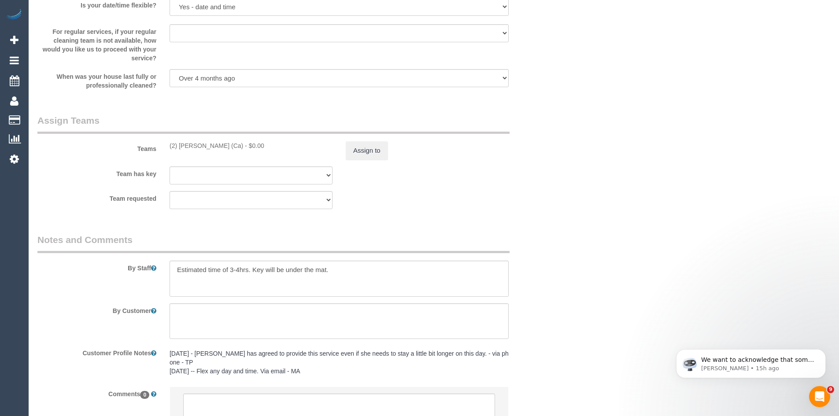
scroll to position [1321, 0]
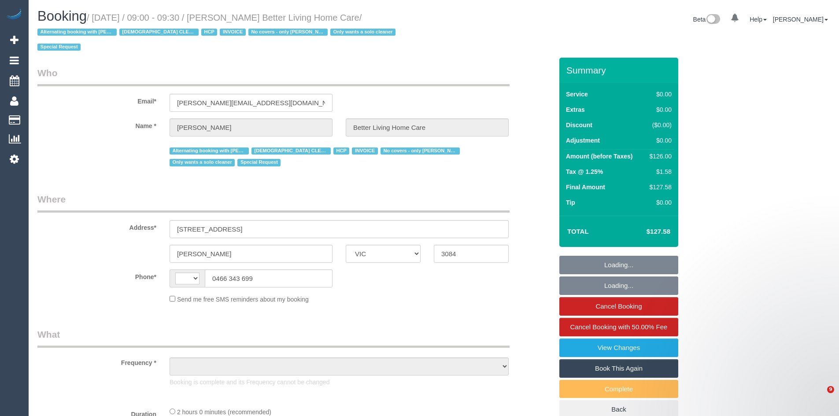
select select "VIC"
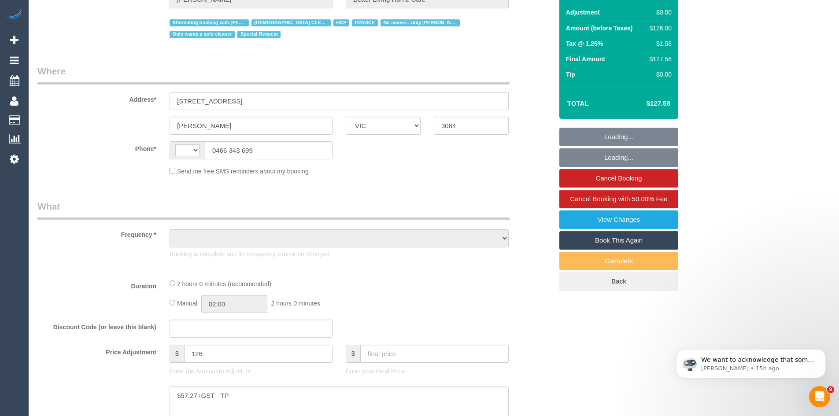
select select "string:AU"
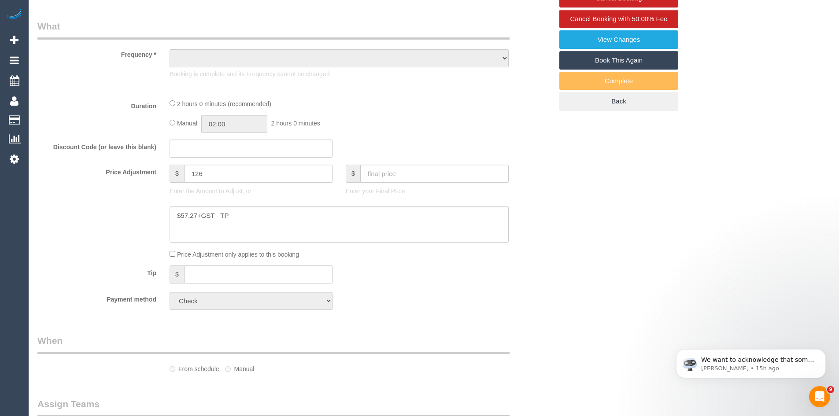
select select "object:557"
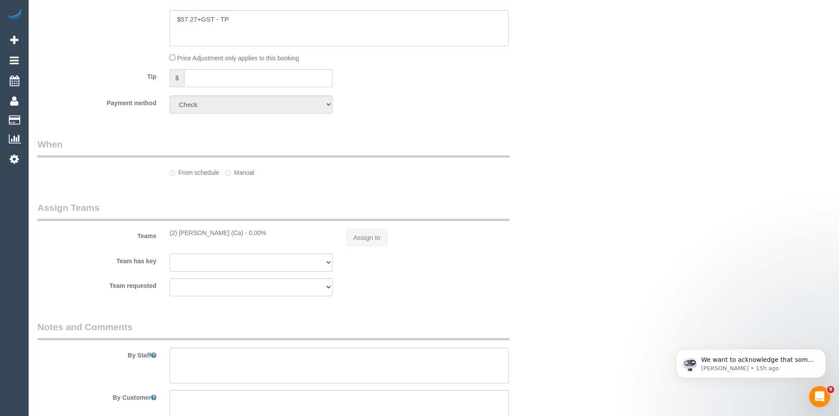
select select "120"
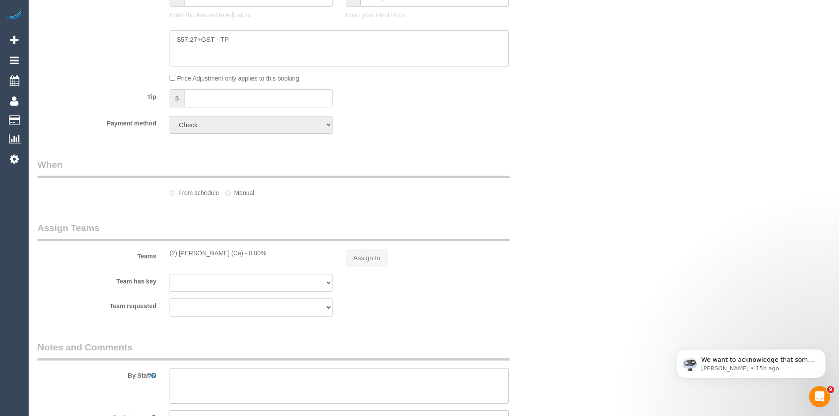
select select "number:28"
select select "number:14"
select select "number:19"
select select "number:25"
select select "number:35"
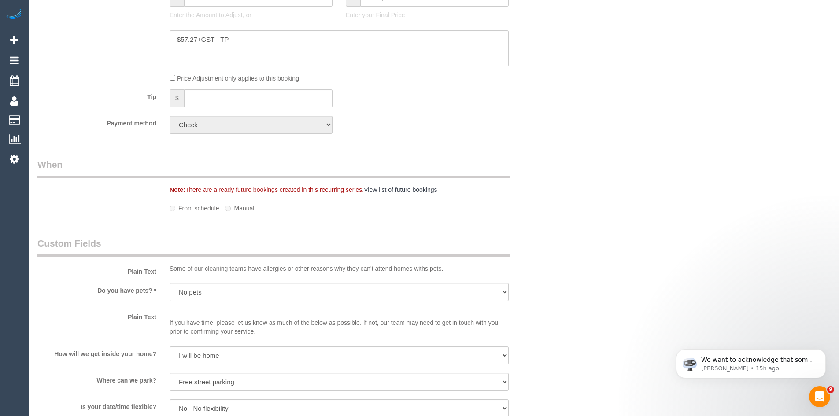
select select "object:1651"
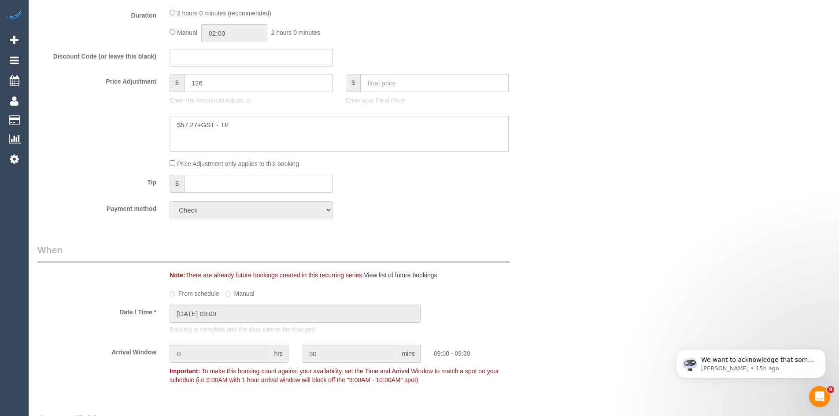
scroll to position [330, 0]
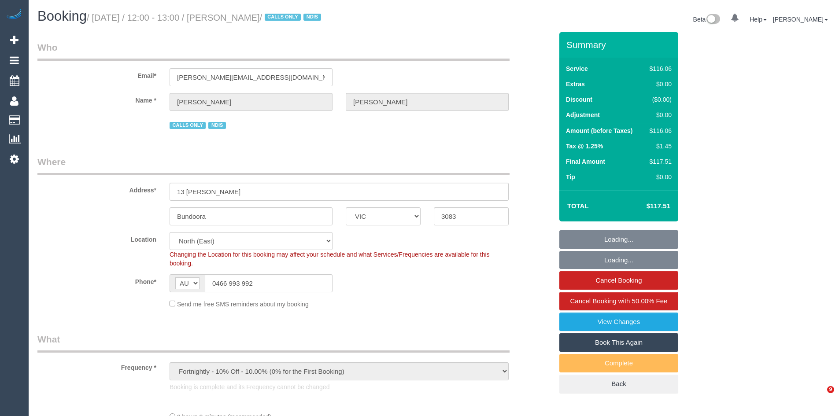
select select "VIC"
select select "object:746"
select select "number:32"
select select "number:34"
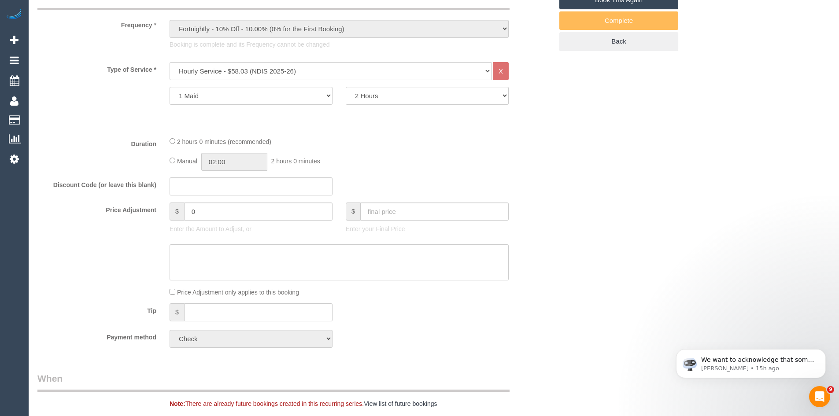
scroll to position [352, 0]
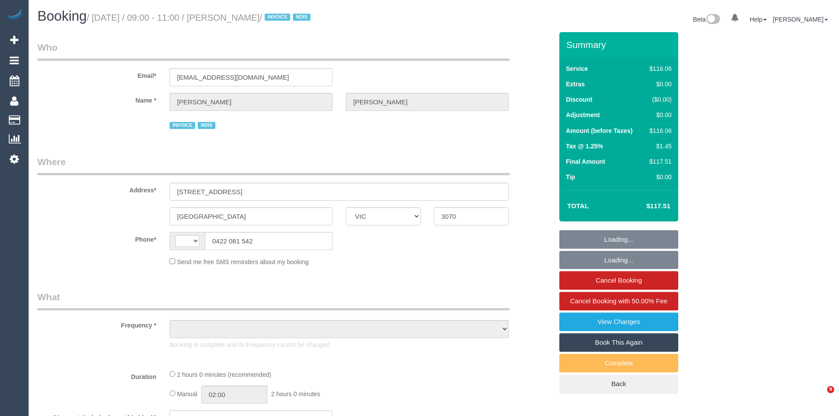
select select "VIC"
select select "string:AU"
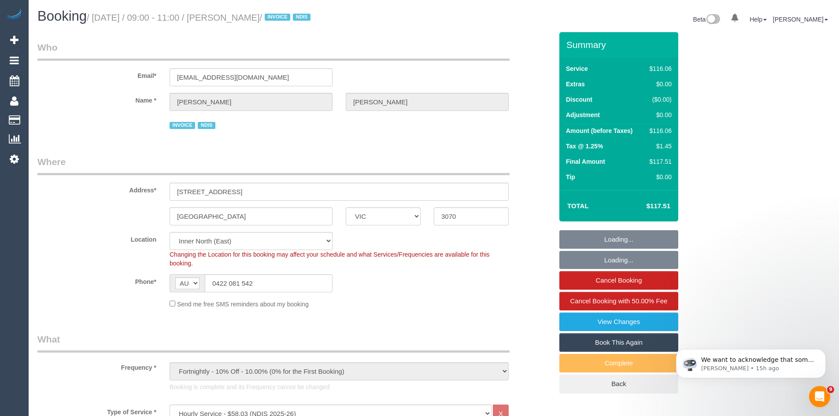
select select "object:600"
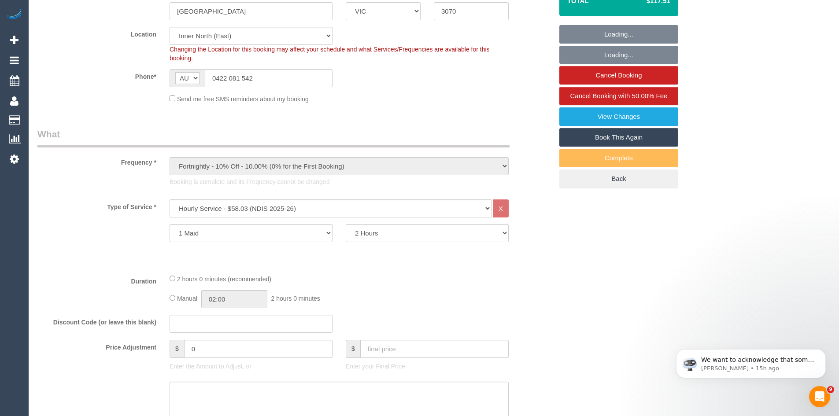
select select "number:28"
select select "number:14"
select select "number:18"
select select "number:24"
select select "number:34"
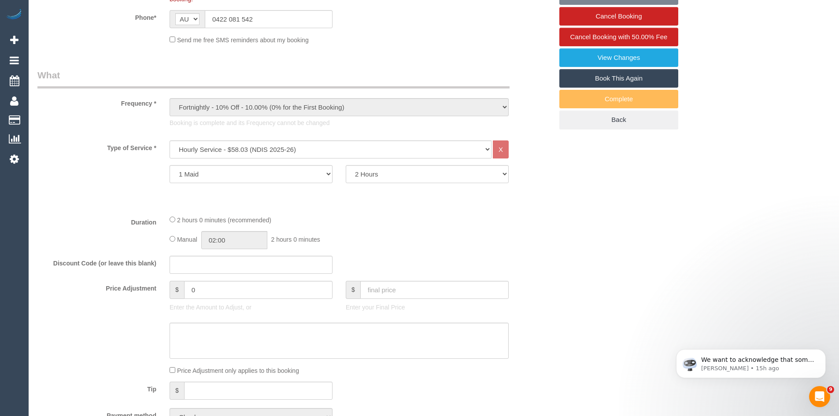
scroll to position [440, 0]
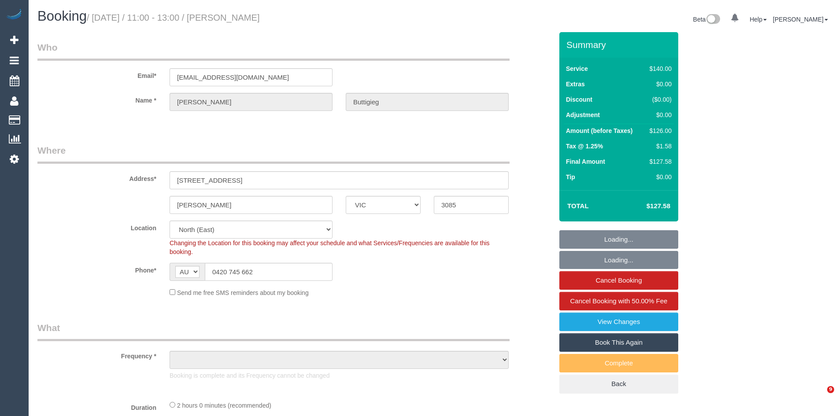
select select "VIC"
select select "object:539"
select select "string:stripe-pm_1OghjH2GScqysDRVCPPb5c05"
select select "number:28"
select select "number:14"
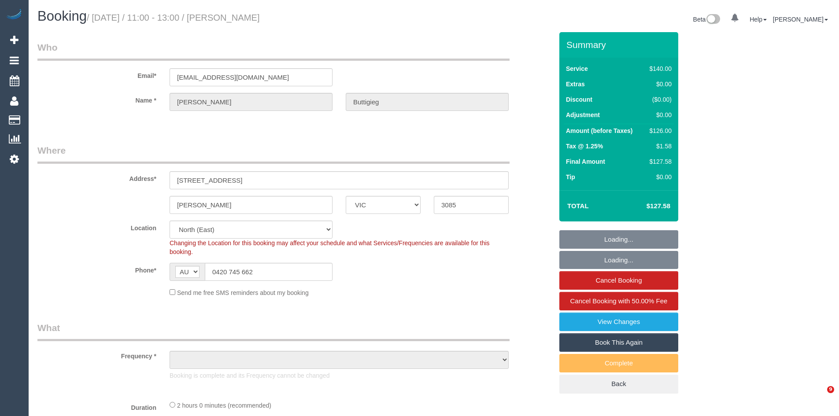
select select "number:19"
select select "number:22"
select select "number:35"
select select "number:11"
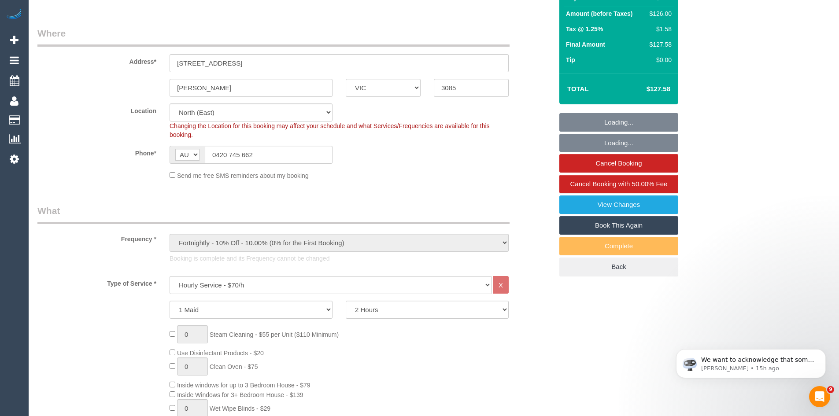
scroll to position [308, 0]
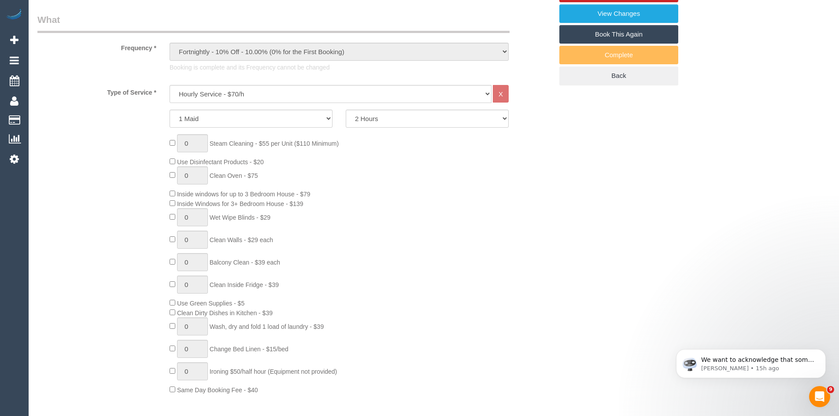
select select "object:1504"
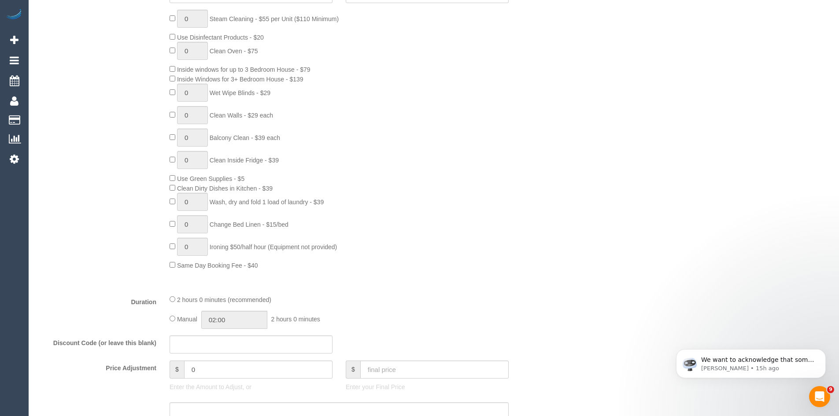
scroll to position [440, 0]
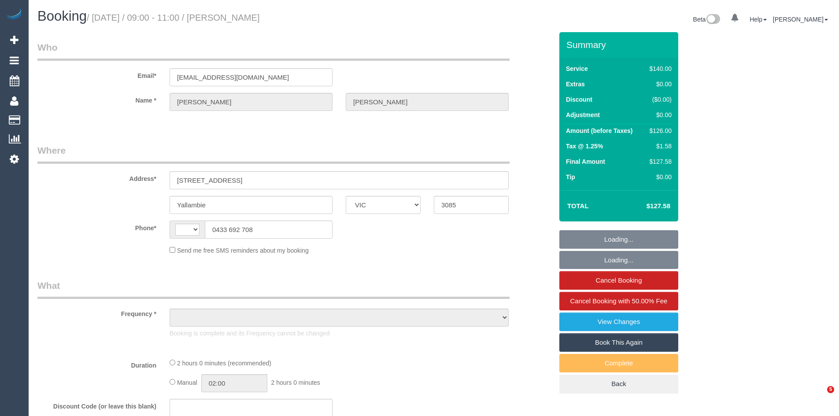
select select "VIC"
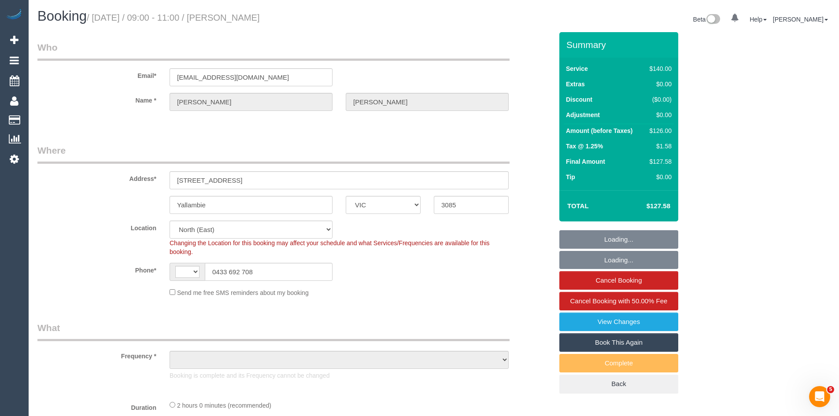
select select "string:stripe-pm_1OliLP2GScqysDRV60ZLVmWI"
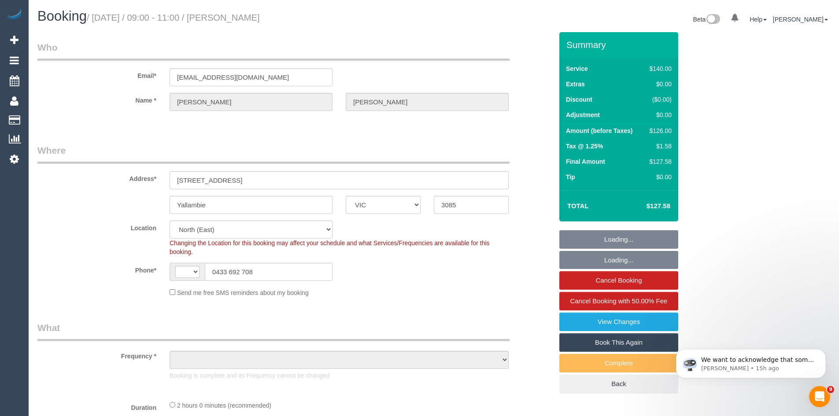
select select "string:AU"
select select "object:539"
select select "number:29"
select select "number:14"
select select "number:19"
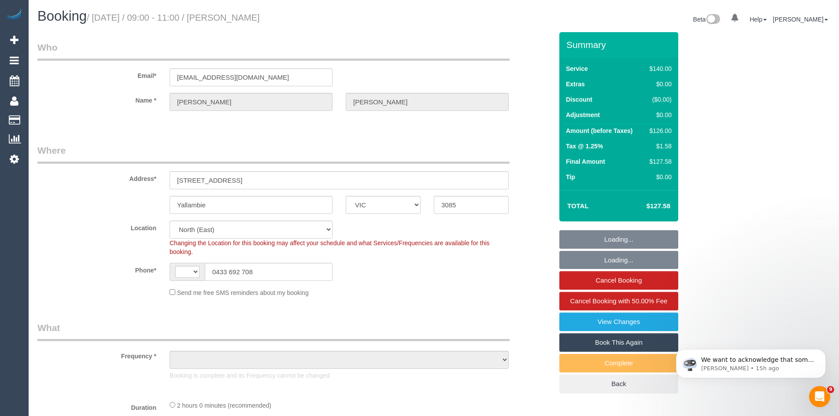
select select "number:22"
select select "number:35"
select select "object:1501"
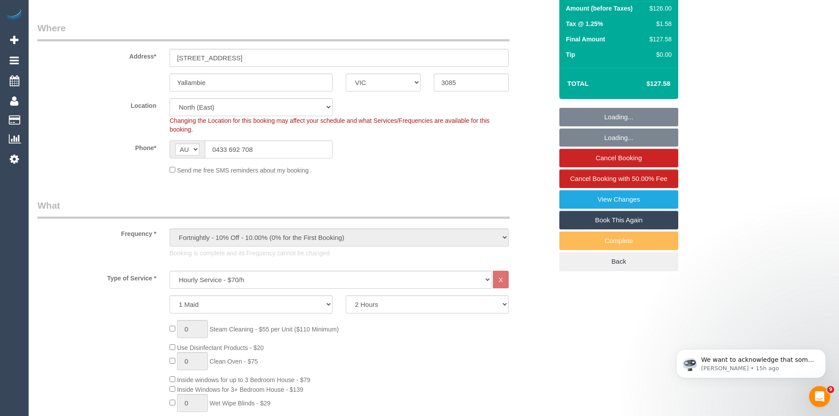
scroll to position [264, 0]
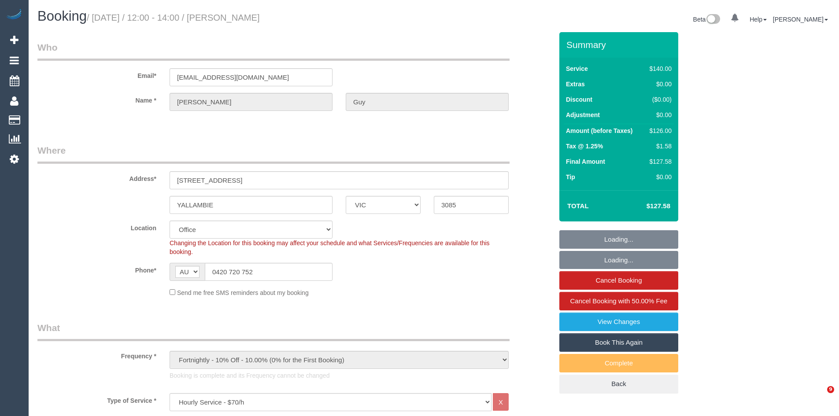
select select "VIC"
select select "number:27"
select select "number:14"
select select "number:19"
select select "number:22"
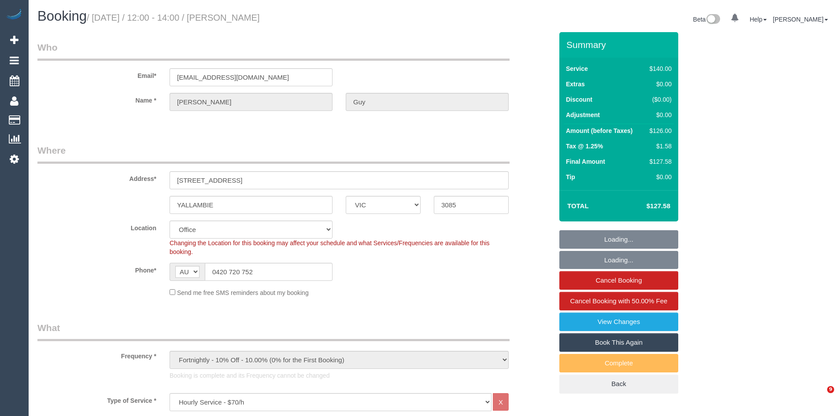
select select "number:34"
select select "number:12"
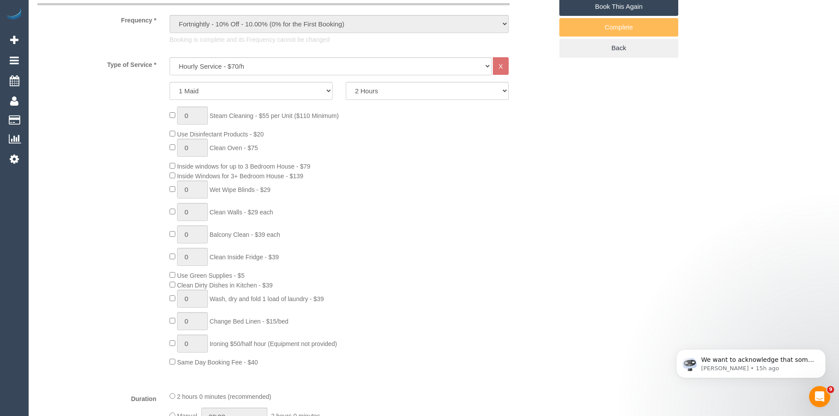
scroll to position [352, 0]
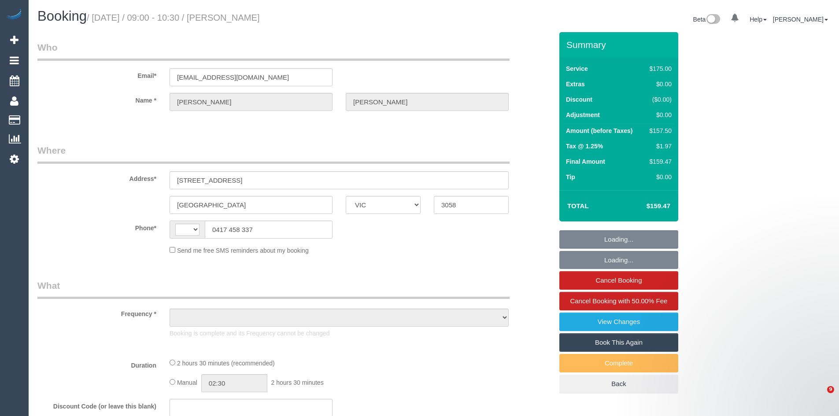
select select "VIC"
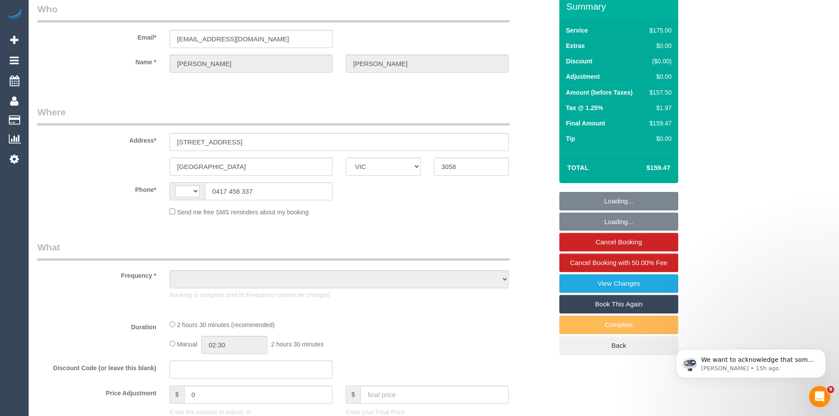
select select "string:AU"
select select "string:stripe-pm_1Owc2H2GScqysDRV2AAFEOAh"
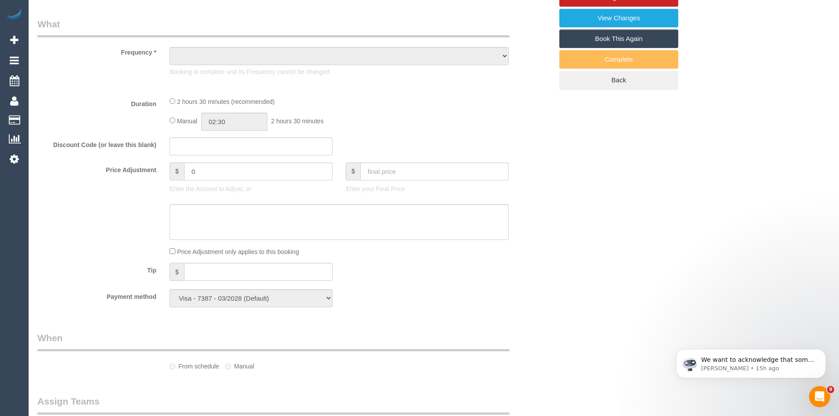
scroll to position [308, 0]
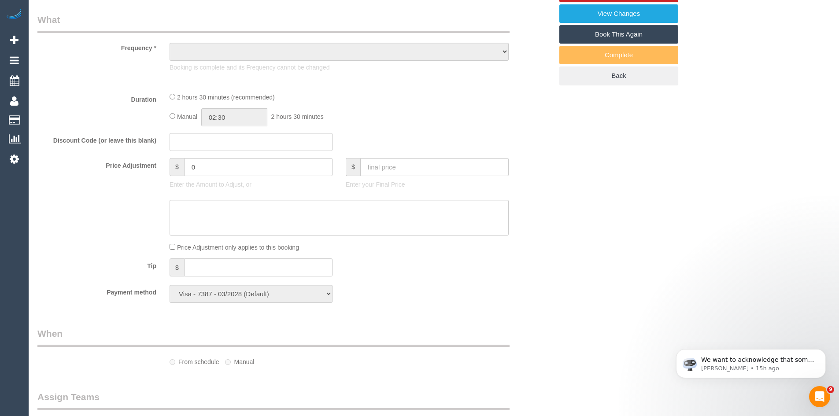
select select "number:27"
select select "number:14"
select select "number:19"
select select "number:22"
select select "number:34"
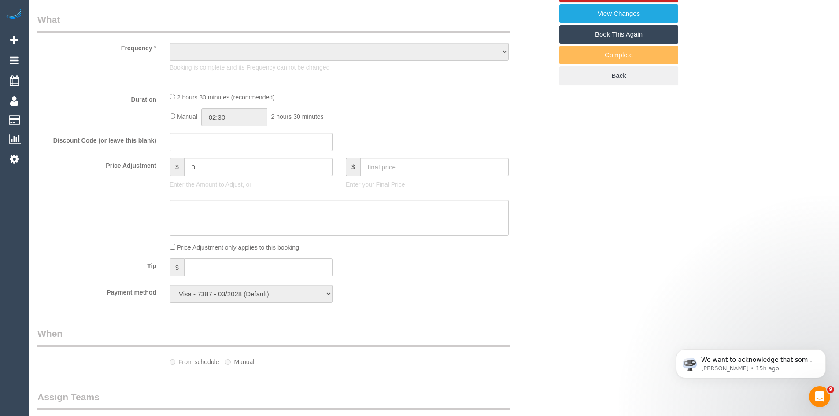
select select "number:13"
select select "object:688"
select select "150"
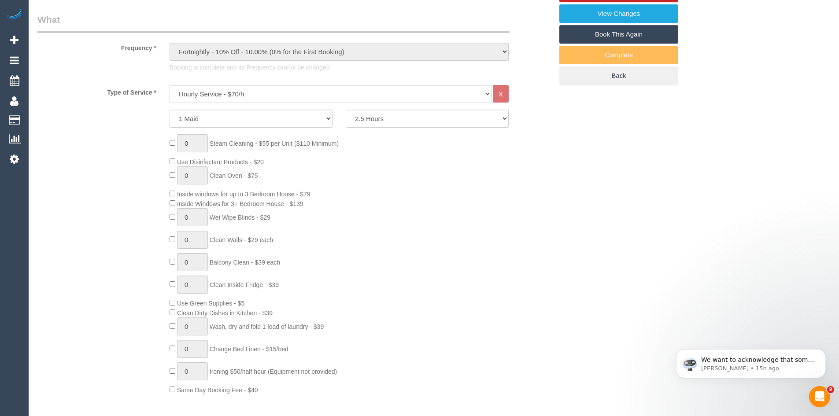
select select "object:1606"
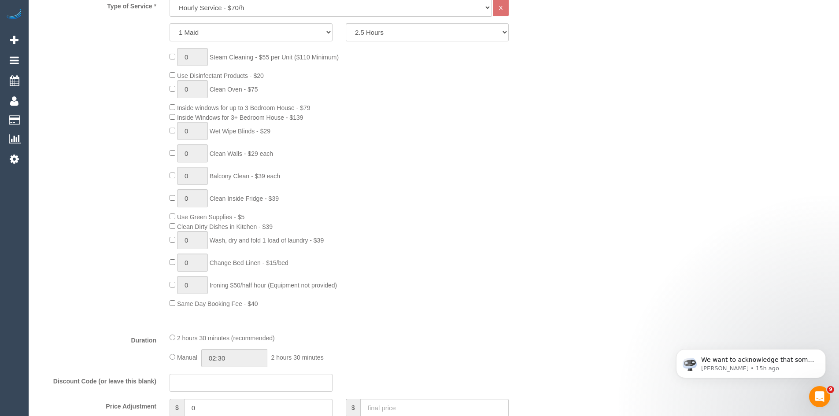
scroll to position [396, 0]
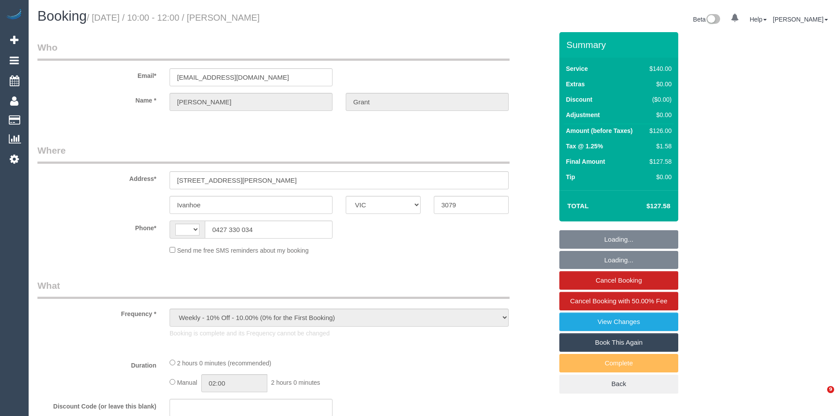
select select "VIC"
select select "string:AU"
select select "string:stripe-pm_1P8YYF2GScqysDRVg9OD1fNk"
select select "number:28"
select select "number:14"
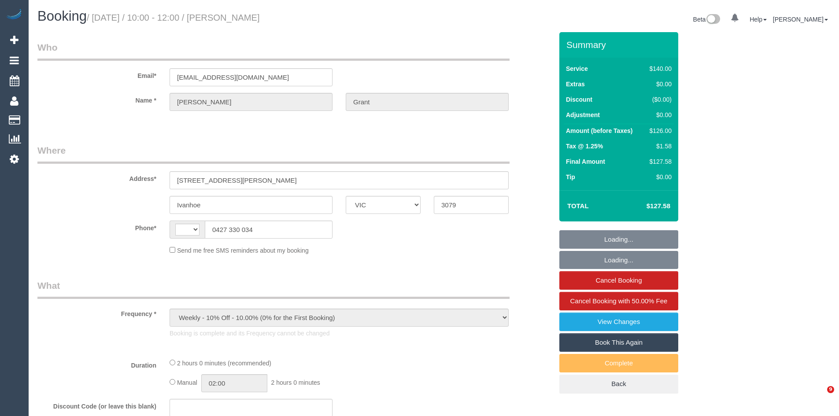
select select "number:19"
select select "number:25"
select select "number:12"
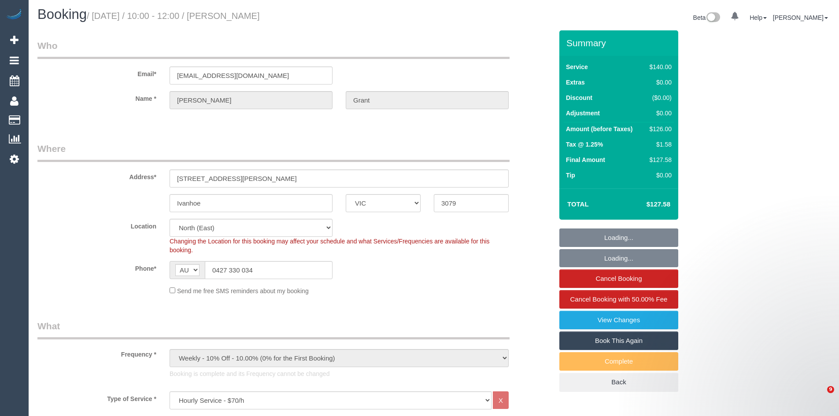
select select "object:1498"
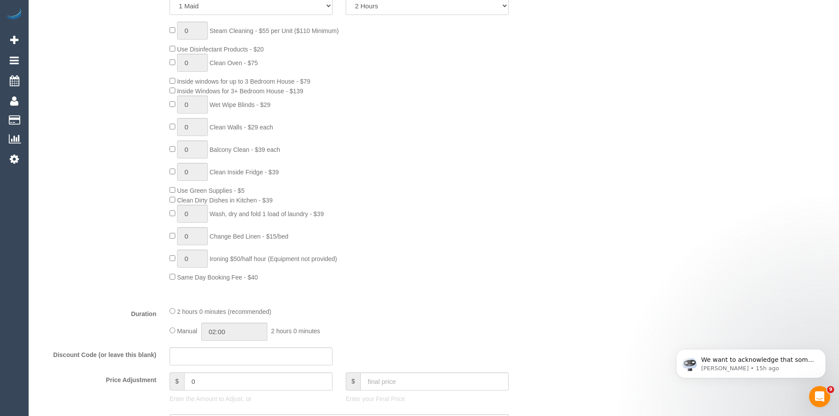
scroll to position [440, 0]
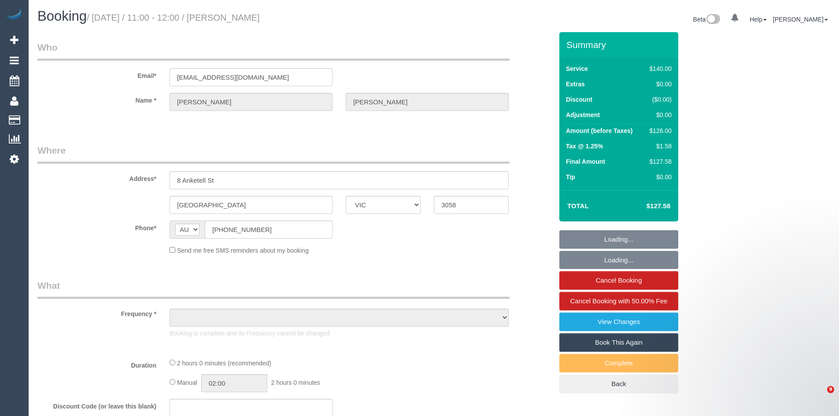
select select "VIC"
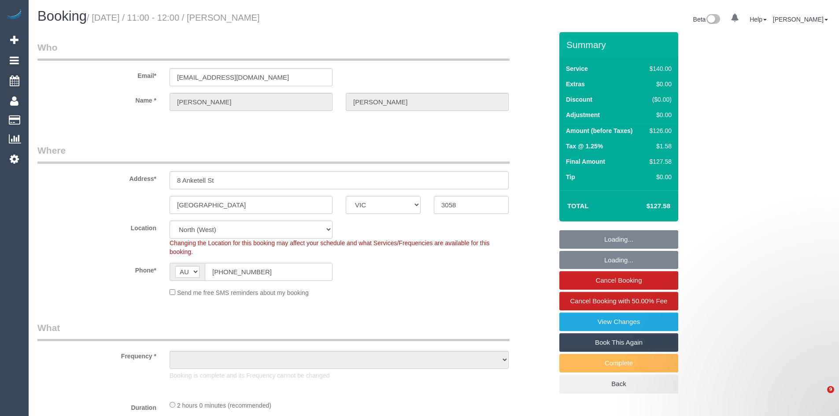
select select "number:28"
select select "number:14"
select select "number:19"
select select "number:22"
select select "number:34"
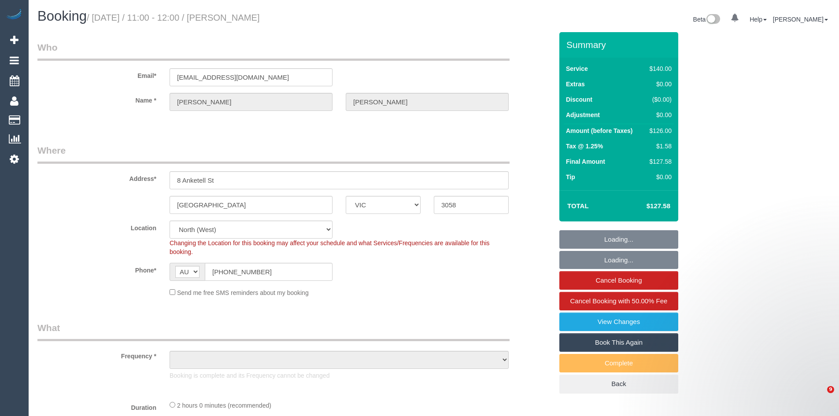
select select "number:26"
select select "object:873"
select select "string:stripe-pm_1PDxDx2GScqysDRVawa16FdI"
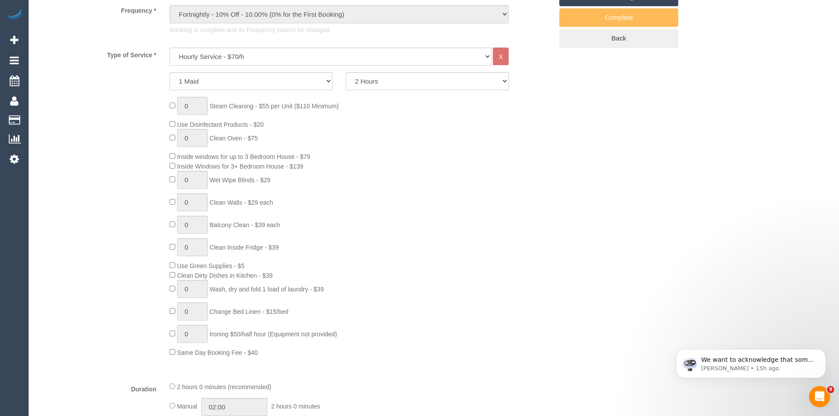
scroll to position [352, 0]
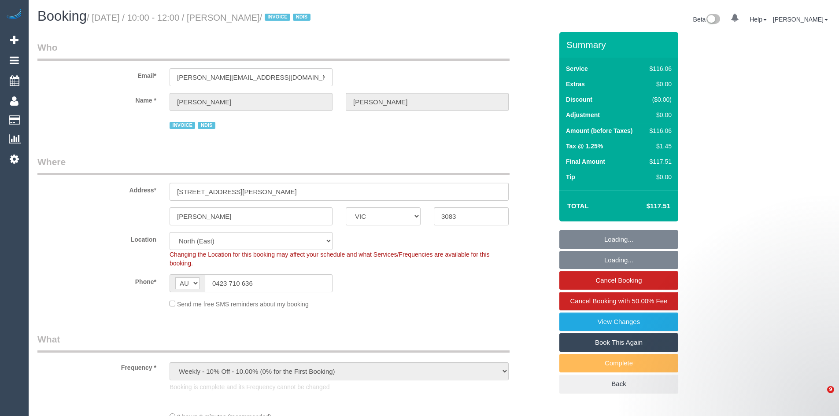
select select "VIC"
select select "number:28"
select select "number:14"
select select "number:19"
select select "number:25"
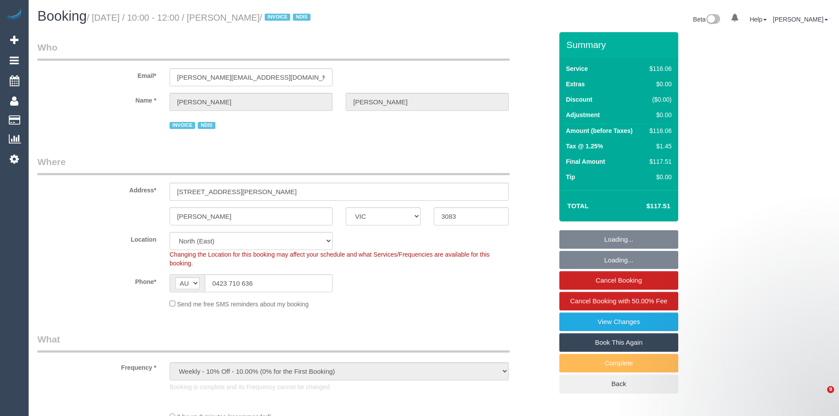
select select "number:34"
select select "spot1"
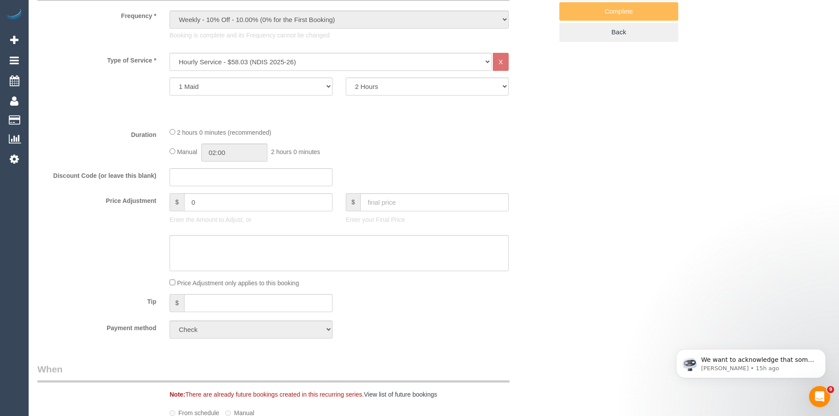
scroll to position [352, 0]
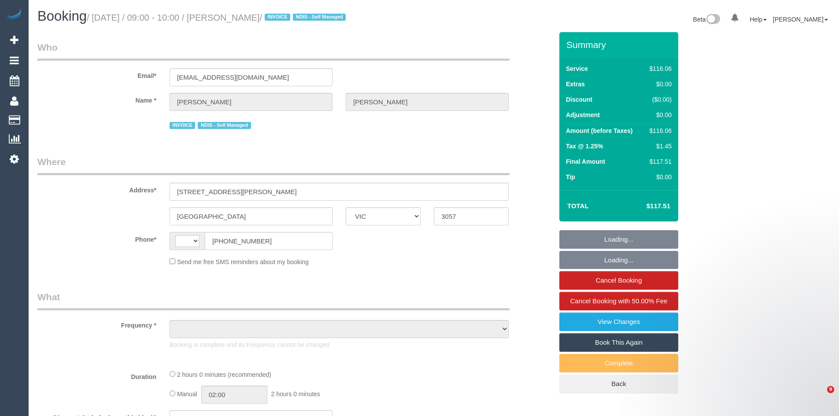
select select "VIC"
select select "object:303"
select select "string:stripe-pm_1MmVc92GScqysDRV7wfS1mvd"
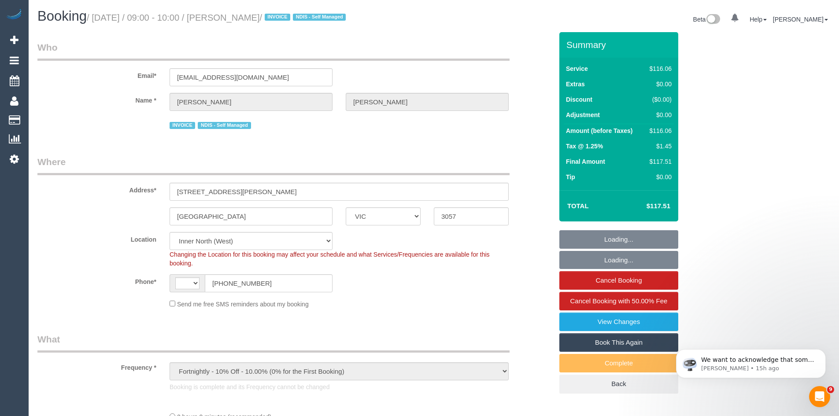
select select "string:AU"
select select "number:28"
select select "number:14"
select select "number:19"
select select "number:34"
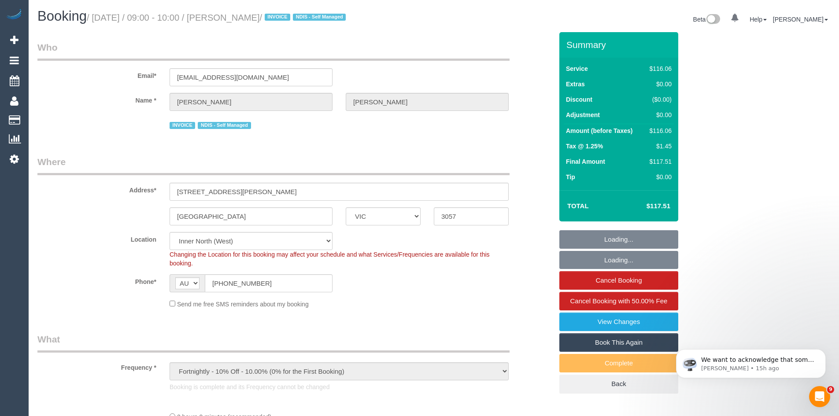
select select "object:782"
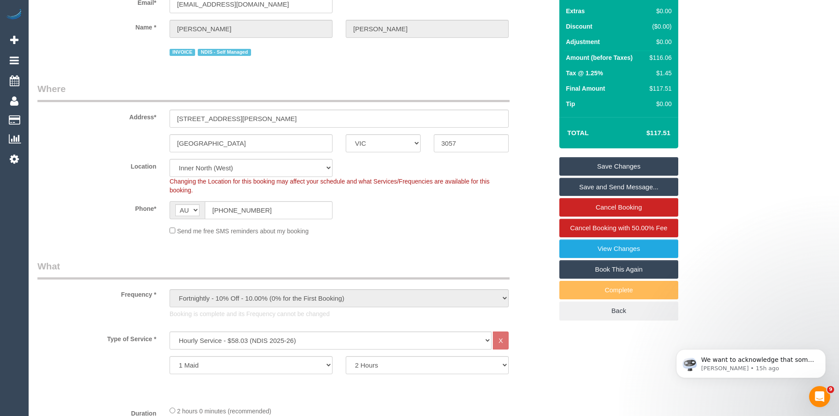
scroll to position [264, 0]
